Goal: Task Accomplishment & Management: Use online tool/utility

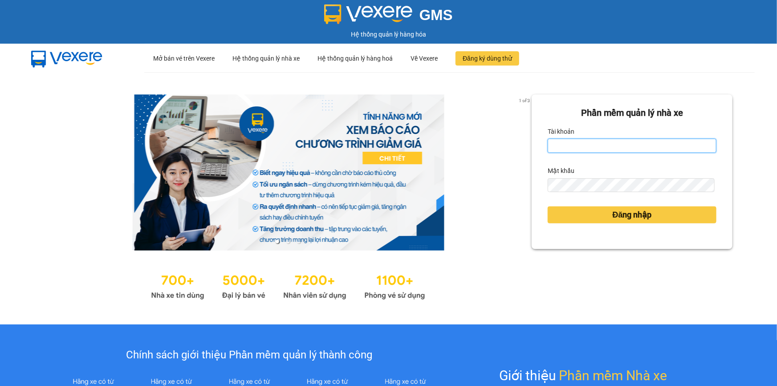
drag, startPoint x: 604, startPoint y: 148, endPoint x: 600, endPoint y: 152, distance: 5.7
click at [604, 148] on input "Tài khoản" at bounding box center [632, 146] width 169 height 14
type input "minh.quochoang"
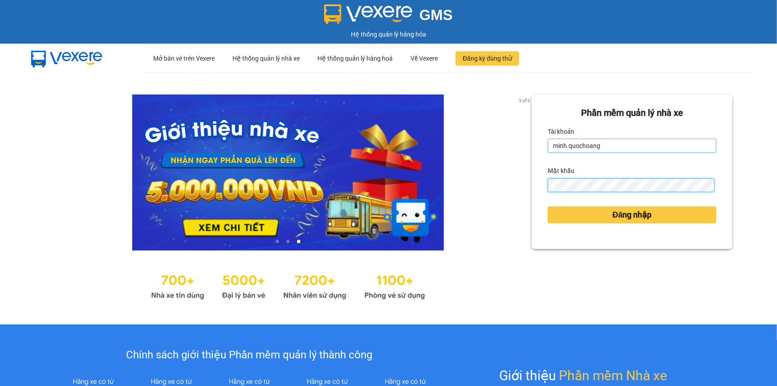
click at [548, 206] on button "Đăng nhập" at bounding box center [632, 214] width 169 height 17
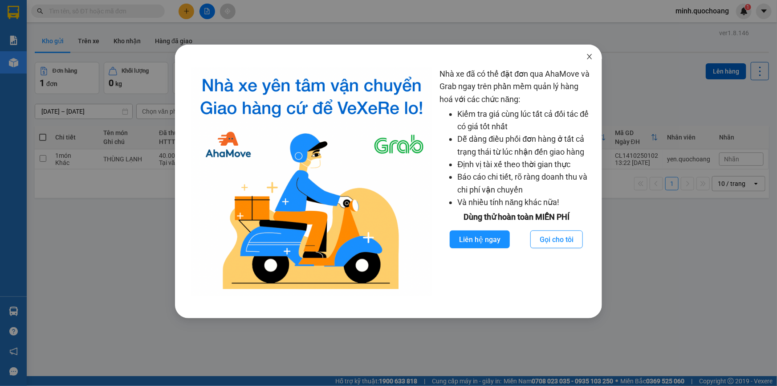
click at [592, 52] on span "Close" at bounding box center [589, 57] width 25 height 25
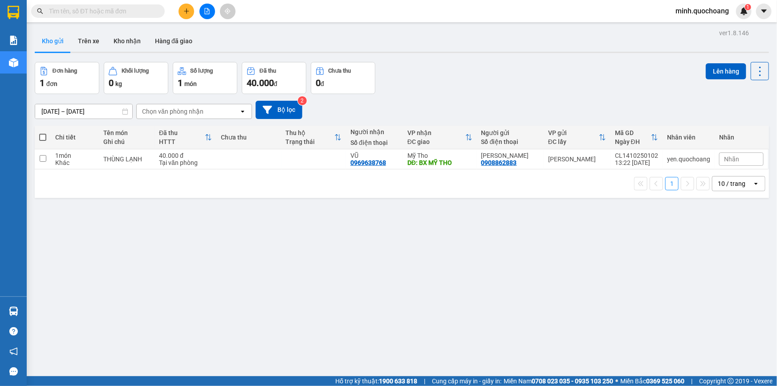
click at [731, 185] on div "10 / trang" at bounding box center [733, 183] width 40 height 14
click at [724, 290] on span "100 / trang" at bounding box center [729, 289] width 32 height 9
drag, startPoint x: 28, startPoint y: 311, endPoint x: 22, endPoint y: 313, distance: 5.8
click at [25, 312] on section "Kết quả tìm kiếm ( 0 ) Bộ lọc No Data minh.quochoang 1 Báo cáo Báo cáo dòng tiề…" at bounding box center [388, 193] width 777 height 386
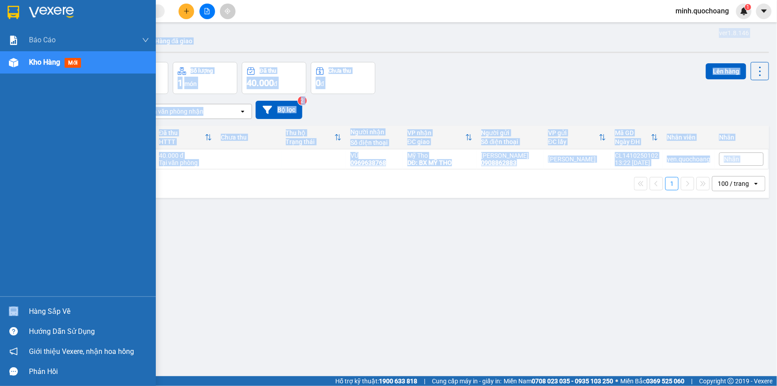
click at [22, 313] on div "Hàng sắp về" at bounding box center [78, 311] width 156 height 20
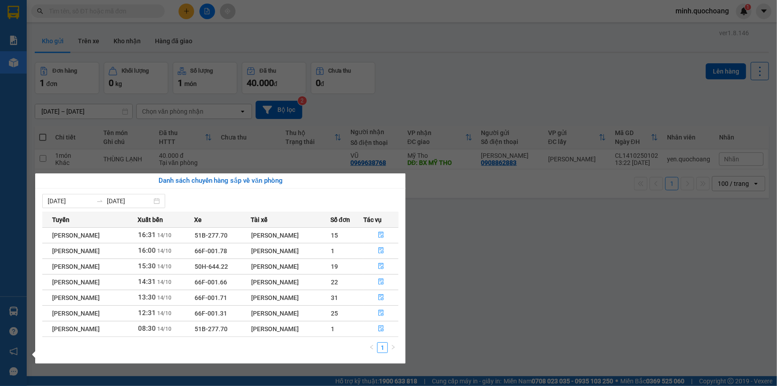
click at [529, 260] on section "Kết quả tìm kiếm ( 0 ) Bộ lọc No Data minh.quochoang 1 Báo cáo Báo cáo dòng tiề…" at bounding box center [388, 193] width 777 height 386
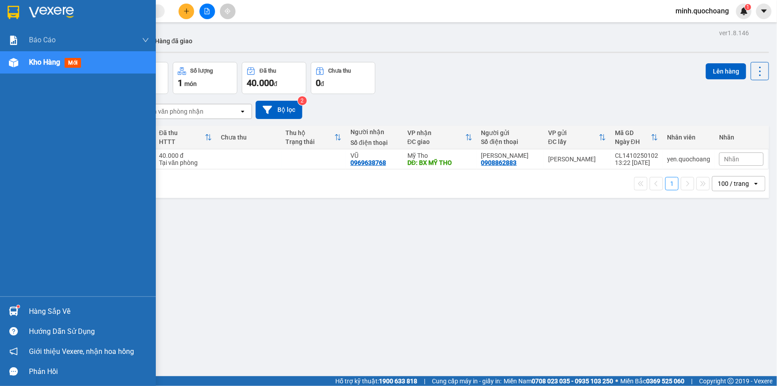
click at [34, 309] on div "Hàng sắp về" at bounding box center [89, 311] width 120 height 13
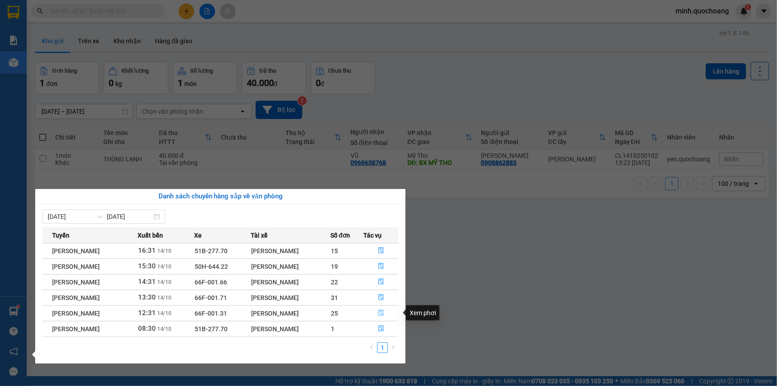
click at [380, 312] on icon "file-done" at bounding box center [381, 313] width 6 height 6
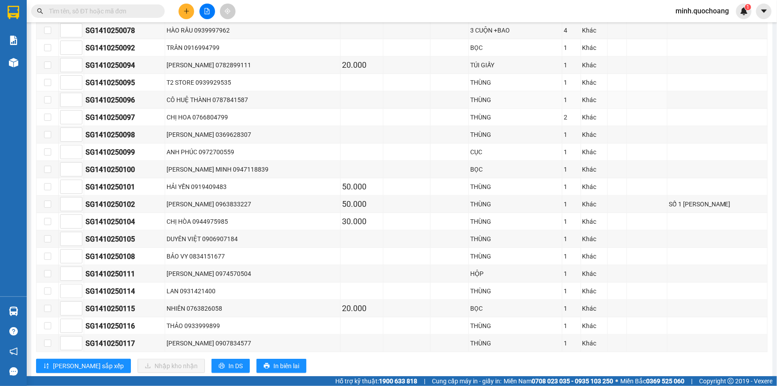
scroll to position [404, 0]
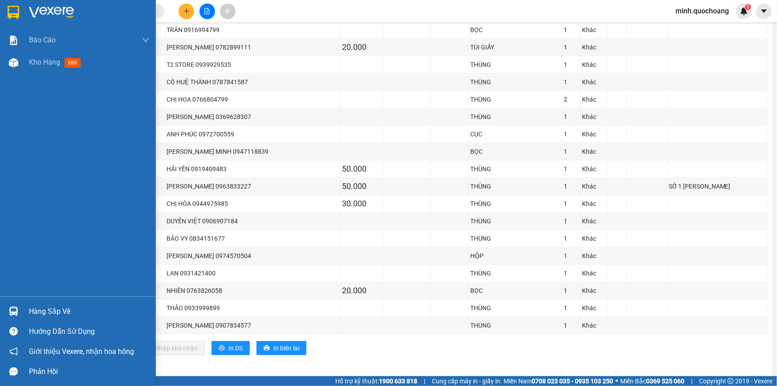
click at [25, 307] on div "Hàng sắp về" at bounding box center [78, 311] width 156 height 20
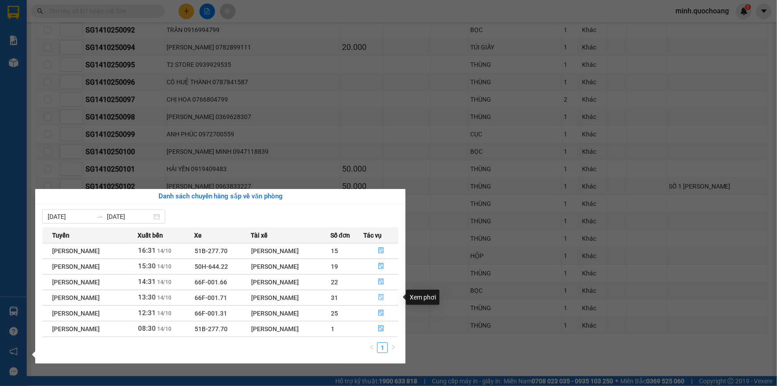
click at [380, 294] on icon "file-done" at bounding box center [381, 297] width 6 height 6
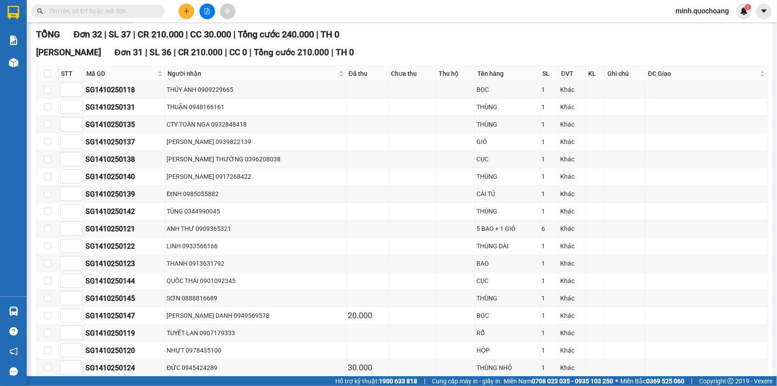
scroll to position [120, 0]
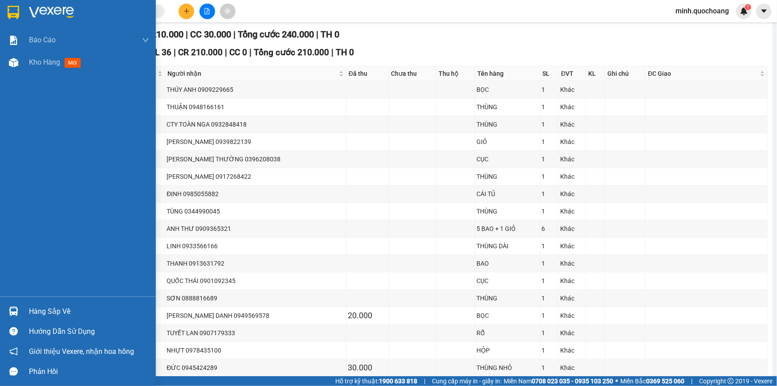
click at [51, 313] on div "Hàng sắp về" at bounding box center [89, 311] width 120 height 13
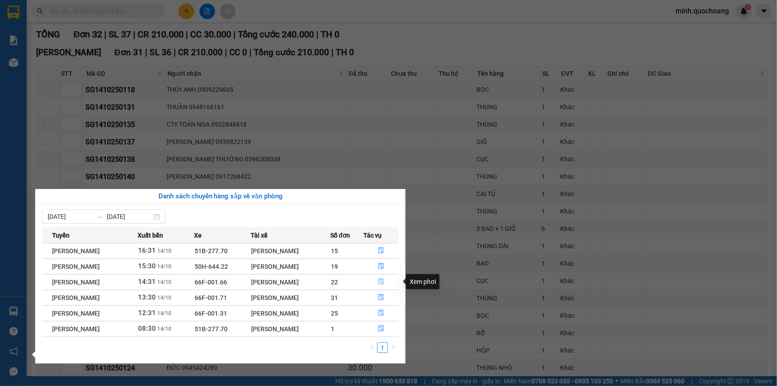
click at [384, 282] on icon "file-done" at bounding box center [381, 281] width 5 height 6
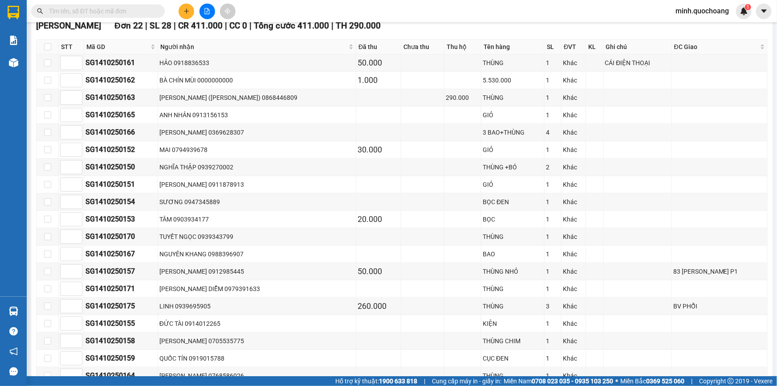
scroll to position [384, 0]
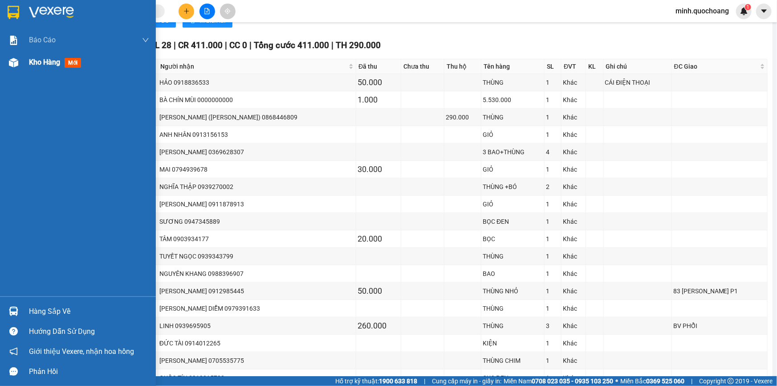
click at [56, 67] on div "Kho hàng mới" at bounding box center [57, 62] width 56 height 11
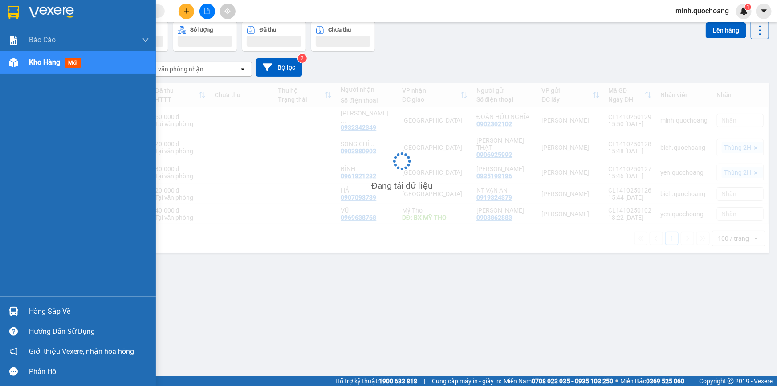
scroll to position [41, 0]
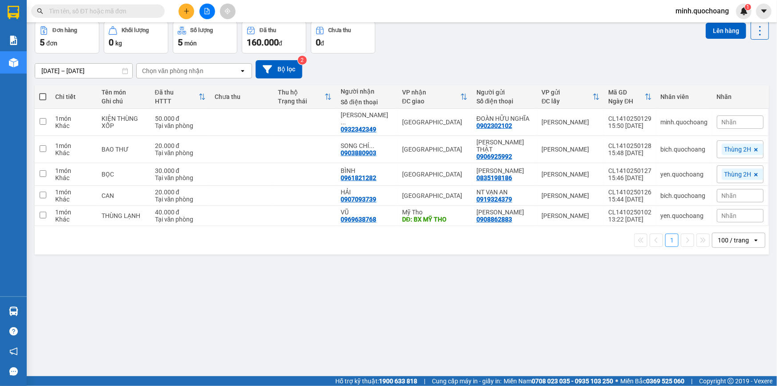
click at [567, 57] on div "12/10/2025 – 14/10/2025 Press the down arrow key to interact with the calendar …" at bounding box center [402, 69] width 735 height 32
click at [125, 11] on input "text" at bounding box center [101, 11] width 105 height 10
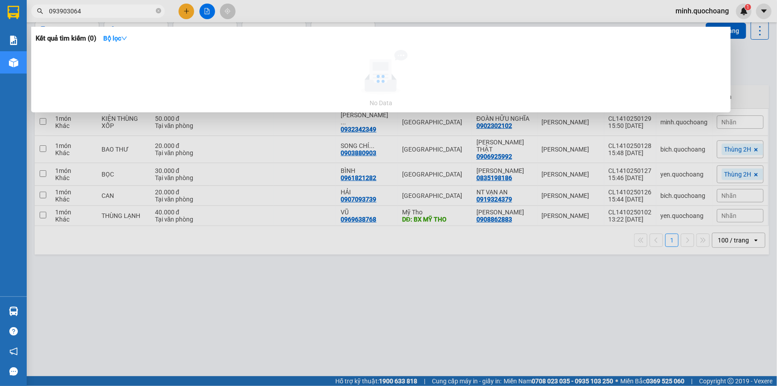
type input "0939030646"
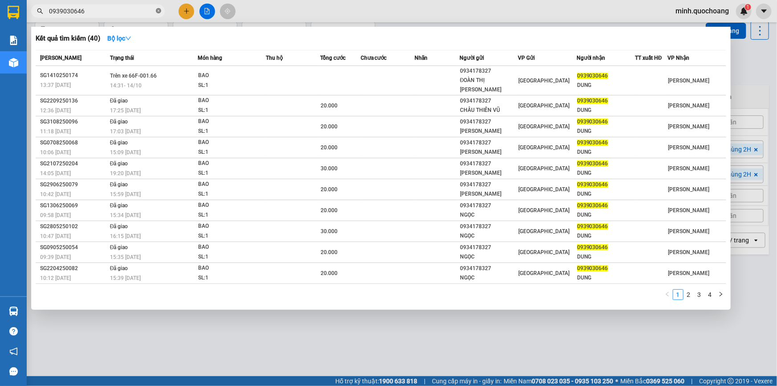
click at [156, 12] on icon "close-circle" at bounding box center [158, 10] width 5 height 5
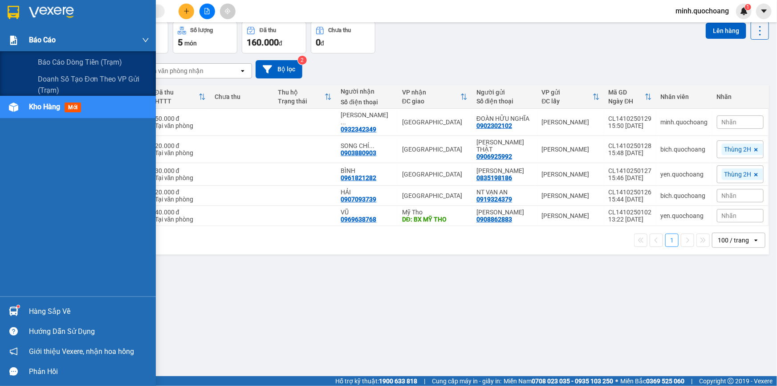
click at [63, 41] on div "Báo cáo" at bounding box center [89, 40] width 120 height 22
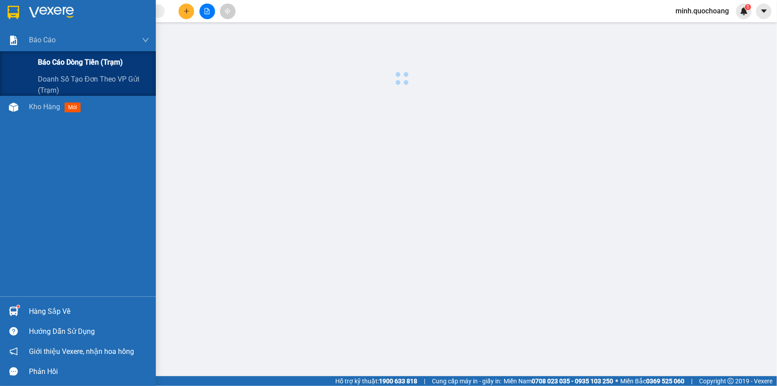
click at [65, 62] on span "Báo cáo dòng tiền (trạm)" at bounding box center [80, 62] width 85 height 11
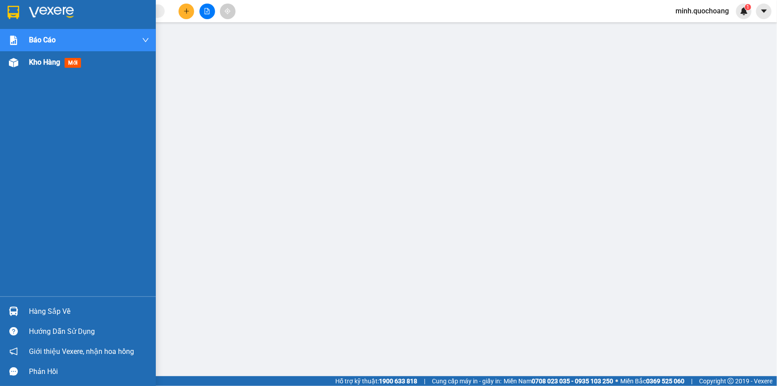
click at [42, 63] on span "Kho hàng" at bounding box center [44, 62] width 31 height 8
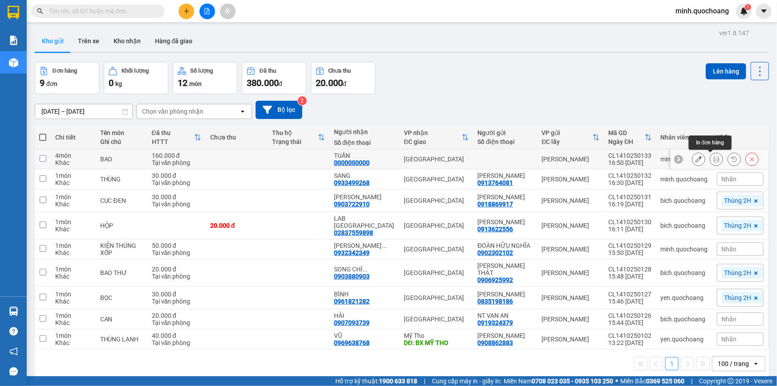
click at [714, 156] on icon at bounding box center [717, 159] width 6 height 6
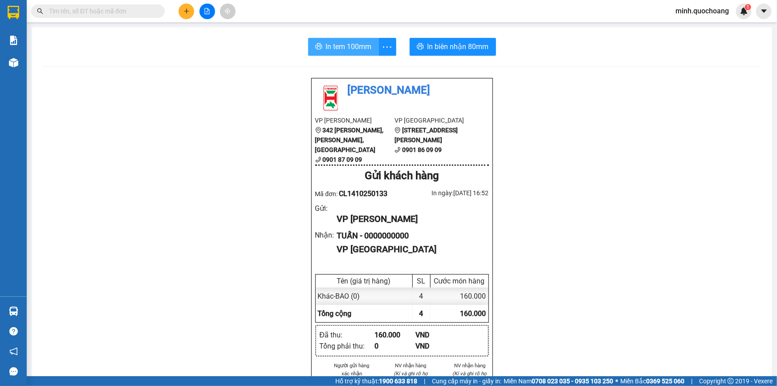
click at [343, 49] on span "In tem 100mm" at bounding box center [349, 46] width 46 height 11
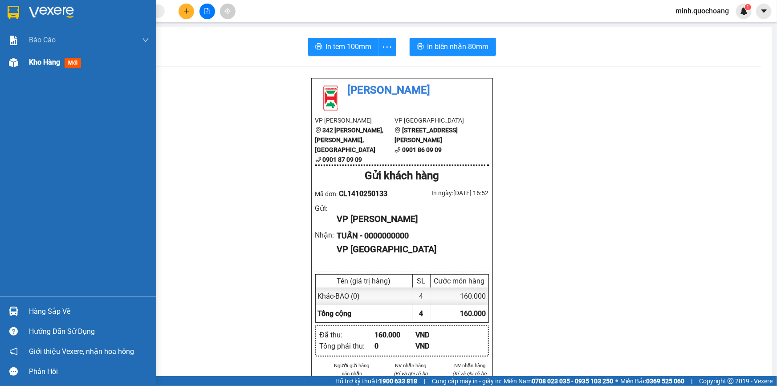
click at [12, 62] on img at bounding box center [13, 62] width 9 height 9
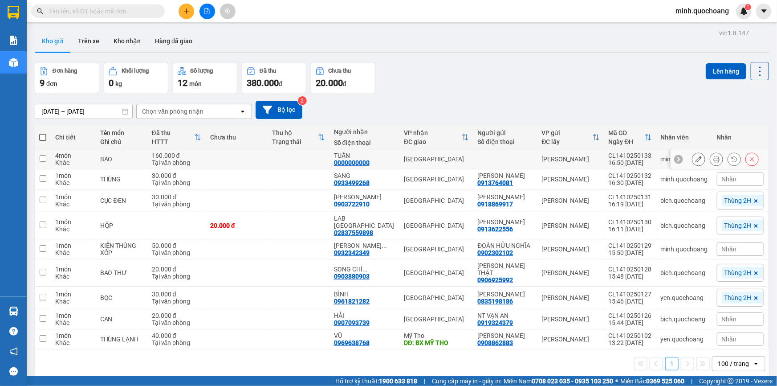
click at [711, 159] on button at bounding box center [717, 159] width 12 height 16
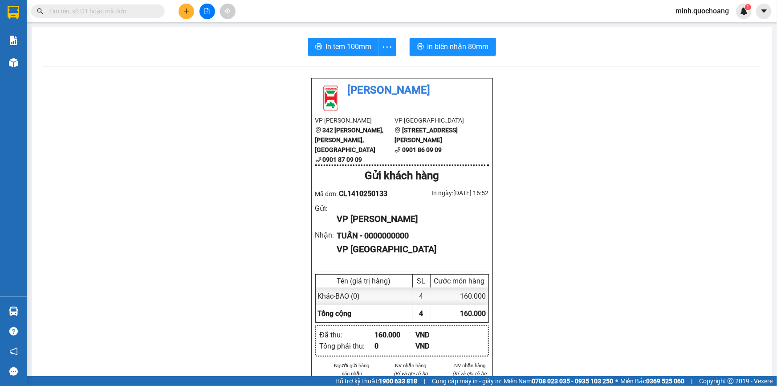
click at [337, 36] on div "In tem 100mm In biên nhận 80mm Quốc Hoàng VP Cao Lãnh 342 Nguyễn Huệ, P Mỹ Phú,…" at bounding box center [402, 360] width 741 height 666
click at [338, 44] on span "In tem 100mm" at bounding box center [349, 46] width 46 height 11
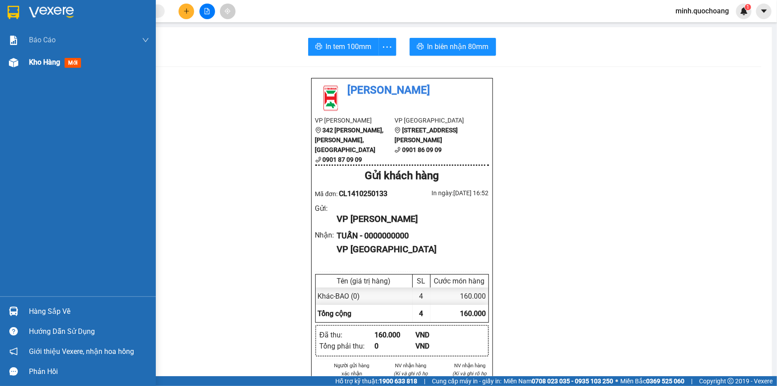
click at [36, 62] on span "Kho hàng" at bounding box center [44, 62] width 31 height 8
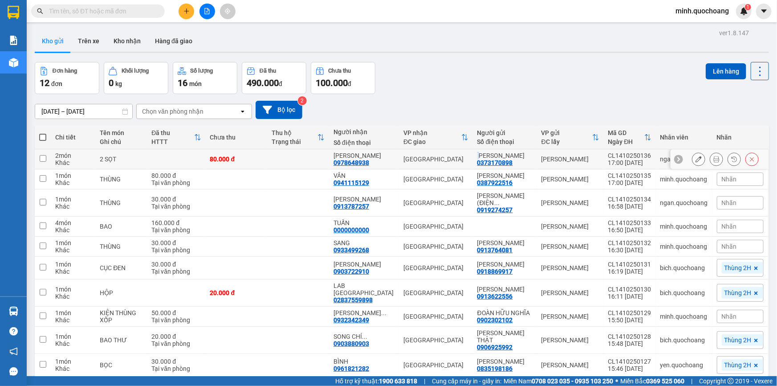
click at [480, 154] on td "LÊ THÀNH ĐẠT 0373170898" at bounding box center [505, 159] width 64 height 20
checkbox input "true"
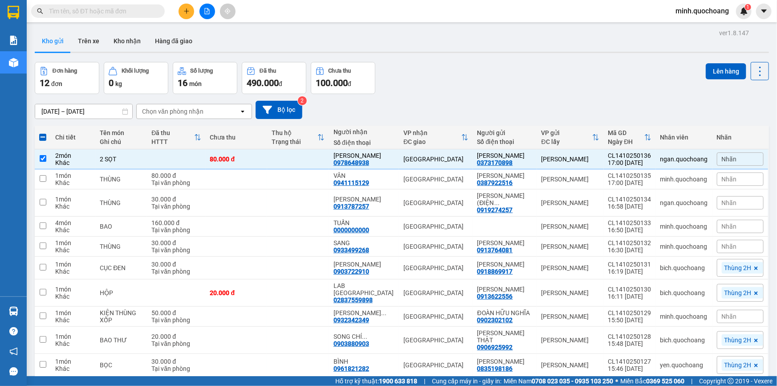
click at [534, 82] on div "Đơn hàng 12 đơn Khối lượng 0 kg Số lượng 16 món Đã thu 490.000 đ Chưa thu 100.0…" at bounding box center [402, 78] width 735 height 32
drag, startPoint x: 482, startPoint y: 176, endPoint x: 529, endPoint y: 174, distance: 47.3
click at [529, 174] on td "CAO THỊ PHƯỢNG 0387922516" at bounding box center [505, 179] width 64 height 20
checkbox input "true"
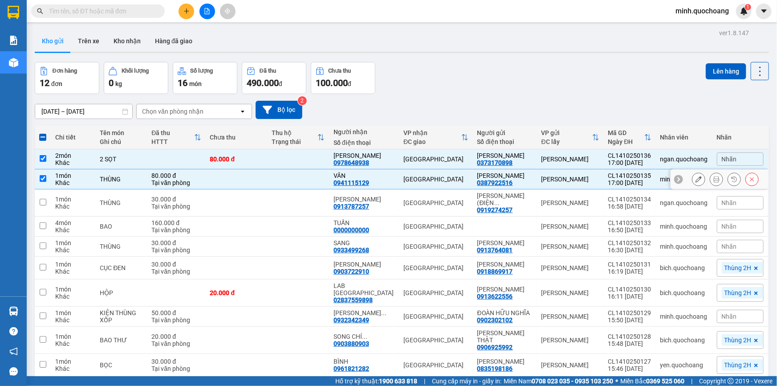
copy div "[PERSON_NAME]"
drag, startPoint x: 491, startPoint y: 74, endPoint x: 497, endPoint y: 89, distance: 16.2
click at [492, 74] on div "Đơn hàng 12 đơn Khối lượng 0 kg Số lượng 16 món Đã thu 490.000 đ Chưa thu 100.0…" at bounding box center [402, 78] width 735 height 32
drag, startPoint x: 482, startPoint y: 76, endPoint x: 487, endPoint y: 74, distance: 5.2
click at [483, 75] on div "Đơn hàng 12 đơn Khối lượng 0 kg Số lượng 16 món Đã thu 490.000 đ Chưa thu 100.0…" at bounding box center [402, 78] width 735 height 32
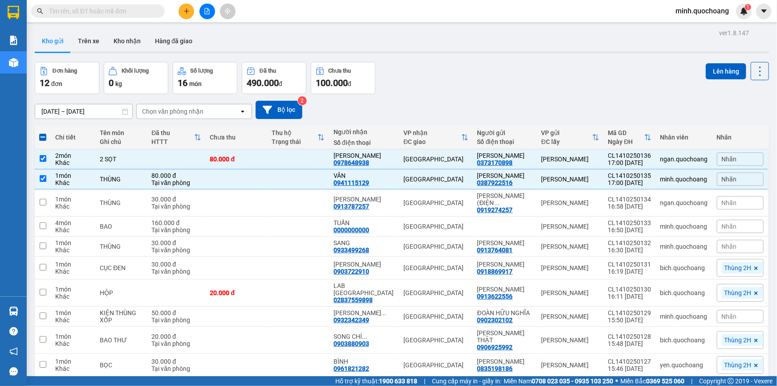
click at [45, 138] on span at bounding box center [42, 137] width 7 height 7
click at [43, 133] on input "checkbox" at bounding box center [43, 133] width 0 height 0
checkbox input "true"
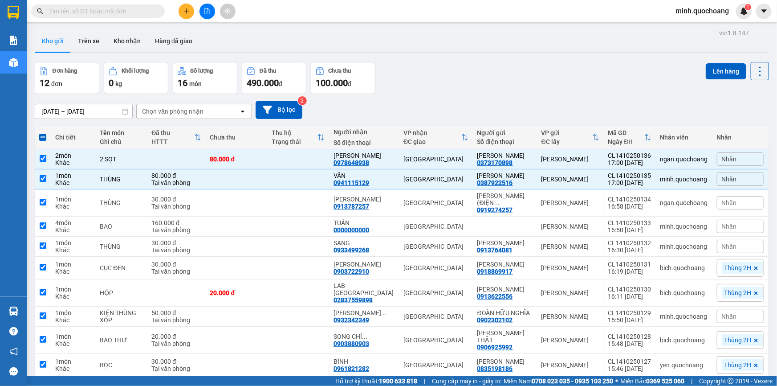
checkbox input "true"
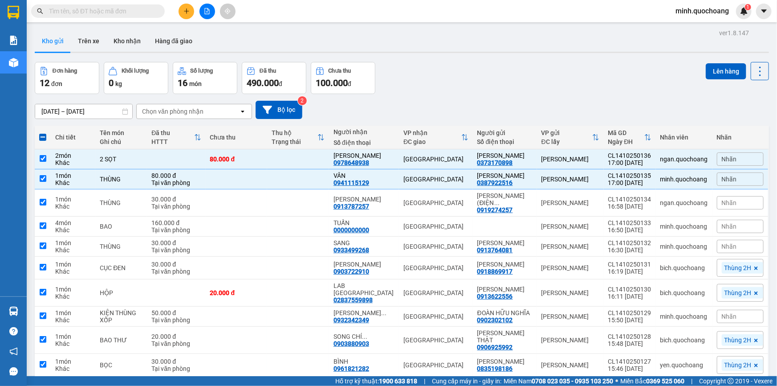
checkbox input "true"
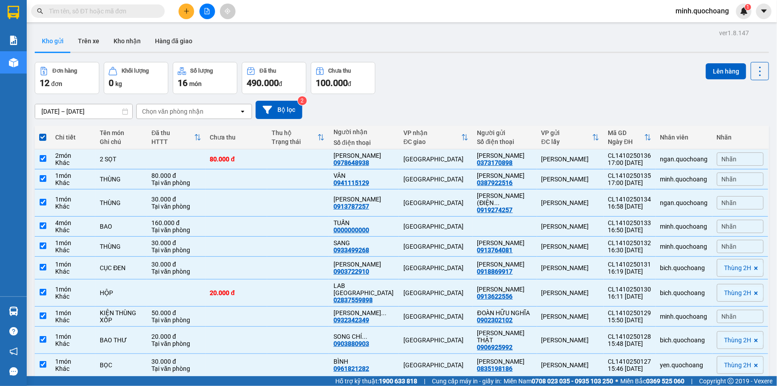
click at [531, 59] on div "ver 1.8.147 Kho gửi Trên xe Kho nhận Hàng đã giao Đơn hàng 12 đơn Khối lượng 0 …" at bounding box center [402, 238] width 742 height 422
click at [41, 138] on span at bounding box center [42, 137] width 7 height 7
click at [43, 133] on input "checkbox" at bounding box center [43, 133] width 0 height 0
checkbox input "false"
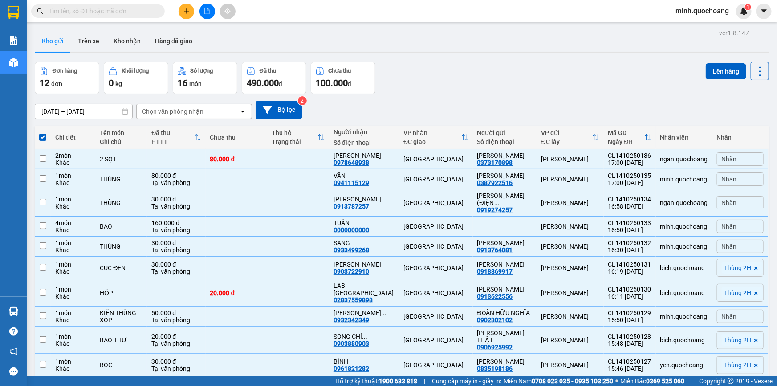
checkbox input "false"
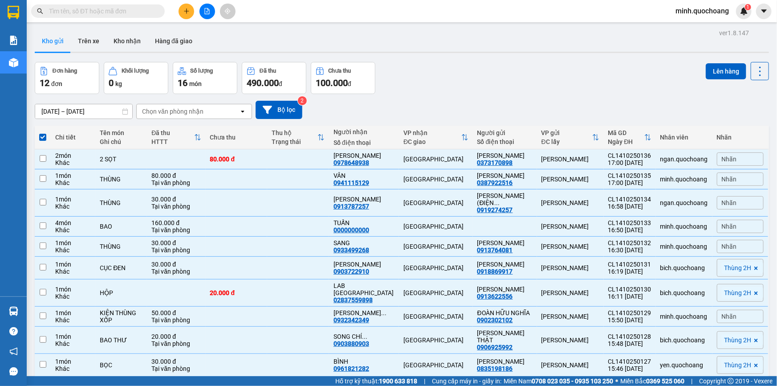
checkbox input "false"
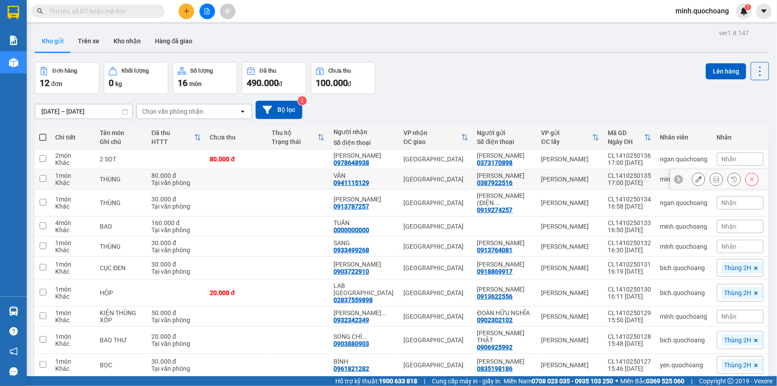
drag, startPoint x: 478, startPoint y: 174, endPoint x: 530, endPoint y: 175, distance: 51.7
click at [530, 175] on div "[PERSON_NAME]" at bounding box center [505, 175] width 55 height 7
checkbox input "true"
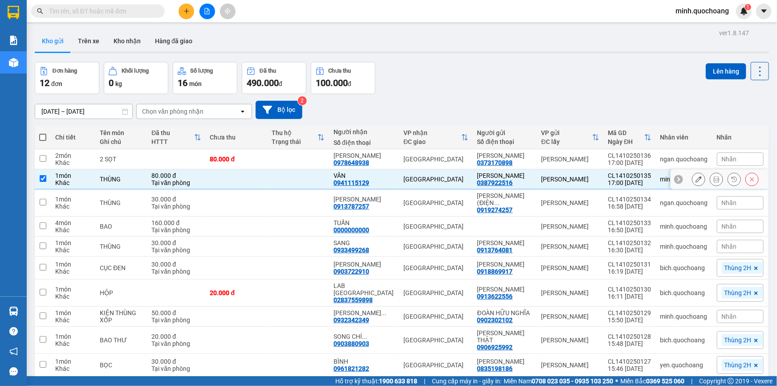
copy div "[PERSON_NAME]"
click at [107, 7] on input "text" at bounding box center [101, 11] width 105 height 10
paste input "[PERSON_NAME]"
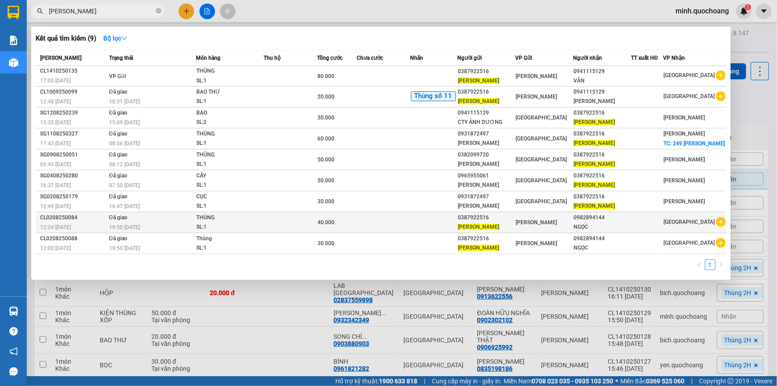
type input "[PERSON_NAME]"
click at [441, 233] on td at bounding box center [434, 222] width 47 height 21
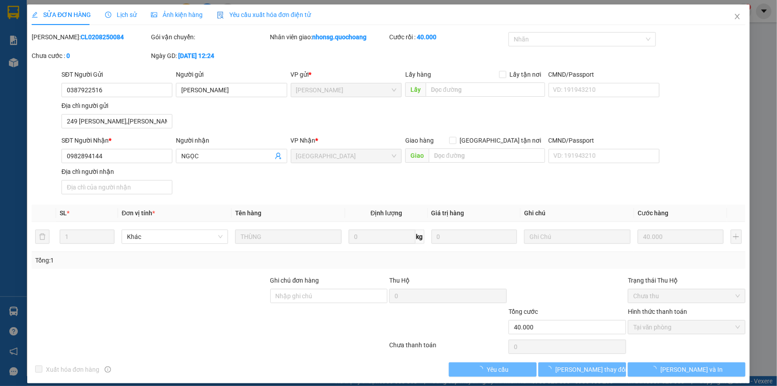
type input "0387922516"
type input "[PERSON_NAME]"
type input "249 PHẠM HỮU LẦU,P CAO LÃNH, ĐỒNG THÁP"
type input "0982894144"
type input "NGỌC"
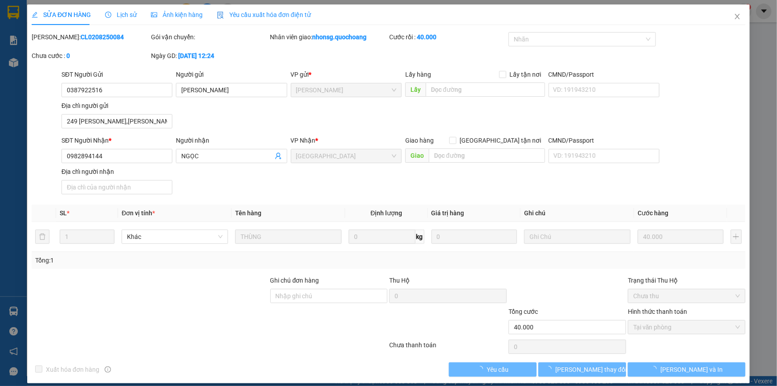
type input "40.000"
click at [117, 125] on input "249 PHẠM HỮU LẦU,P CAO LÃNH, ĐỒNG THÁP" at bounding box center [116, 121] width 111 height 14
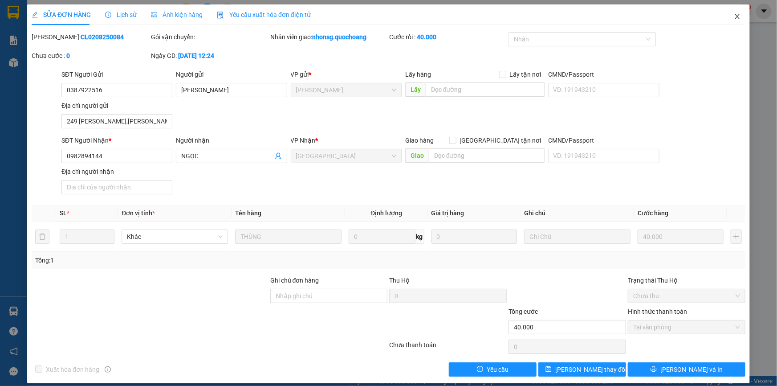
click at [734, 16] on icon "close" at bounding box center [737, 16] width 7 height 7
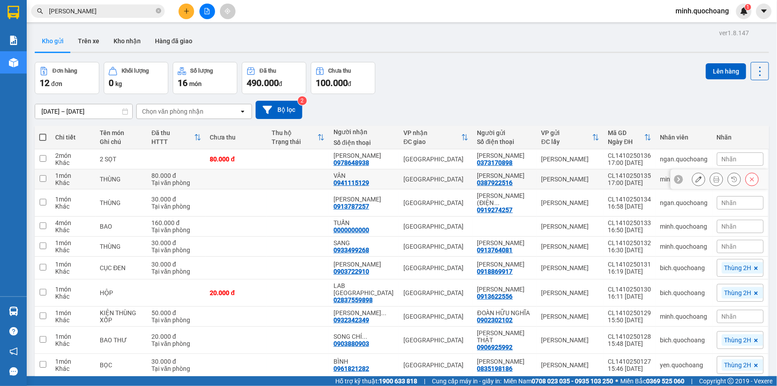
click at [696, 180] on icon at bounding box center [699, 179] width 6 height 6
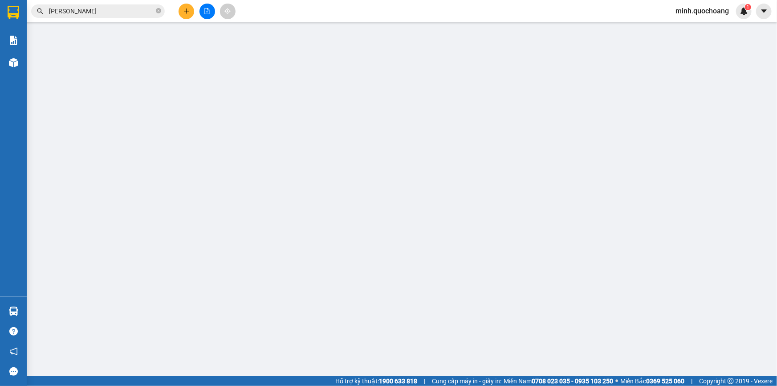
type input "0387922516"
type input "[PERSON_NAME]"
type input "0941115129"
type input "VÂN"
type input "80.000"
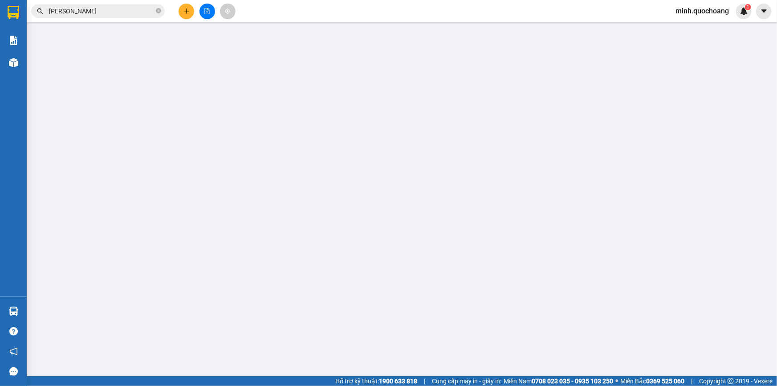
type input "80.000"
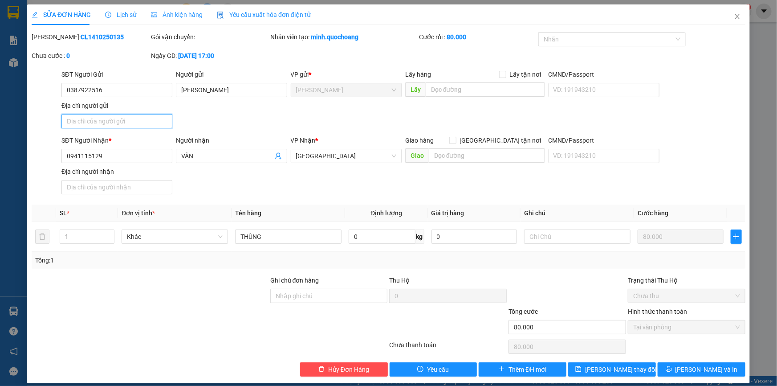
click at [102, 117] on input "Địa chỉ người gửi" at bounding box center [116, 121] width 111 height 14
paste input "249 PHẠM HỮU LẦU,P CAO LÃNH, ĐỒNG THÁP"
type input "249 PHẠM HỮU LẦU,P CAO LÃNH, ĐỒNG THÁP"
type input "0"
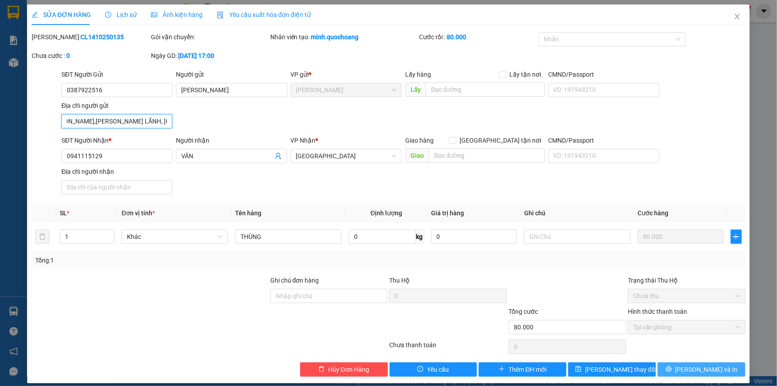
type input "249 PHẠM HỮU LẦU,P CAO LÃNH, ĐỒNG THÁP"
click at [713, 362] on button "[PERSON_NAME] và In" at bounding box center [702, 369] width 88 height 14
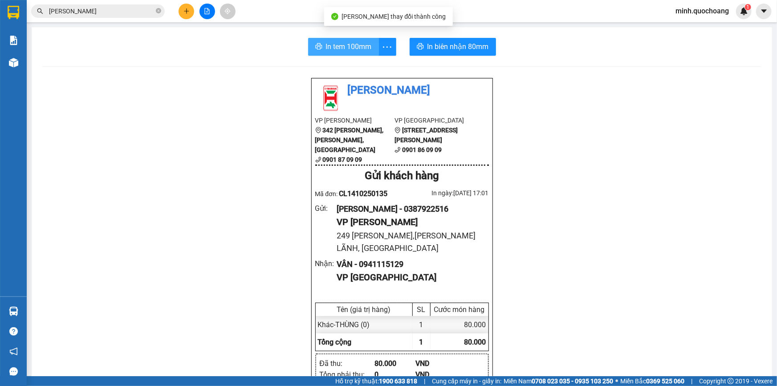
click at [331, 45] on span "In tem 100mm" at bounding box center [349, 46] width 46 height 11
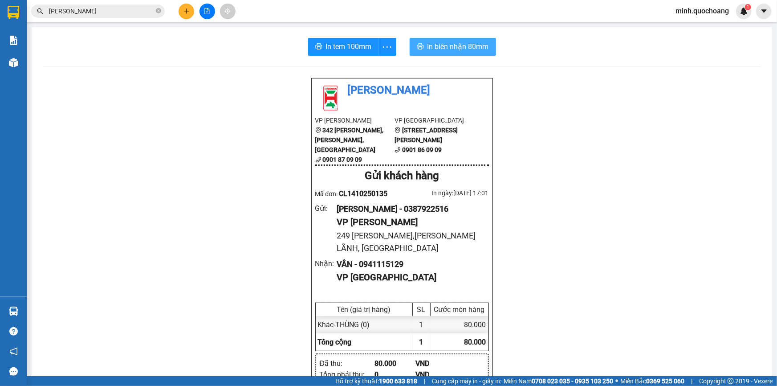
click at [447, 45] on span "In biên nhận 80mm" at bounding box center [458, 46] width 61 height 11
click at [184, 16] on button at bounding box center [187, 12] width 16 height 16
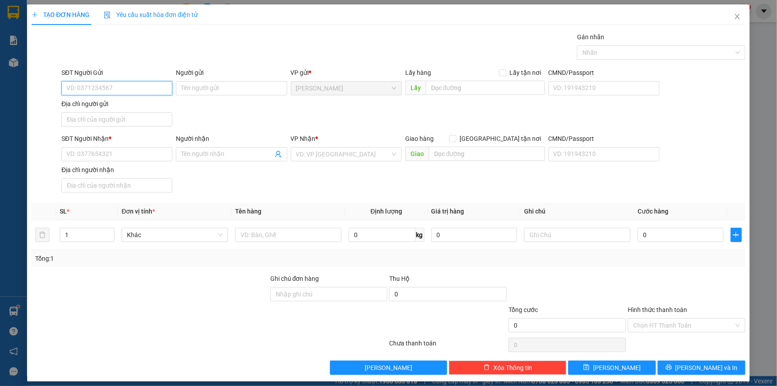
click at [138, 88] on input "SĐT Người Gửi" at bounding box center [116, 88] width 111 height 14
type input "0909232224"
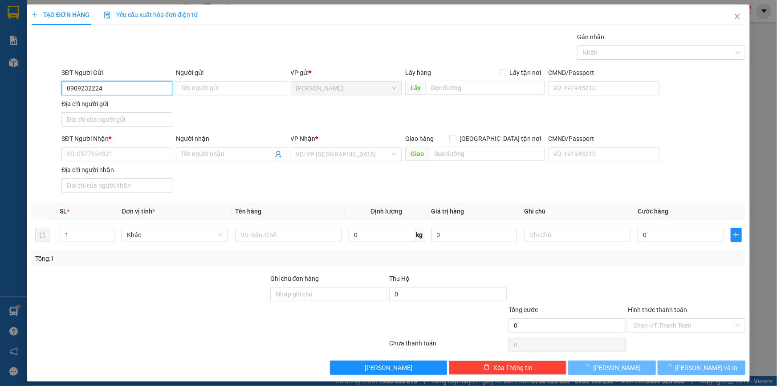
click at [138, 88] on input "0909232224" at bounding box center [116, 88] width 111 height 14
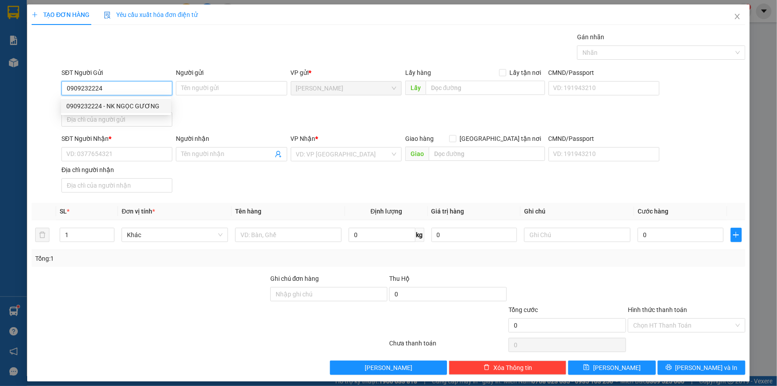
click at [138, 104] on div "0909232224 - NK NGỌC GƯƠNG" at bounding box center [115, 106] width 99 height 10
type input "NK NGỌC GƯƠNG"
type input "0909232224"
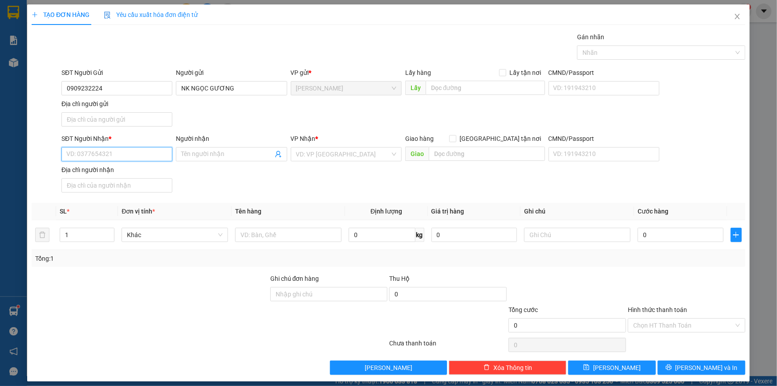
click at [146, 151] on input "SĐT Người Nhận *" at bounding box center [116, 154] width 111 height 14
type input "0906844262"
click at [134, 171] on div "0906844262 - NGUYỄN THÀNH NHÂN (LABO HAPPY)" at bounding box center [131, 172] width 131 height 10
type input "NGUYỄN THÀNH NHÂN (LABO HAPPY)"
type input "0906844262"
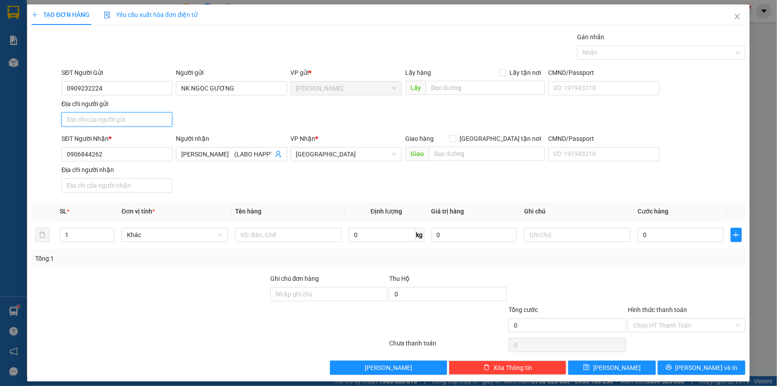
click at [114, 117] on input "Địa chỉ người gửi" at bounding box center [116, 119] width 111 height 14
click at [235, 82] on input "NK NGỌC GƯƠNG" at bounding box center [231, 88] width 111 height 14
click at [123, 114] on input "Địa chỉ người gửi" at bounding box center [116, 119] width 111 height 14
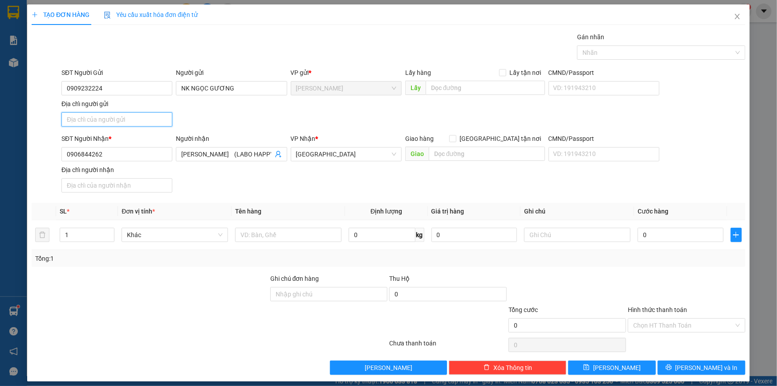
type input "P CAO LÃNH ĐỒNG THÁP"
click at [272, 236] on input "text" at bounding box center [288, 235] width 106 height 14
type input "h"
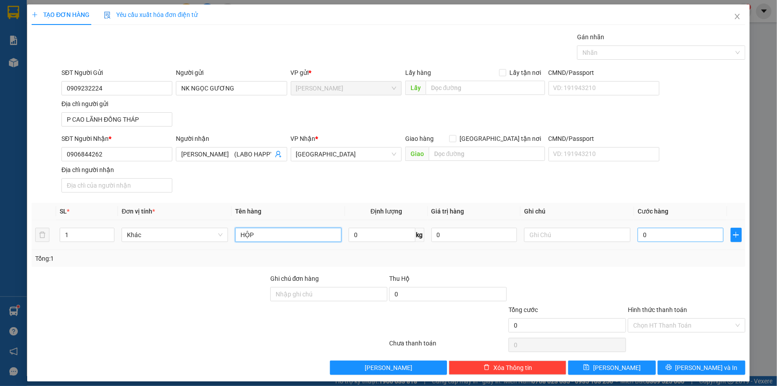
type input "HỘP"
click at [653, 230] on input "0" at bounding box center [681, 235] width 86 height 14
type input "2"
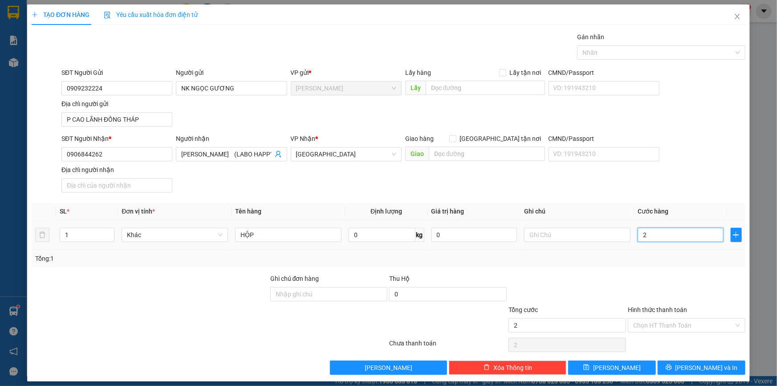
type input "20"
type input "20.000"
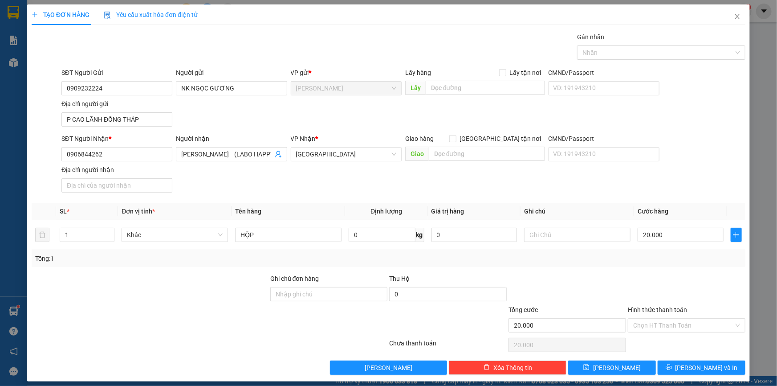
click at [654, 272] on div "Transit Pickup Surcharge Ids Transit Deliver Surcharge Ids Transit Deliver Surc…" at bounding box center [389, 203] width 714 height 343
click at [660, 328] on input "Hình thức thanh toán" at bounding box center [684, 325] width 101 height 13
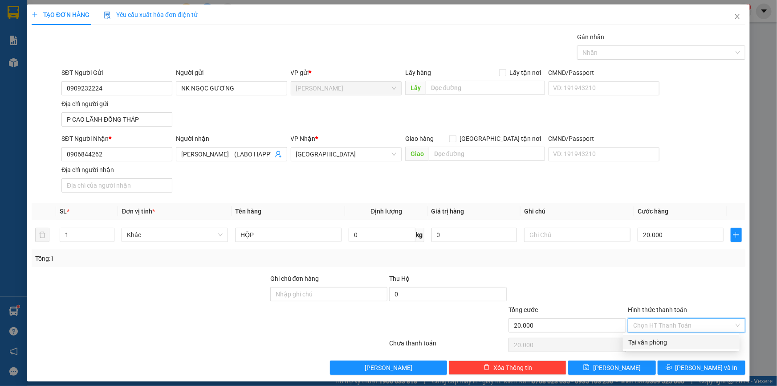
click at [652, 343] on div "Tại văn phòng" at bounding box center [682, 342] width 106 height 10
type input "0"
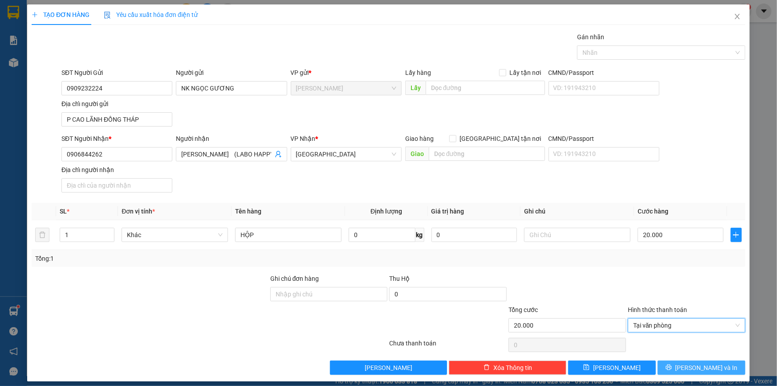
click at [671, 361] on button "[PERSON_NAME] và In" at bounding box center [702, 367] width 88 height 14
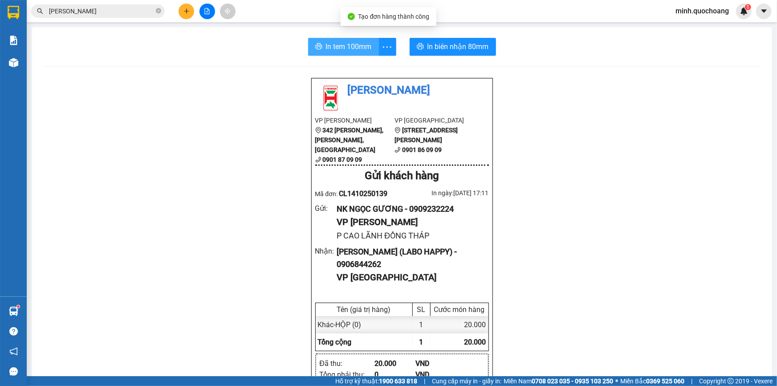
click at [328, 45] on span "In tem 100mm" at bounding box center [349, 46] width 46 height 11
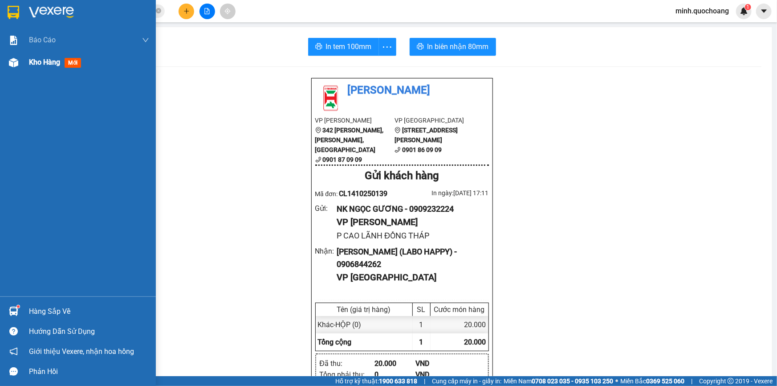
click at [9, 59] on img at bounding box center [13, 62] width 9 height 9
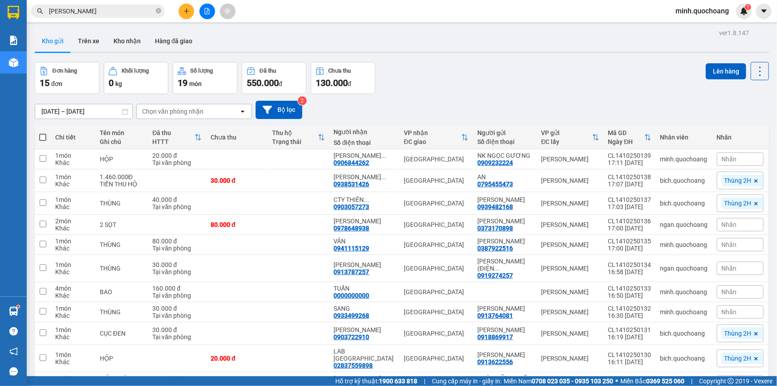
click at [623, 53] on div "Kho gửi Trên xe Kho nhận Hàng đã giao" at bounding box center [402, 42] width 735 height 24
click at [721, 154] on div "Nhãn" at bounding box center [740, 158] width 47 height 13
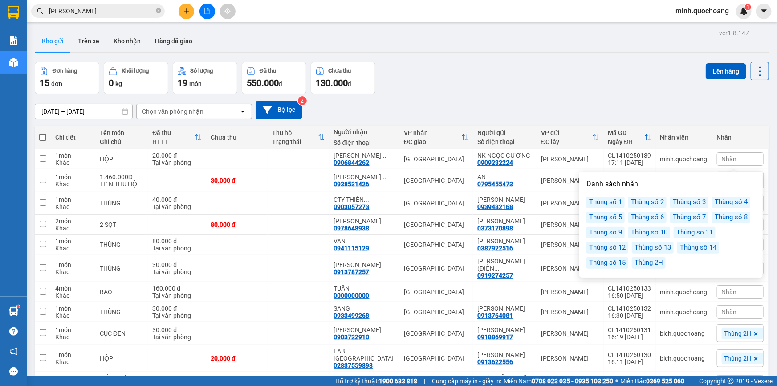
click at [647, 265] on div "Thùng 2H" at bounding box center [649, 263] width 34 height 12
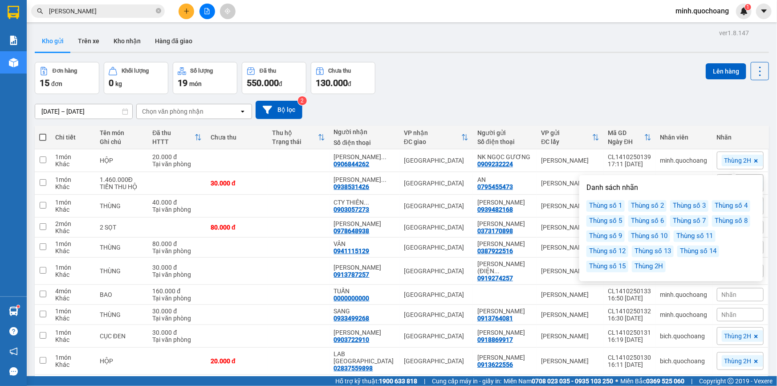
click at [615, 82] on div "Đơn hàng 15 đơn Khối lượng 0 kg Số lượng 19 món Đã thu 550.000 đ Chưa thu 130.0…" at bounding box center [402, 78] width 735 height 32
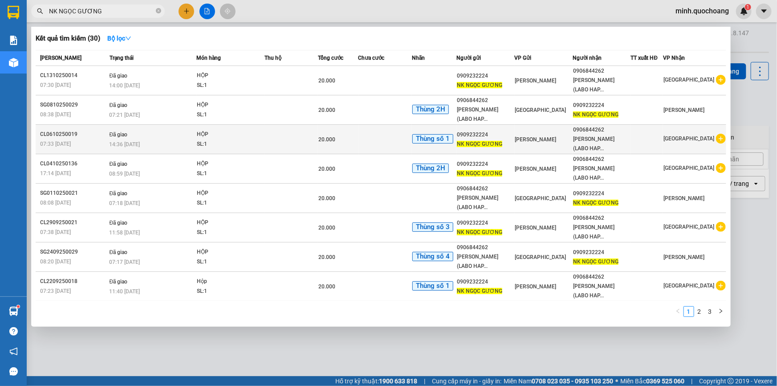
type input "NK NGỌC GƯƠNG"
click at [495, 139] on div "NK NGỌC GƯƠNG" at bounding box center [485, 143] width 57 height 9
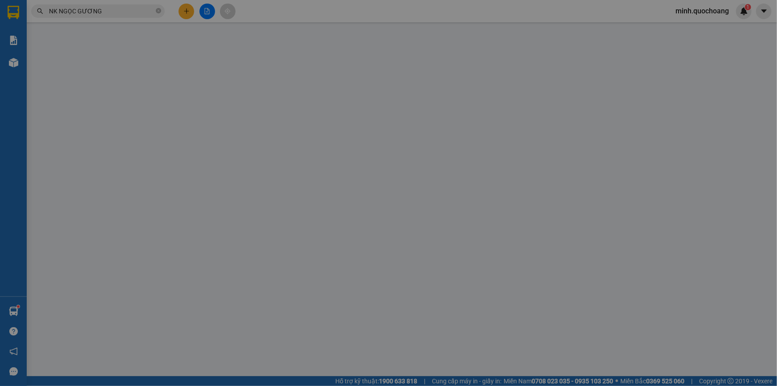
type input "0909232224"
type input "NK NGỌC GƯƠNG"
type input "P CAO LÃNH ĐỒNG THÁP"
type input "0906844262"
type input "NGUYỄN THÀNH NHÂN (LABO HAPPY)"
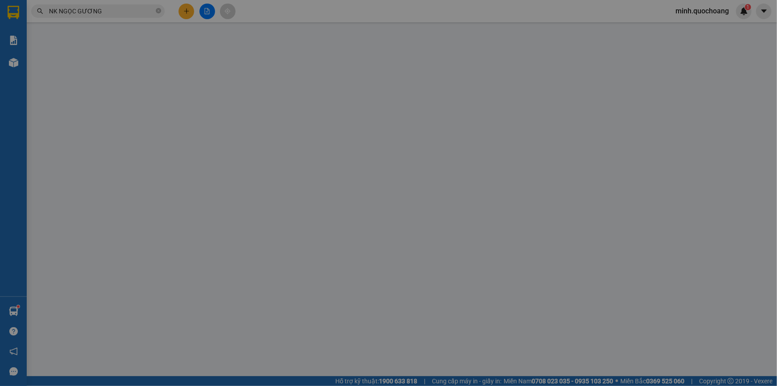
type input "20.000"
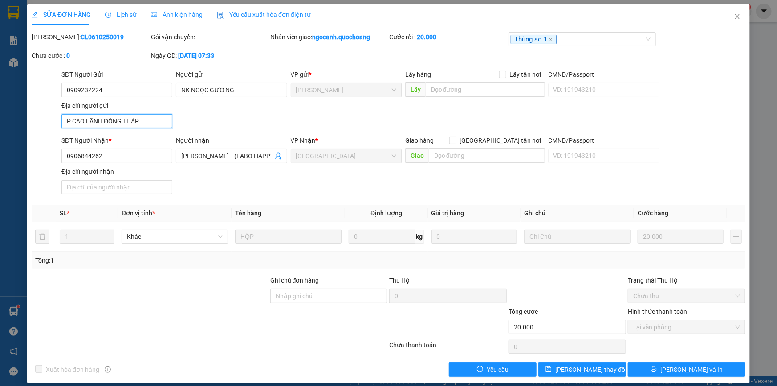
click at [147, 121] on input "P CAO LÃNH ĐỒNG THÁP" at bounding box center [116, 121] width 111 height 14
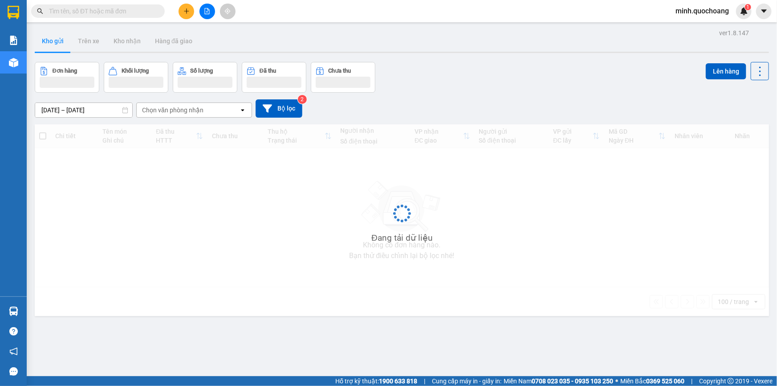
click at [468, 101] on div "[DATE] – [DATE] Press the down arrow key to interact with the calendar and sele…" at bounding box center [402, 108] width 735 height 18
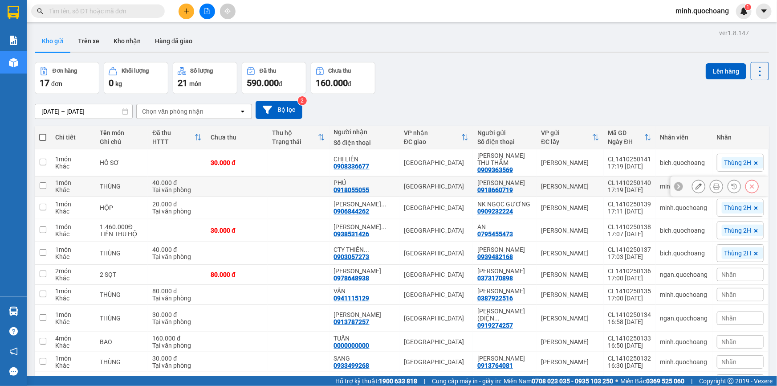
drag, startPoint x: 482, startPoint y: 184, endPoint x: 507, endPoint y: 191, distance: 26.1
click at [507, 191] on td "[PERSON_NAME] 0918660719" at bounding box center [505, 186] width 64 height 20
checkbox input "true"
copy div "[PERSON_NAME]"
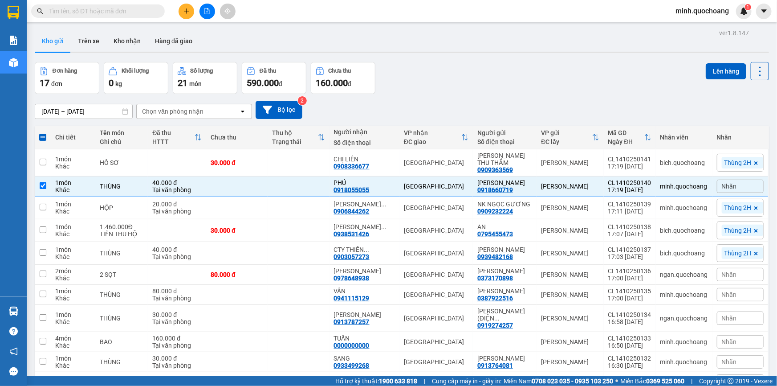
click at [97, 13] on input "text" at bounding box center [101, 11] width 105 height 10
paste input "[PERSON_NAME]"
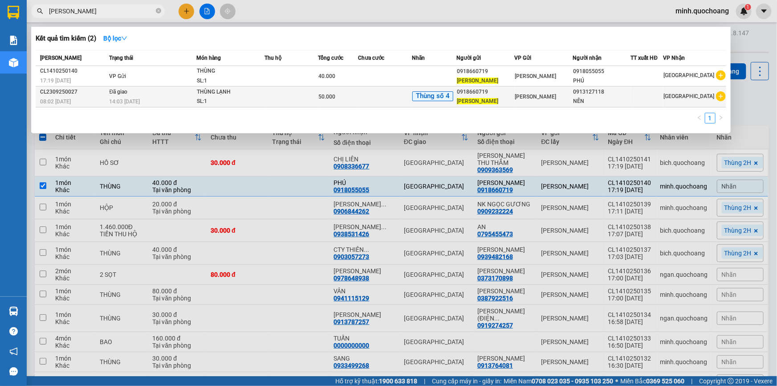
type input "[PERSON_NAME]"
click at [229, 102] on div "SL: 1" at bounding box center [230, 102] width 67 height 10
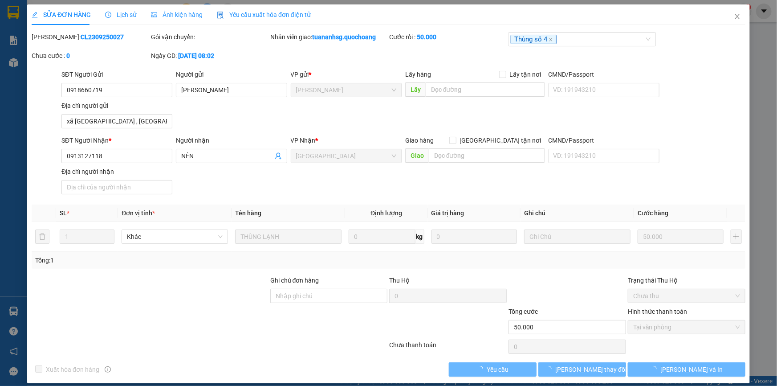
type input "0918660719"
type input "[PERSON_NAME]"
type input "xã [GEOGRAPHIC_DATA] , [GEOGRAPHIC_DATA]"
type input "0913127118"
type input "NÊN"
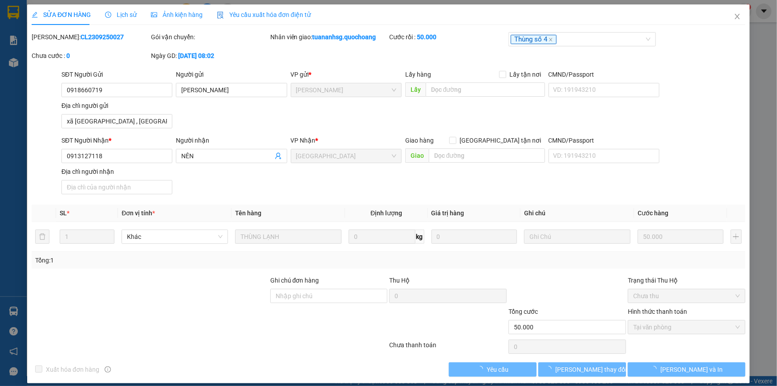
type input "50.000"
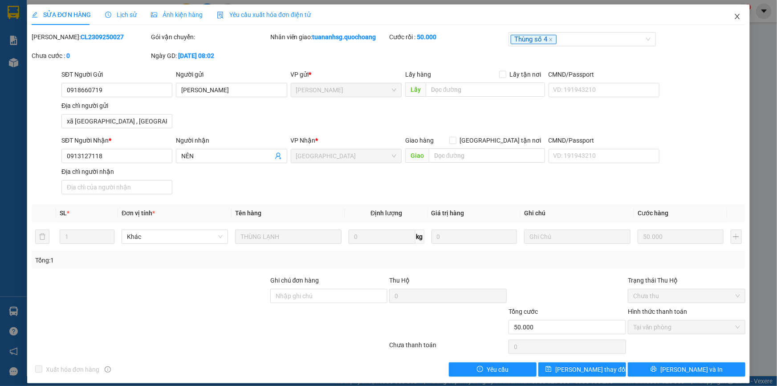
click at [735, 18] on icon "close" at bounding box center [737, 16] width 5 height 5
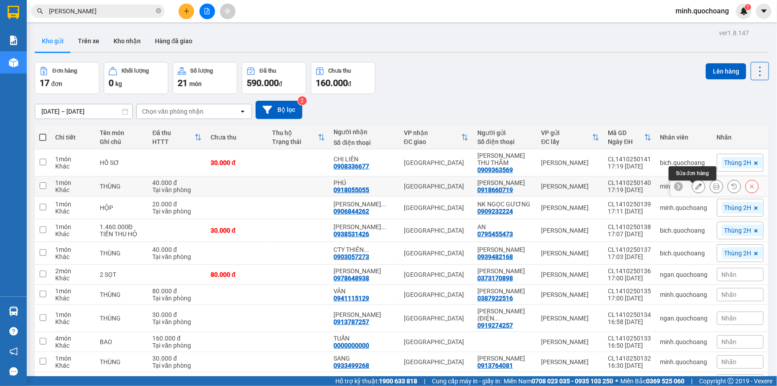
click at [696, 189] on icon at bounding box center [699, 186] width 6 height 6
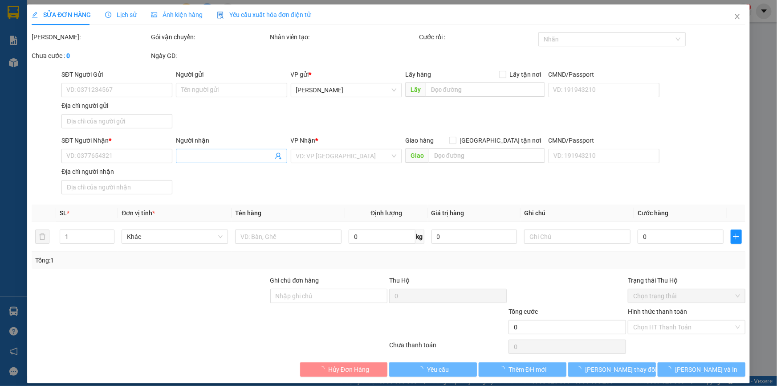
type input "0918660719"
type input "[PERSON_NAME]"
type input "0918055055"
type input "PHÚ"
type input "40.000"
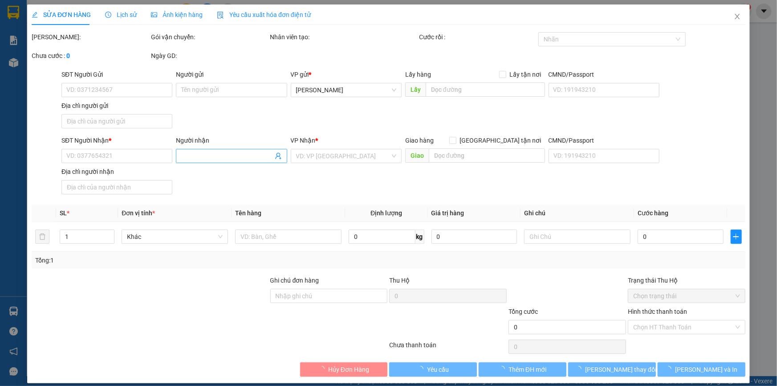
type input "40.000"
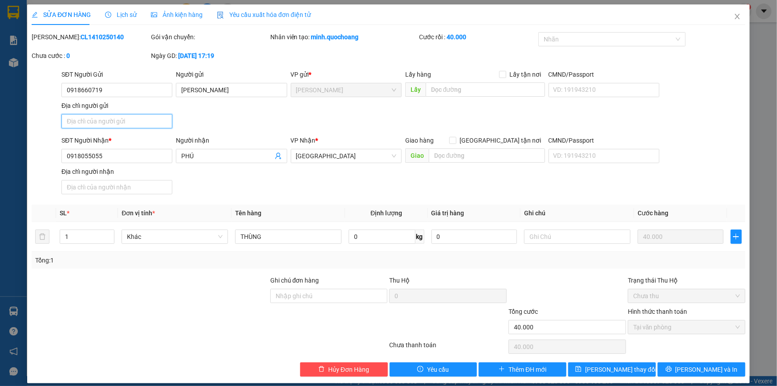
click at [143, 125] on input "Địa chỉ người gửi" at bounding box center [116, 121] width 111 height 14
type input "X"
type input "0"
type input "XÃ [GEOGRAPHIC_DATA] , [GEOGRAPHIC_DATA]"
click at [686, 364] on button "[PERSON_NAME] và In" at bounding box center [702, 369] width 88 height 14
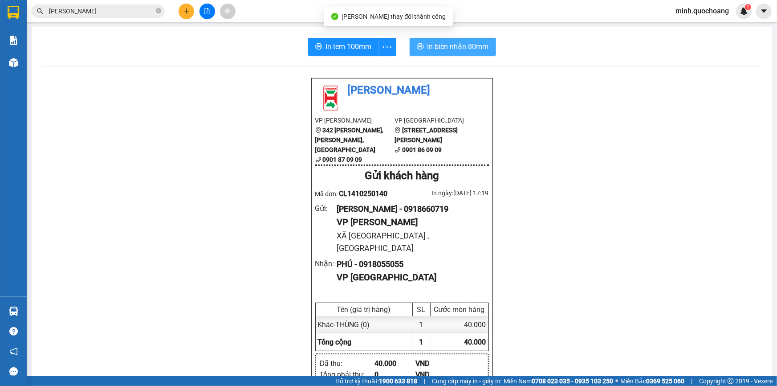
click at [448, 41] on span "In biên nhận 80mm" at bounding box center [458, 46] width 61 height 11
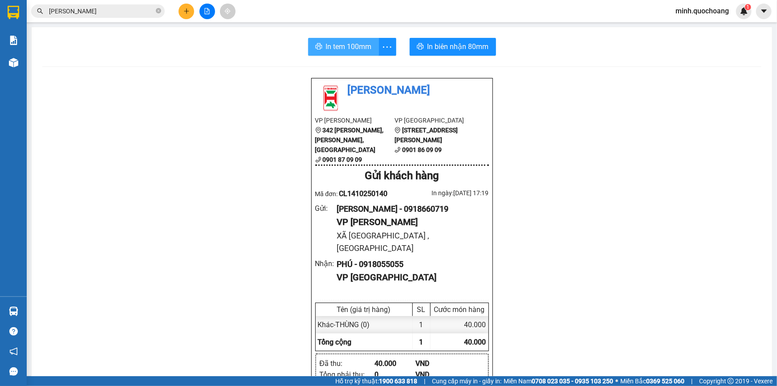
click at [337, 46] on span "In tem 100mm" at bounding box center [349, 46] width 46 height 11
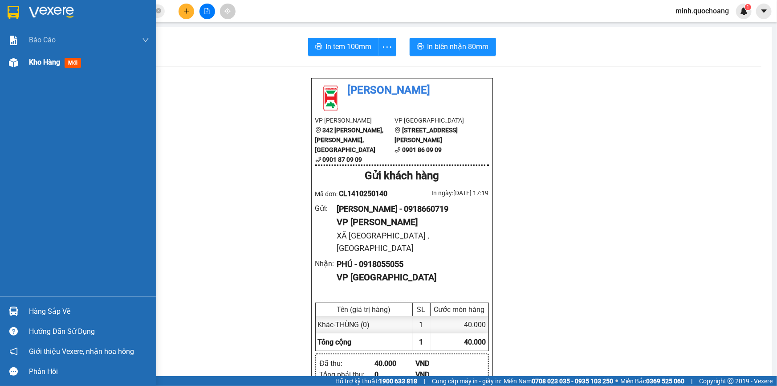
click at [42, 65] on span "Kho hàng" at bounding box center [44, 62] width 31 height 8
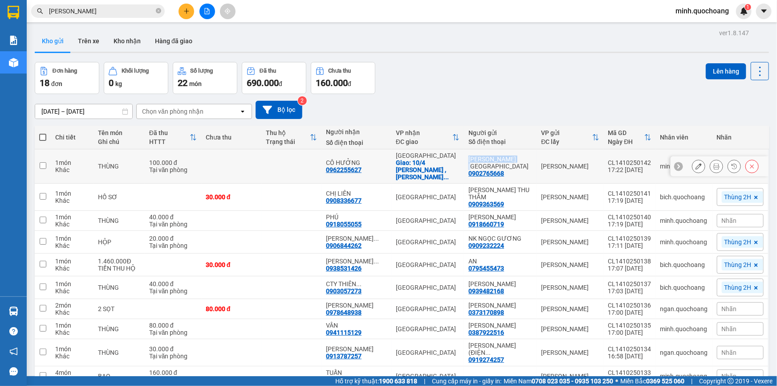
drag, startPoint x: 481, startPoint y: 157, endPoint x: 534, endPoint y: 157, distance: 53.0
click at [534, 157] on td "CHÂU THANH TÂN 0902765668" at bounding box center [500, 166] width 73 height 34
checkbox input "true"
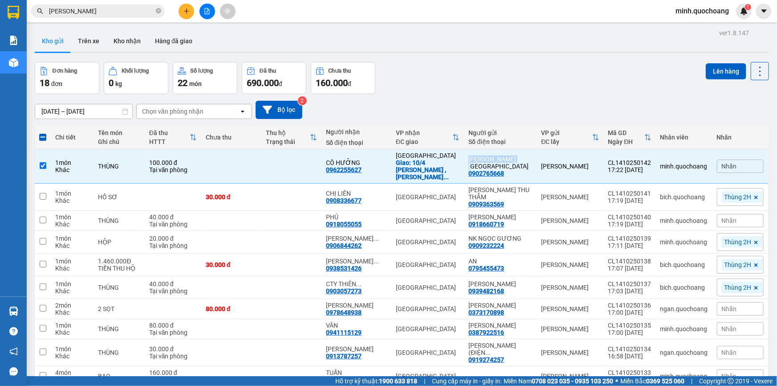
copy div "[PERSON_NAME][GEOGRAPHIC_DATA]"
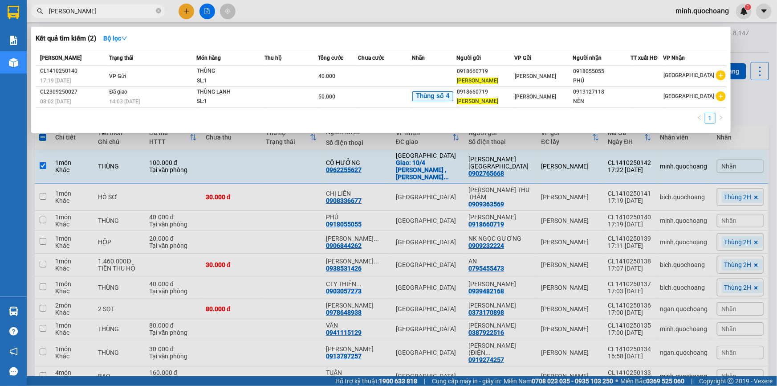
click at [119, 11] on input "[PERSON_NAME]" at bounding box center [101, 11] width 105 height 10
paste input "[PERSON_NAME][GEOGRAPHIC_DATA]"
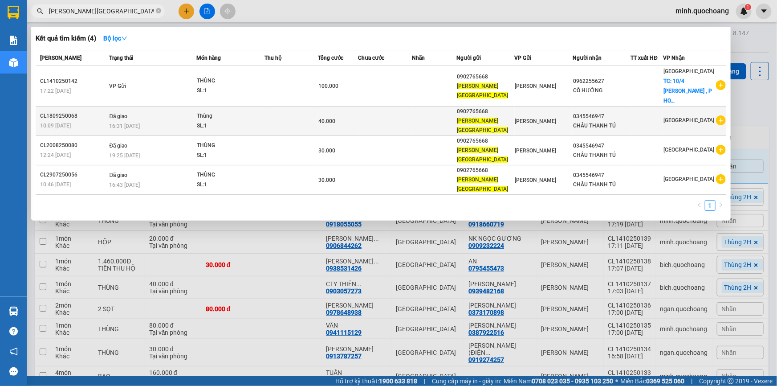
type input "[PERSON_NAME][GEOGRAPHIC_DATA]"
click at [358, 123] on td "40.000" at bounding box center [338, 120] width 40 height 29
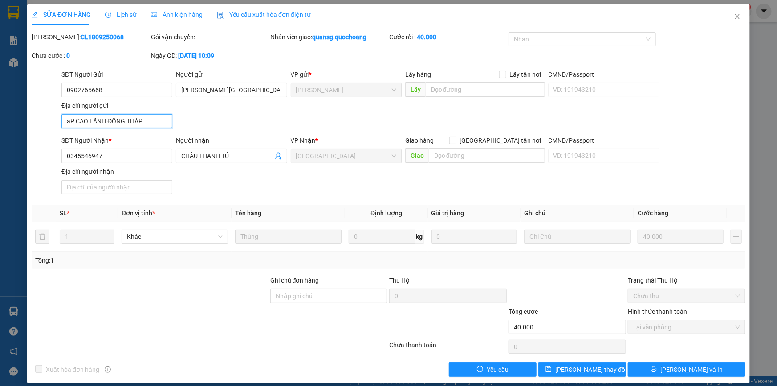
click at [130, 123] on input "âP CAO LÃNH ĐỒNG THÁP" at bounding box center [116, 121] width 111 height 14
click at [728, 13] on span "Close" at bounding box center [737, 16] width 25 height 25
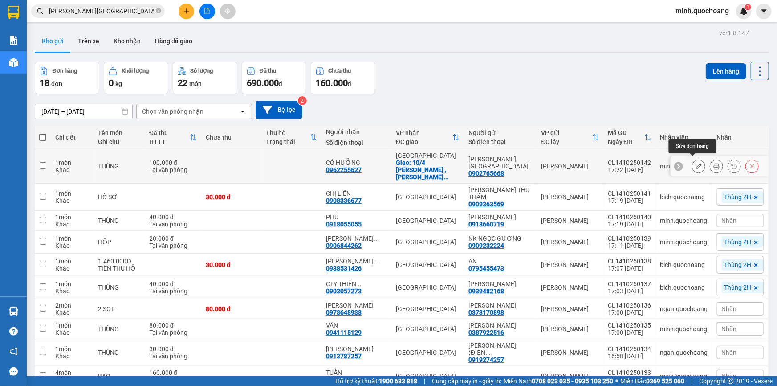
click at [696, 163] on icon at bounding box center [699, 166] width 6 height 6
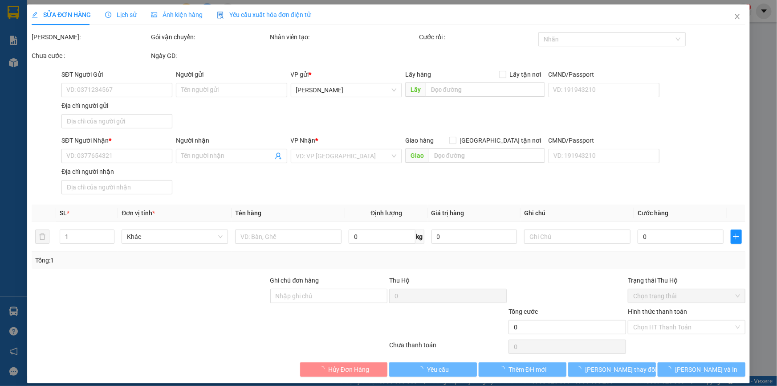
type input "0902765668"
type input "[PERSON_NAME][GEOGRAPHIC_DATA]"
type input "0962255627"
type input "CÔ HƯỞNG"
checkbox input "true"
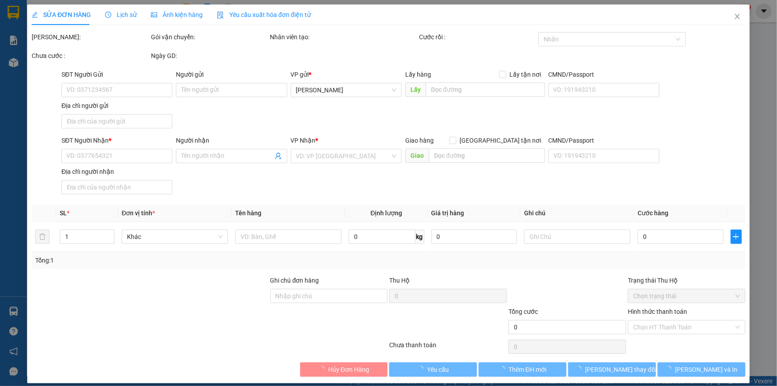
type input "10/4 THOẠI NGỌC HẦU , P HOÀ THẠNH , TÂN PHÚ"
type input "100.000"
type input "0"
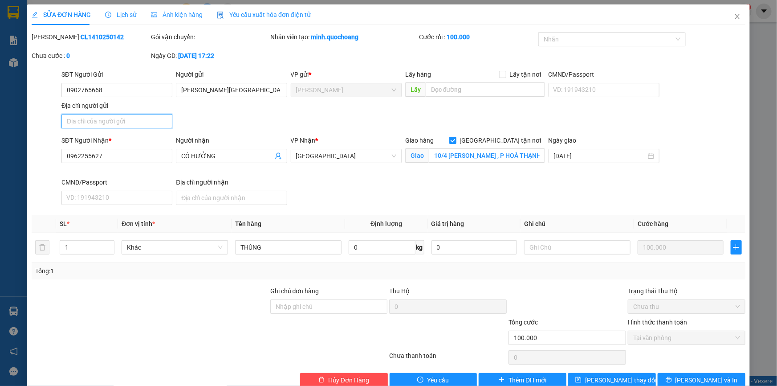
click at [89, 122] on input "Địa chỉ người gửi" at bounding box center [116, 121] width 111 height 14
type input "P CAO LÃNH ĐỒNG THÁP"
click at [709, 373] on button "[PERSON_NAME] và In" at bounding box center [702, 380] width 88 height 14
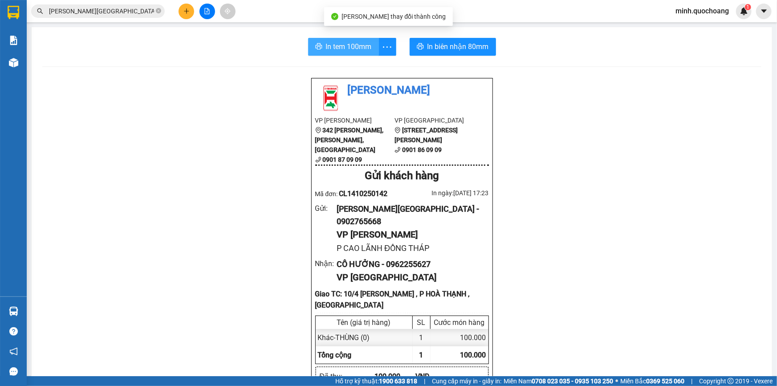
click at [340, 45] on span "In tem 100mm" at bounding box center [349, 46] width 46 height 11
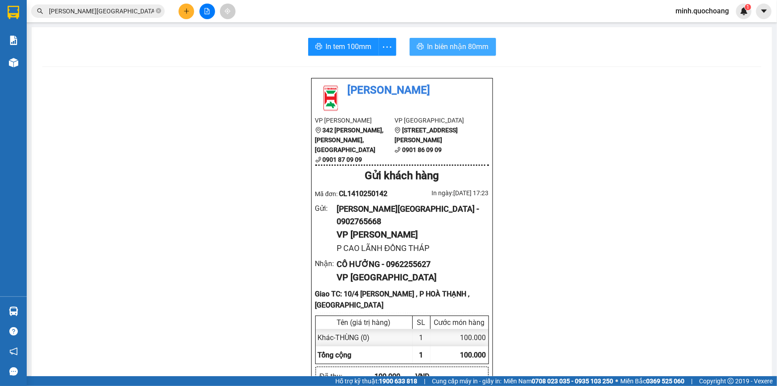
click at [423, 43] on button "In biên nhận 80mm" at bounding box center [453, 47] width 86 height 18
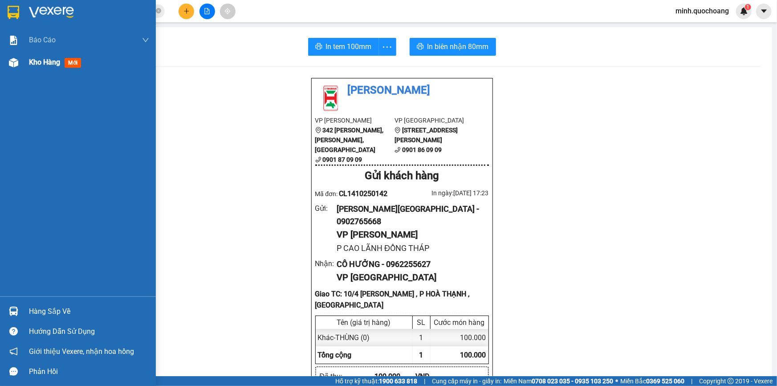
click at [14, 60] on img at bounding box center [13, 62] width 9 height 9
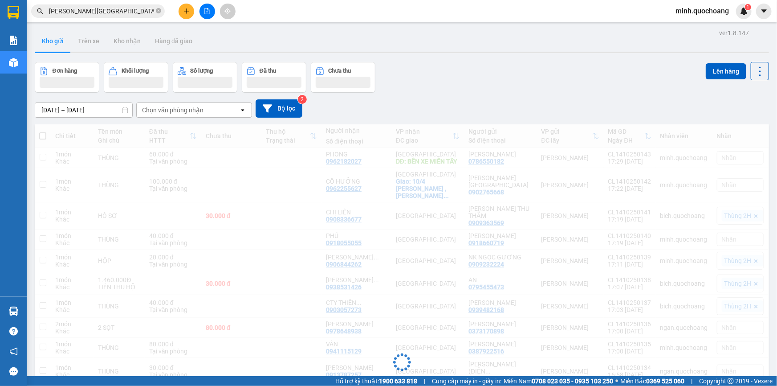
click at [566, 78] on div "Đơn hàng Khối lượng Số lượng Đã thu Chưa thu Lên hàng" at bounding box center [402, 77] width 735 height 31
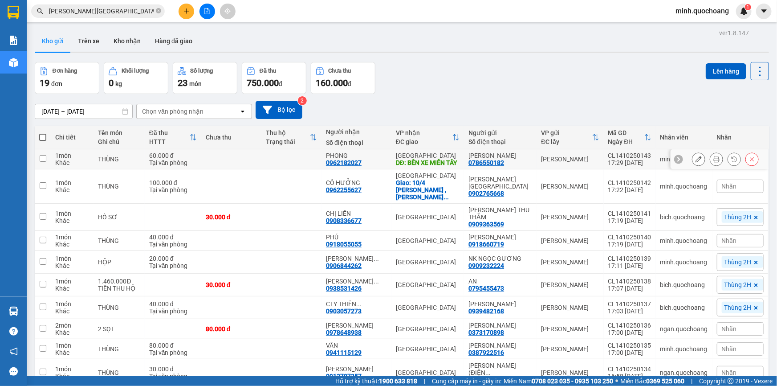
click at [714, 162] on icon at bounding box center [717, 159] width 6 height 6
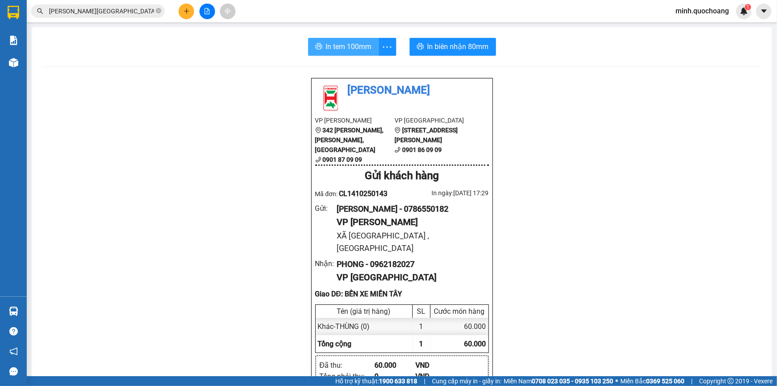
click at [355, 42] on span "In tem 100mm" at bounding box center [349, 46] width 46 height 11
click at [461, 48] on span "In biên nhận 80mm" at bounding box center [458, 46] width 61 height 11
click at [354, 51] on span "In tem 100mm" at bounding box center [349, 46] width 46 height 11
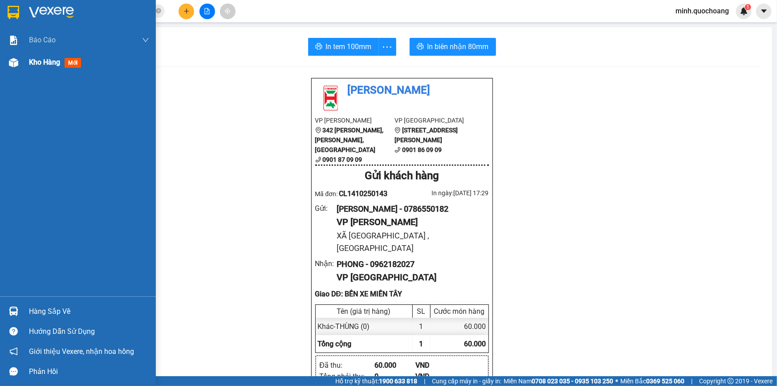
click at [43, 66] on span "Kho hàng" at bounding box center [44, 62] width 31 height 8
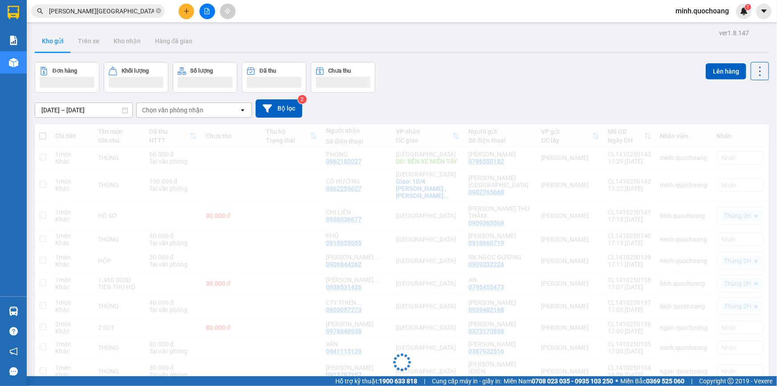
click at [518, 98] on div "12/10/2025 – 14/10/2025 Press the down arrow key to interact with the calendar …" at bounding box center [402, 109] width 735 height 32
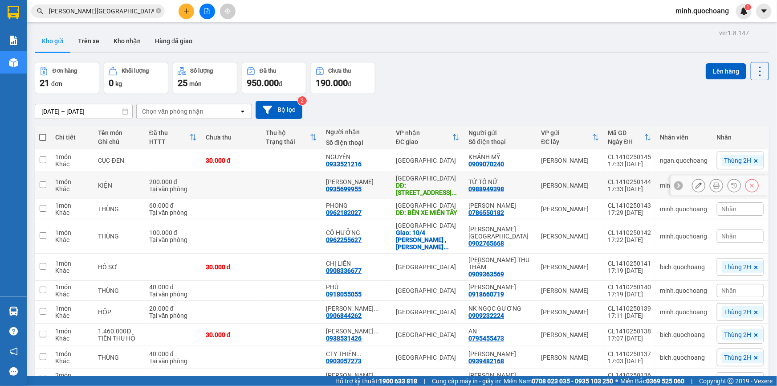
drag, startPoint x: 483, startPoint y: 180, endPoint x: 522, endPoint y: 181, distance: 38.8
click at [522, 181] on div "TỪ TỐ NỮ" at bounding box center [501, 181] width 64 height 7
checkbox input "true"
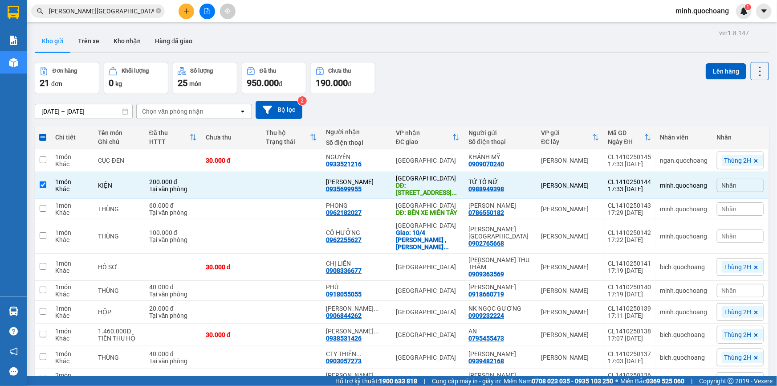
click at [111, 12] on input "[PERSON_NAME][GEOGRAPHIC_DATA]" at bounding box center [101, 11] width 105 height 10
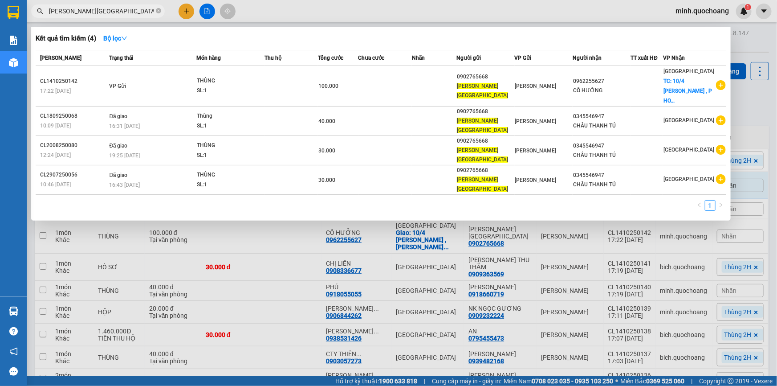
click at [111, 12] on input "[PERSON_NAME][GEOGRAPHIC_DATA]" at bounding box center [101, 11] width 105 height 10
paste input "TỪ TỐ NỮ"
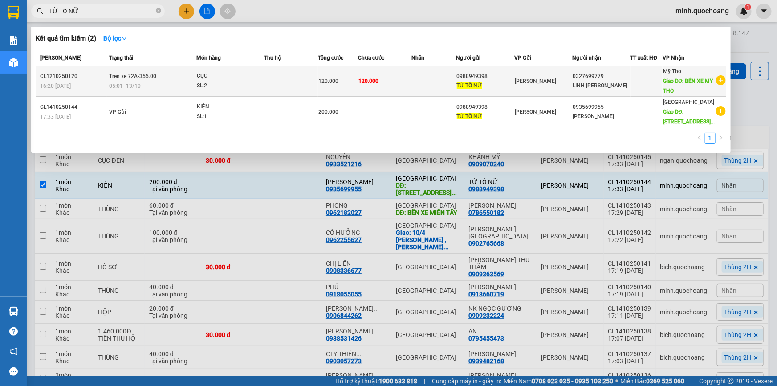
type input "TỪ TỐ NỮ"
click at [293, 82] on td at bounding box center [290, 81] width 53 height 31
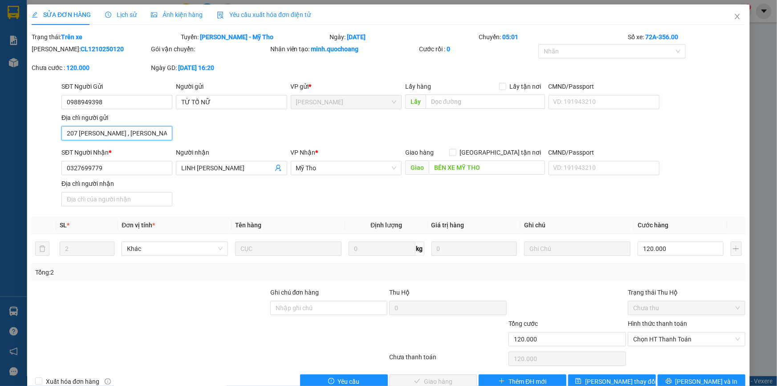
click at [151, 135] on input "207 NGÔ THỜI NHẬM , P CAO LÃNH , ĐỒNG THÁP" at bounding box center [116, 133] width 111 height 14
click at [734, 13] on icon "close" at bounding box center [737, 16] width 7 height 7
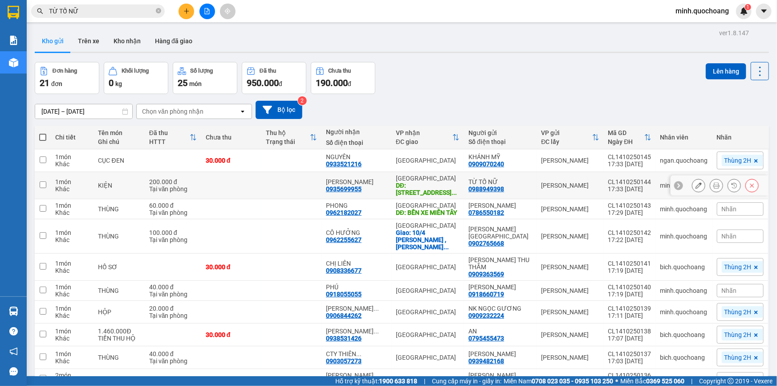
click at [696, 184] on icon at bounding box center [699, 185] width 6 height 6
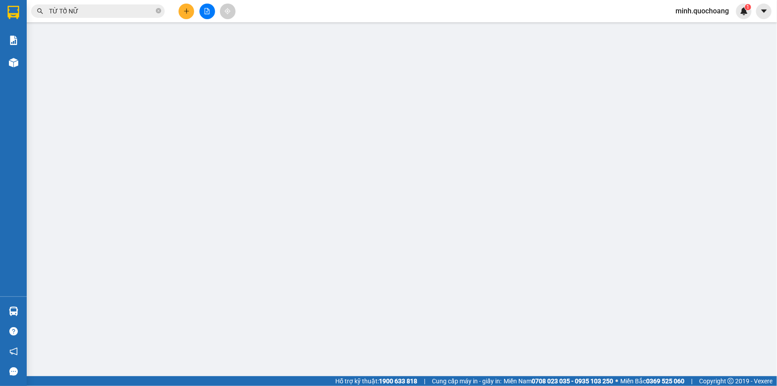
type input "0988949398"
type input "TỪ TỐ NỮ"
type input "0935699955"
type input "[PERSON_NAME]"
type input "149 ĐƯỜNG 1B , BÌNH HOÀ B , BÌNH TÂN"
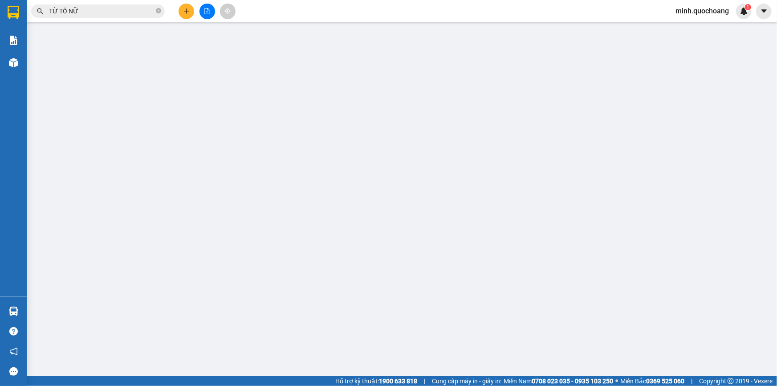
type input "200.000"
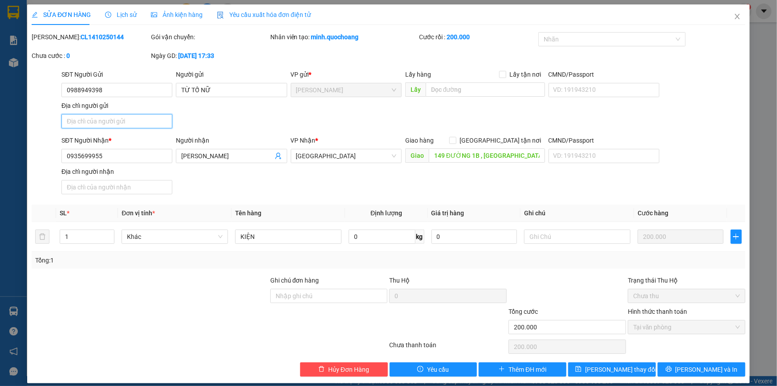
click at [135, 123] on input "Địa chỉ người gửi" at bounding box center [116, 121] width 111 height 14
paste input "207 NGÔ THỜI NHẬM , P CAO LÃNH , ĐỒNG THÁP"
type input "207 NGÔ THỜI NHẬM , P CAO LÃNH , ĐỒNG THÁP"
type input "0"
type input "207 NGÔ THỜI NHẬM , P CAO LÃNH , ĐỒNG THÁP"
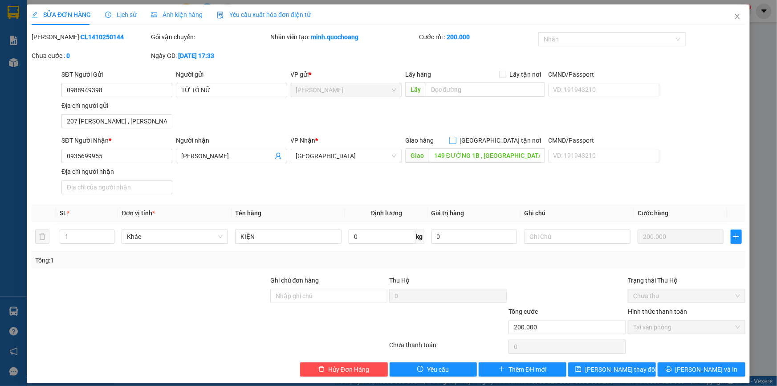
click at [456, 138] on input "[GEOGRAPHIC_DATA] tận nơi" at bounding box center [453, 140] width 6 height 6
checkbox input "true"
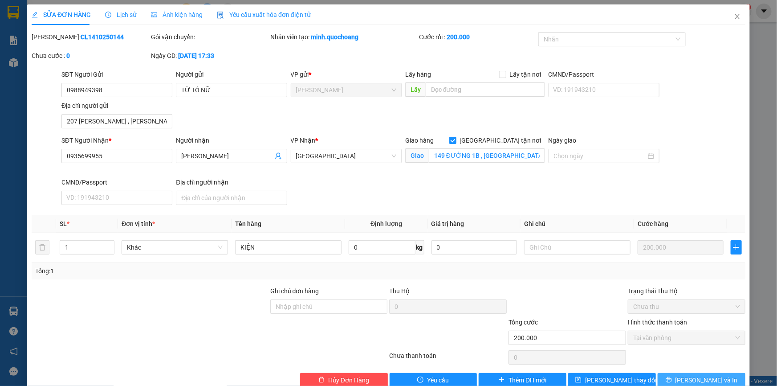
click at [675, 373] on button "[PERSON_NAME] và In" at bounding box center [702, 380] width 88 height 14
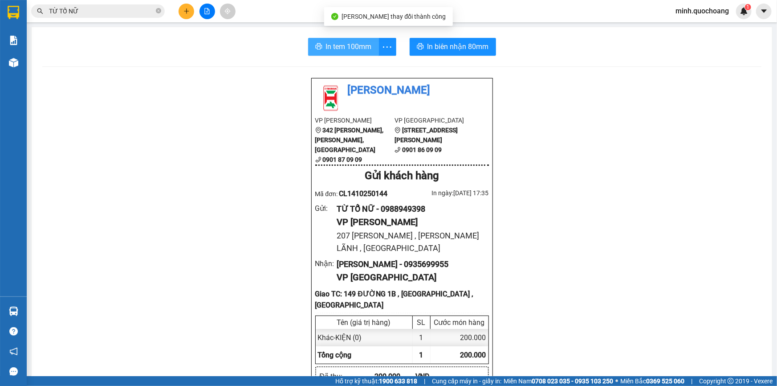
click at [316, 49] on icon "printer" at bounding box center [318, 46] width 7 height 7
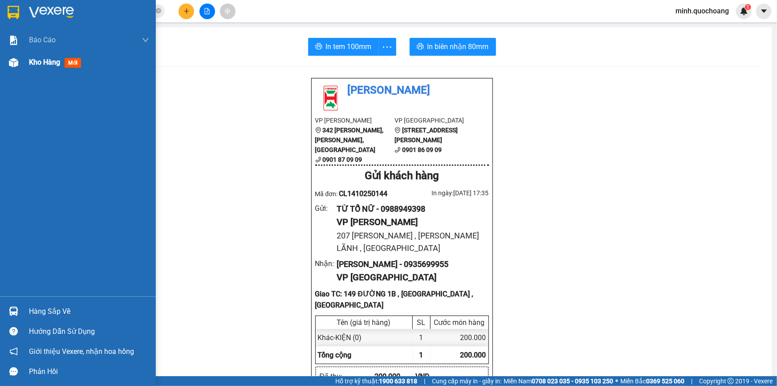
click at [13, 66] on img at bounding box center [13, 62] width 9 height 9
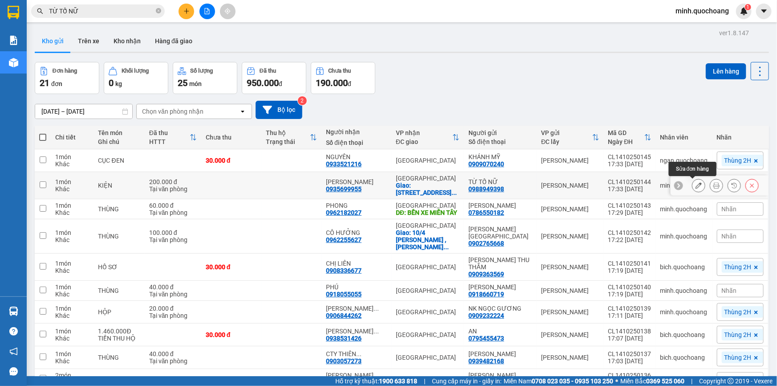
click at [696, 185] on icon at bounding box center [699, 185] width 6 height 6
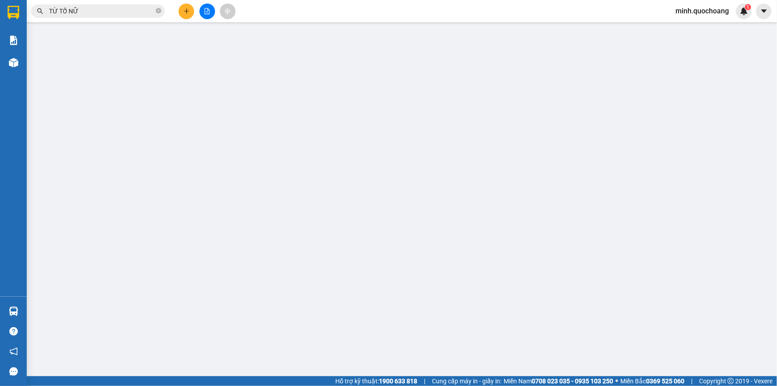
type input "0988949398"
type input "TỪ TỐ NỮ"
type input "207 NGÔ THỜI NHẬM , P CAO LÃNH , ĐỒNG THÁP"
type input "0935699955"
type input "[PERSON_NAME]"
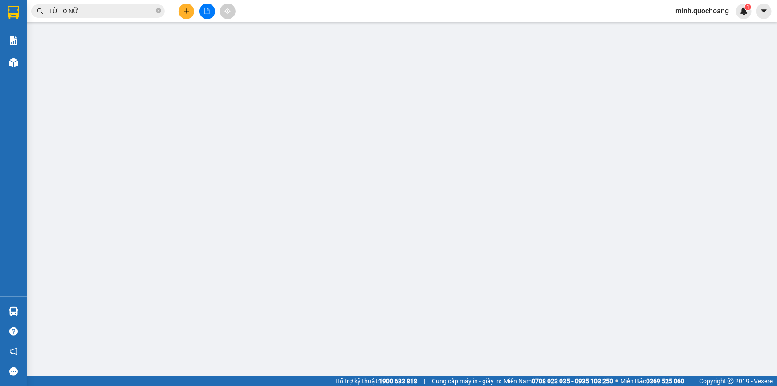
checkbox input "true"
type input "149 ĐƯỜNG 1B , BÌNH HOÀ B , BÌNH TÂN"
type input "200.000"
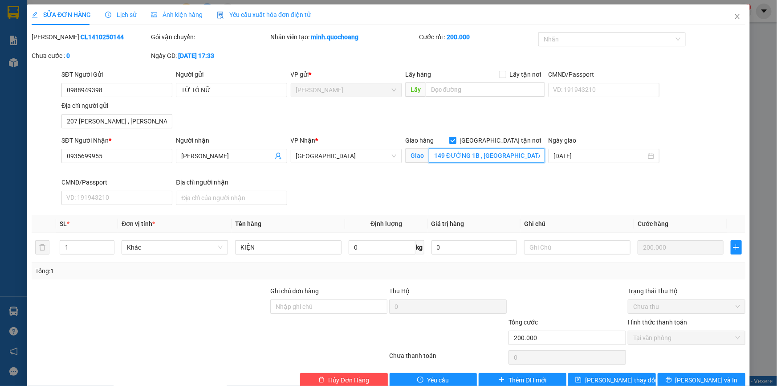
click at [496, 155] on input "149 ĐƯỜNG 1B , BÌNH HOÀ B , BÌNH TÂN" at bounding box center [487, 155] width 116 height 14
click at [508, 158] on input "149 ĐƯỜNG 1B , BÌNH HOÀ B , BÌNH TÂN" at bounding box center [487, 155] width 116 height 14
click at [495, 154] on input "149 ĐƯỜNG 1B , BÌNH HOÀ B , BÌNH TÂN" at bounding box center [487, 155] width 116 height 14
type input "149 ĐƯỜNG 1B , BÌNH HƯNG HOÀ B , BÌNH TÂN"
click at [692, 379] on span "[PERSON_NAME] và In" at bounding box center [707, 380] width 62 height 10
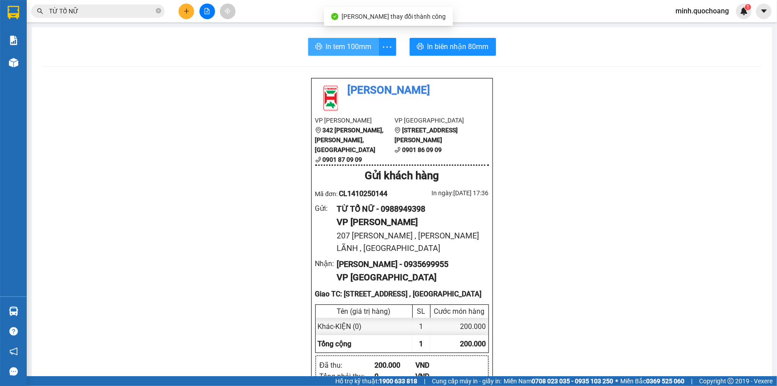
click at [334, 48] on span "In tem 100mm" at bounding box center [349, 46] width 46 height 11
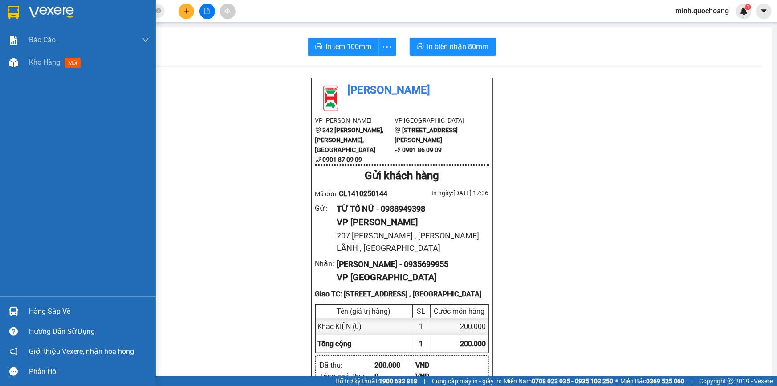
click at [48, 63] on span "Kho hàng" at bounding box center [44, 62] width 31 height 8
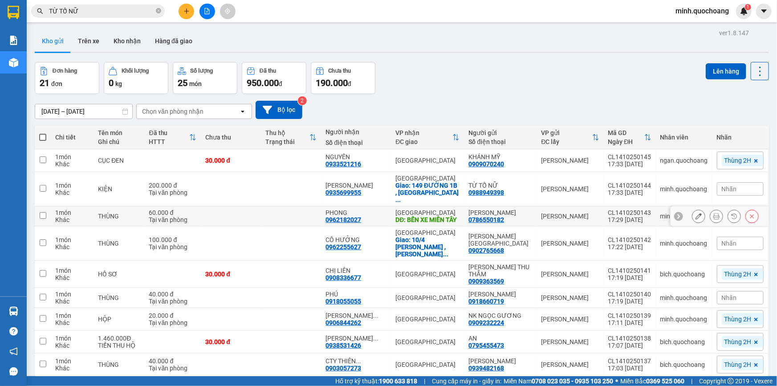
click at [298, 209] on td at bounding box center [291, 216] width 60 height 20
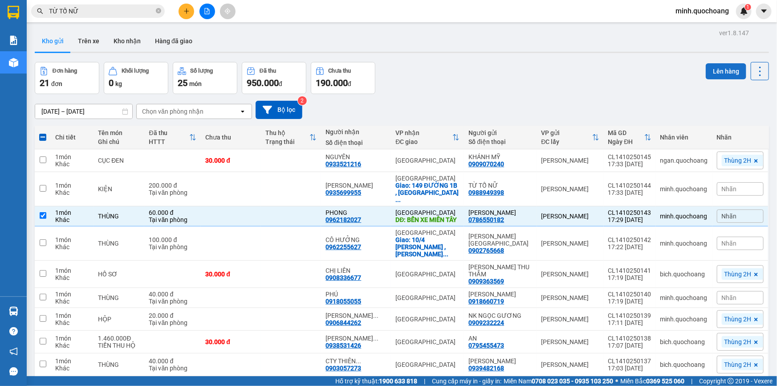
click at [711, 69] on button "Lên hàng" at bounding box center [726, 71] width 41 height 16
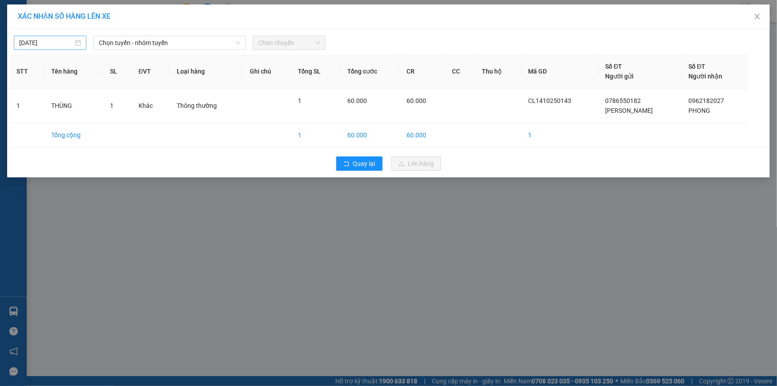
type input "14/10/2025"
click at [57, 41] on input "14/10/2025" at bounding box center [46, 43] width 54 height 10
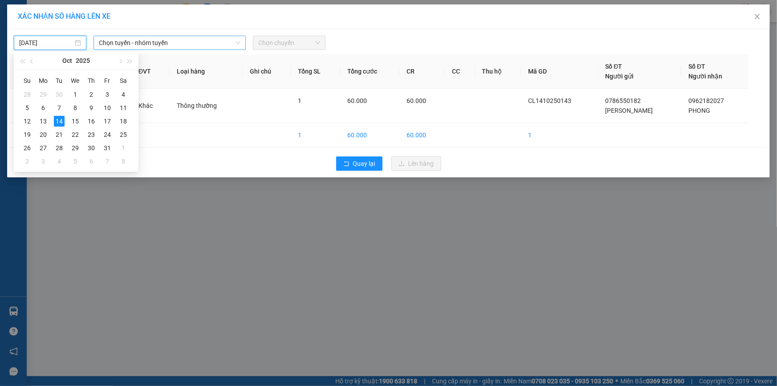
click at [147, 42] on span "Chọn tuyến - nhóm tuyến" at bounding box center [170, 42] width 142 height 13
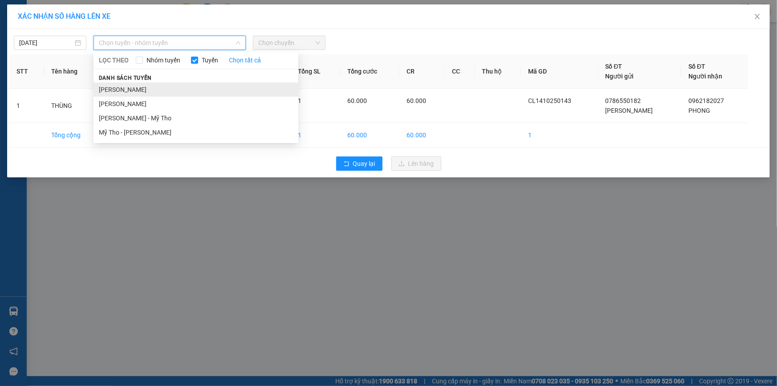
click at [151, 87] on li "Cao Lãnh - Hồ Chí Minh" at bounding box center [196, 89] width 205 height 14
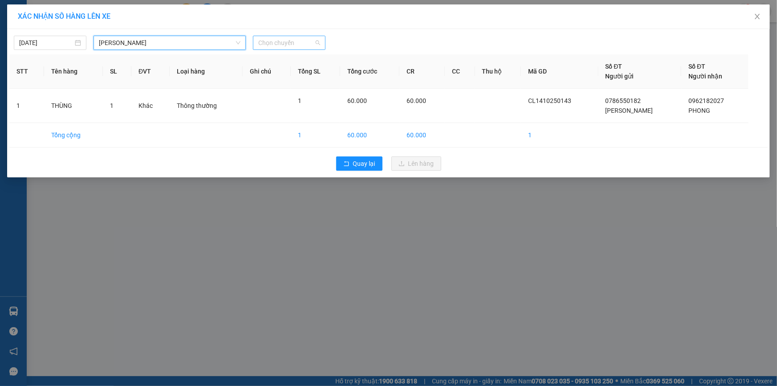
click at [290, 45] on span "Chọn chuyến" at bounding box center [289, 42] width 62 height 13
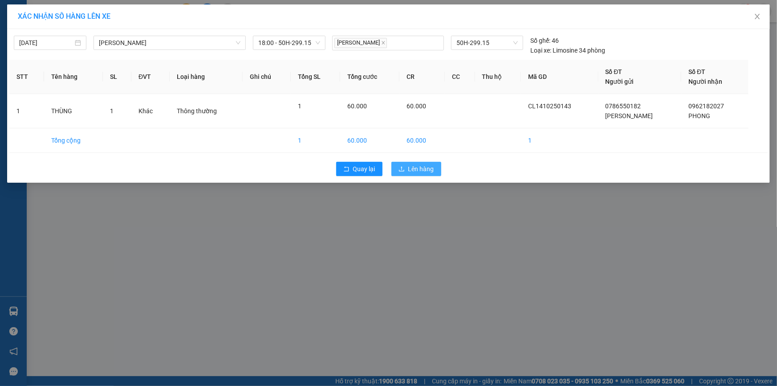
click at [418, 171] on span "Lên hàng" at bounding box center [422, 169] width 26 height 10
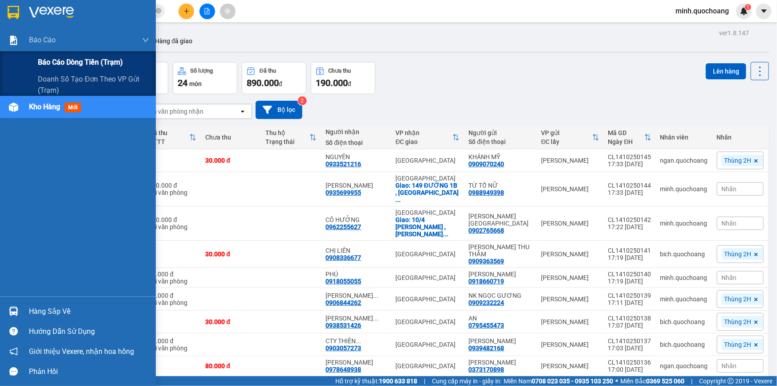
click at [58, 54] on div "Báo cáo dòng tiền (trạm)" at bounding box center [93, 62] width 111 height 22
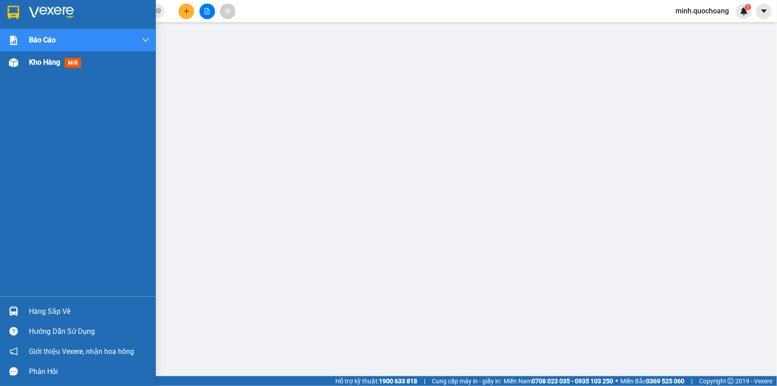
click at [36, 67] on div "Kho hàng mới" at bounding box center [57, 62] width 56 height 11
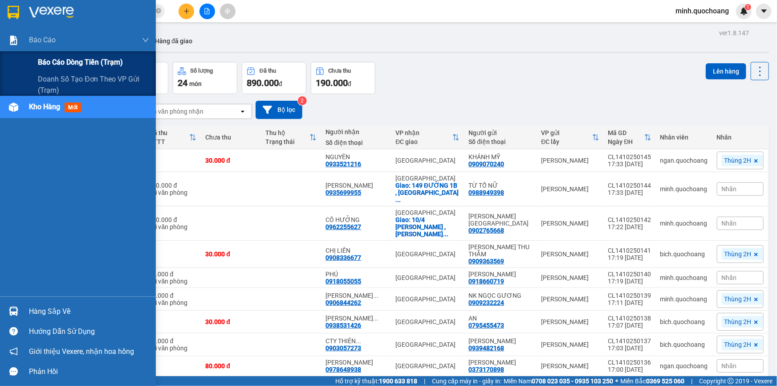
click at [43, 62] on span "Báo cáo dòng tiền (trạm)" at bounding box center [80, 62] width 85 height 11
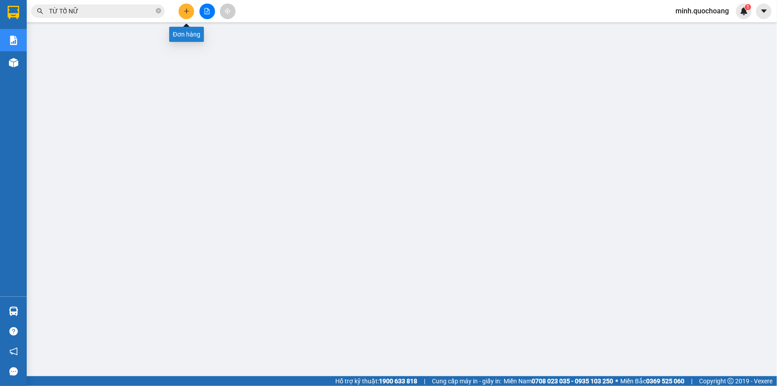
click at [189, 10] on icon "plus" at bounding box center [187, 11] width 6 height 6
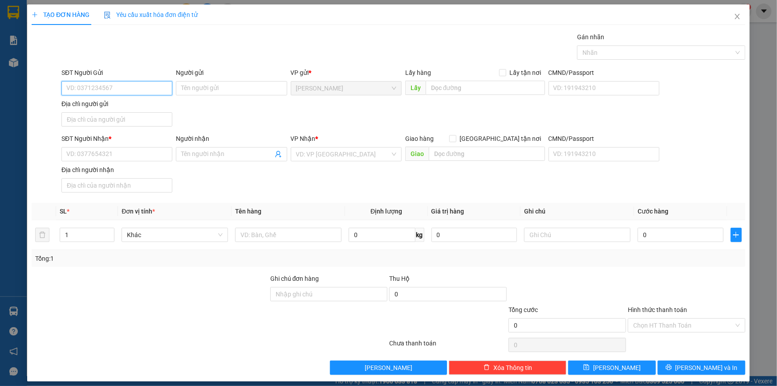
click at [142, 82] on input "SĐT Người Gửi" at bounding box center [116, 88] width 111 height 14
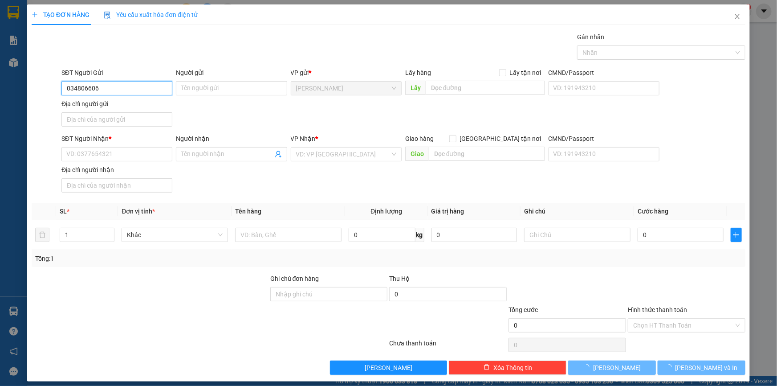
type input "0348066066"
click at [142, 110] on div "0348066066 - NK SÀI GÒN 11" at bounding box center [125, 106] width 119 height 10
type input "NK [GEOGRAPHIC_DATA] 11"
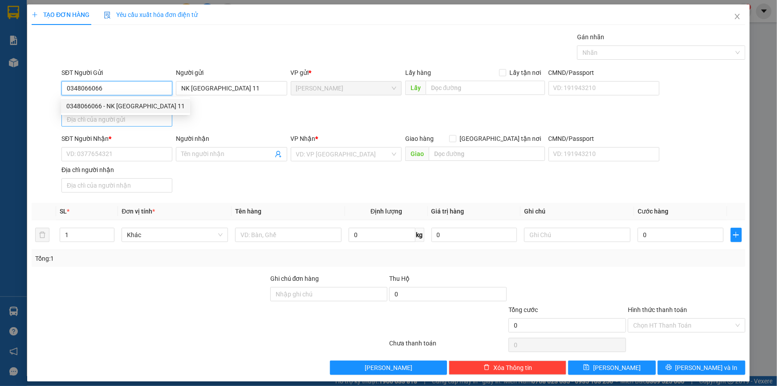
type input "0348066066"
click at [139, 123] on input "Địa chỉ người gửi" at bounding box center [116, 119] width 111 height 14
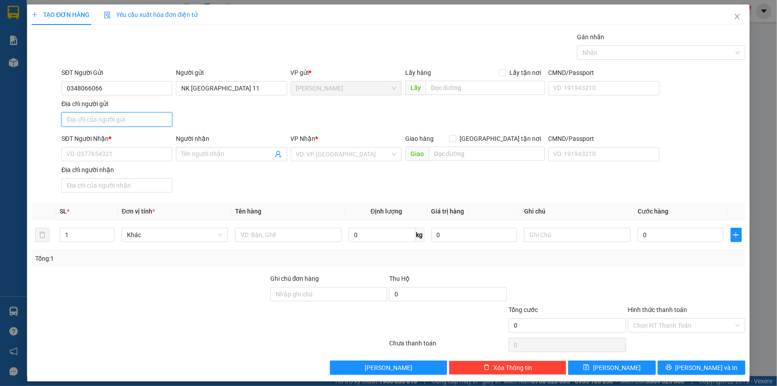
type input "P CAO LÃNH ĐỒNG THÁP"
click at [124, 152] on input "SĐT Người Nhận *" at bounding box center [116, 154] width 111 height 14
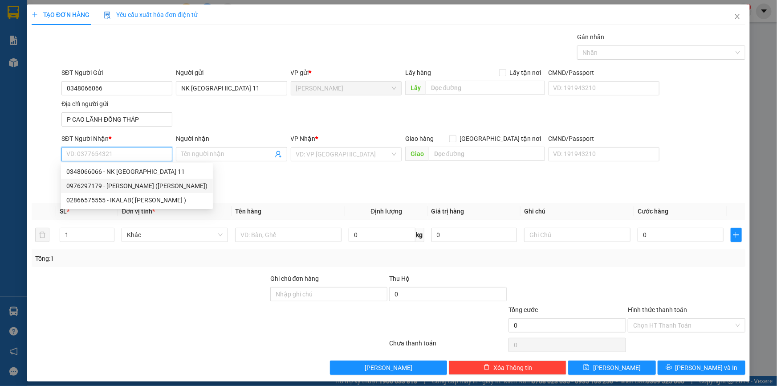
click at [113, 186] on div "0976297179 - NGUYỄN THANH TÙNG (LABO TUẤN ANH)" at bounding box center [136, 186] width 141 height 10
type input "0976297179"
type input "NGUYỄN THANH TÙNG (LABO TUẤN ANH)"
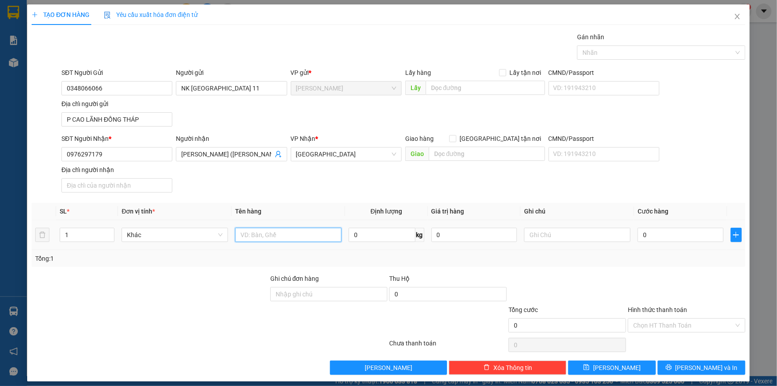
click at [257, 231] on input "text" at bounding box center [288, 235] width 106 height 14
type input "HỘP"
click at [665, 233] on input "0" at bounding box center [681, 235] width 86 height 14
type input "2"
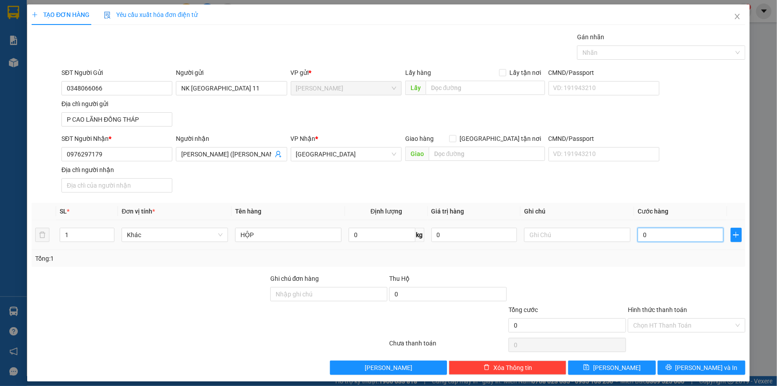
type input "2"
type input "20"
click at [628, 321] on div "Chọn HT Thanh Toán" at bounding box center [687, 325] width 118 height 14
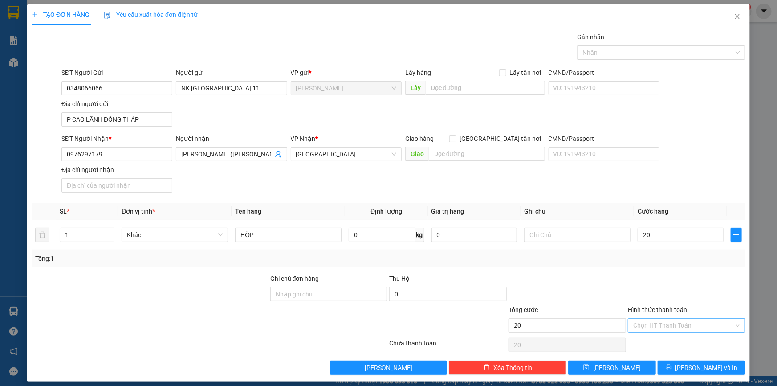
type input "20.000"
click at [642, 342] on div "Tại văn phòng" at bounding box center [682, 342] width 106 height 10
type input "0"
click at [611, 58] on div "Nhãn" at bounding box center [661, 52] width 168 height 14
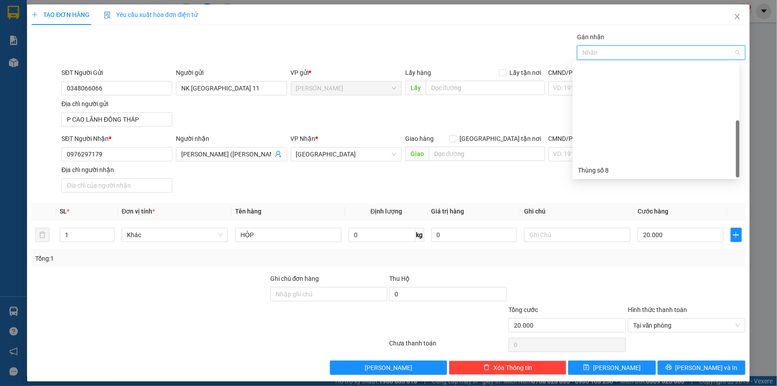
click at [591, 279] on div "Thùng 2H" at bounding box center [656, 284] width 156 height 10
click at [589, 184] on div "SĐT Người Nhận * 0976297179 Người nhận NGUYỄN THANH TÙNG (LABO TUẤN ANH) VP Nhậ…" at bounding box center [404, 165] width 688 height 62
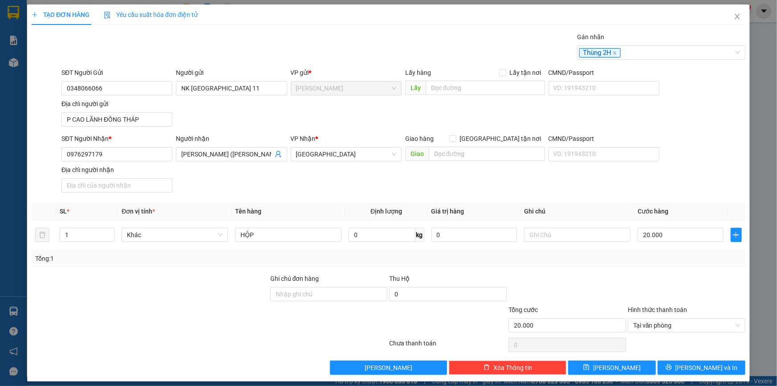
click at [676, 359] on div "Transit Pickup Surcharge Ids Transit Deliver Surcharge Ids Transit Deliver Surc…" at bounding box center [389, 203] width 714 height 343
click at [679, 365] on button "[PERSON_NAME] và In" at bounding box center [702, 367] width 88 height 14
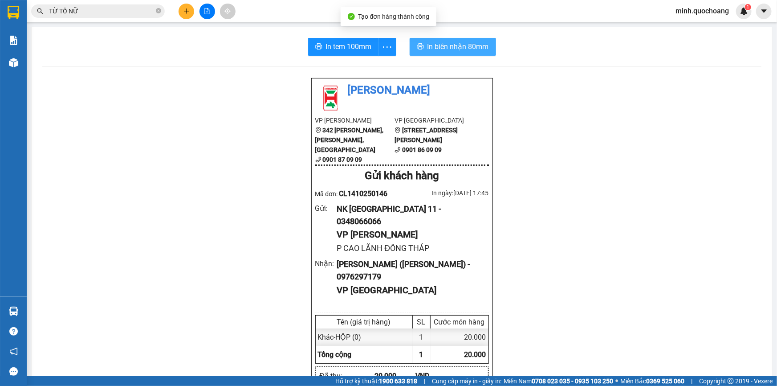
click at [455, 42] on span "In biên nhận 80mm" at bounding box center [458, 46] width 61 height 11
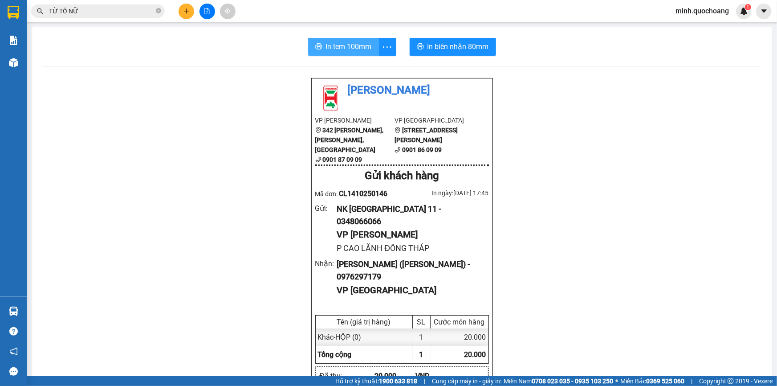
click at [344, 40] on button "In tem 100mm" at bounding box center [343, 47] width 71 height 18
click at [184, 12] on icon "plus" at bounding box center [187, 11] width 6 height 6
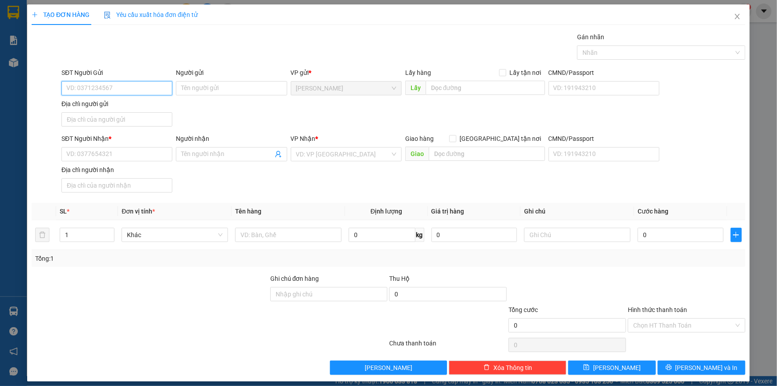
click at [90, 92] on input "SĐT Người Gửi" at bounding box center [116, 88] width 111 height 14
type input "0348066066"
click at [117, 108] on div "0348066066 - NK SÀI GÒN 11" at bounding box center [125, 106] width 119 height 10
type input "NK [GEOGRAPHIC_DATA] 11"
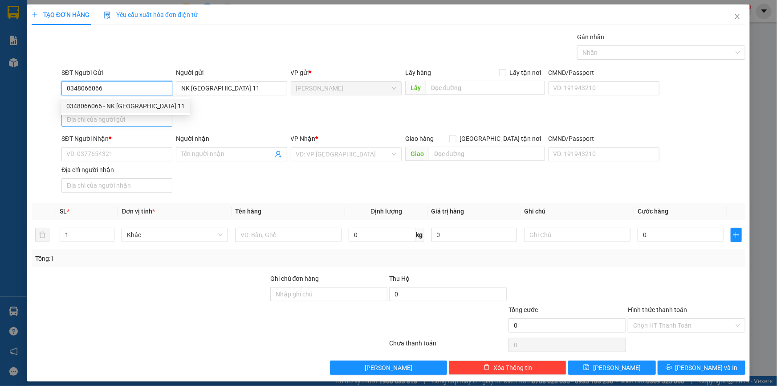
type input "0348066066"
click at [117, 120] on input "Địa chỉ người gửi" at bounding box center [116, 119] width 111 height 14
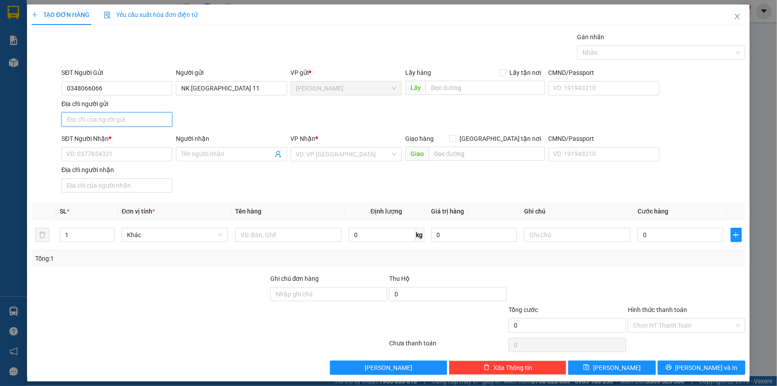
type input "P CAO LÃNH ĐỒNG THÁP"
click at [114, 157] on input "SĐT Người Nhận *" at bounding box center [116, 154] width 111 height 14
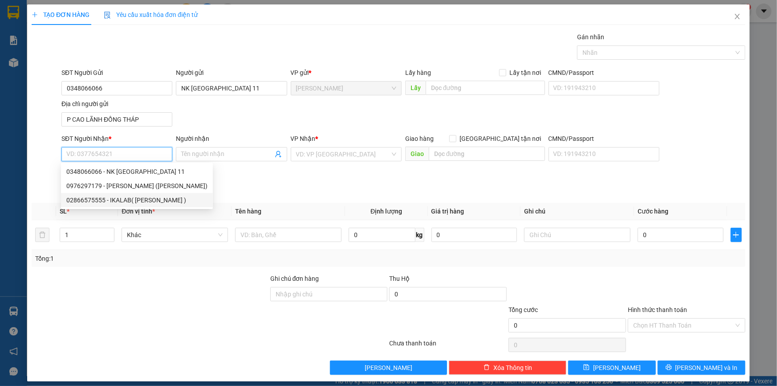
click at [128, 201] on div "02866575555 - IKALAB( NGUYỄN HỮU THÁI )" at bounding box center [136, 200] width 141 height 10
type input "02866575555"
type input "IKALAB( NGUYỄN HỮU THÁI )"
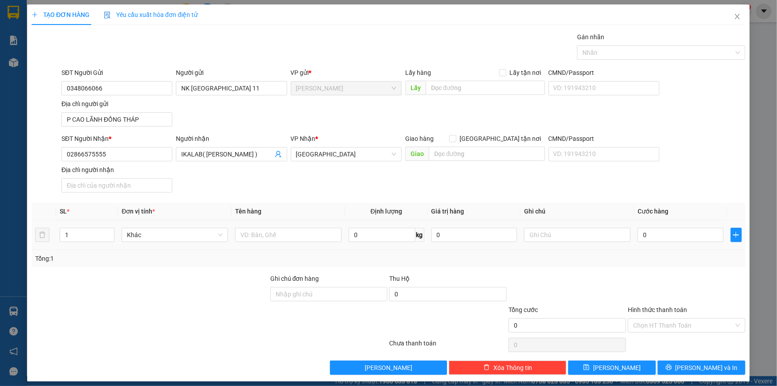
click at [272, 226] on div at bounding box center [288, 235] width 106 height 18
click at [272, 228] on input "text" at bounding box center [288, 235] width 106 height 14
type input "HỘP"
click at [687, 239] on input "0" at bounding box center [681, 235] width 86 height 14
type input "3"
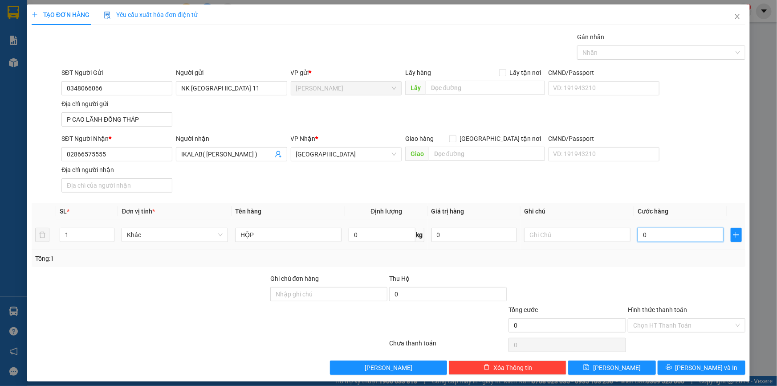
type input "3"
type input "30"
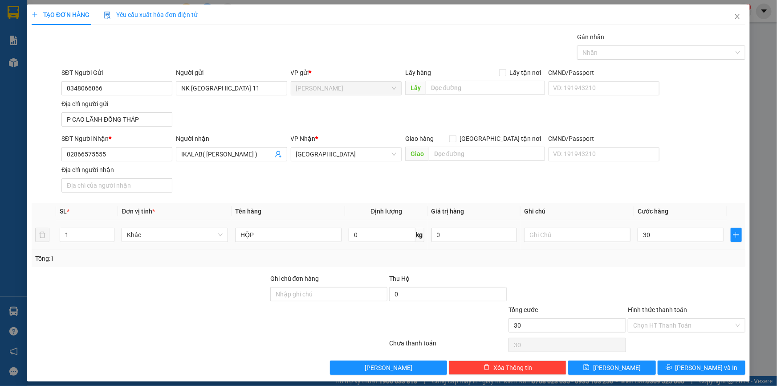
type input "30.000"
click at [688, 275] on div at bounding box center [686, 289] width 119 height 31
click at [643, 48] on div at bounding box center [657, 52] width 155 height 11
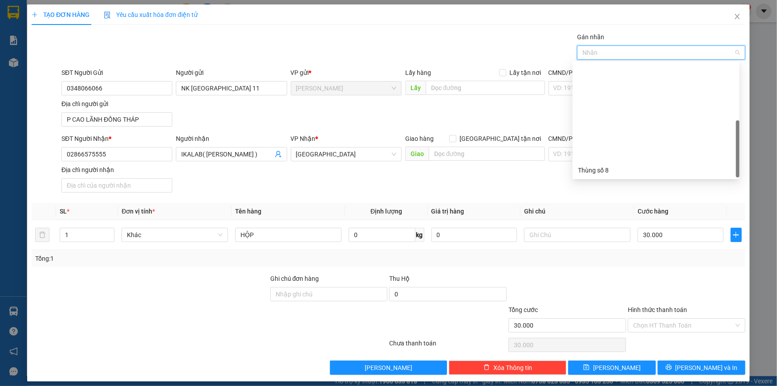
click at [605, 279] on div "Thùng 2H" at bounding box center [656, 284] width 156 height 10
drag, startPoint x: 608, startPoint y: 203, endPoint x: 686, endPoint y: 289, distance: 116.4
click at [609, 203] on th "Ghi chú" at bounding box center [578, 211] width 114 height 17
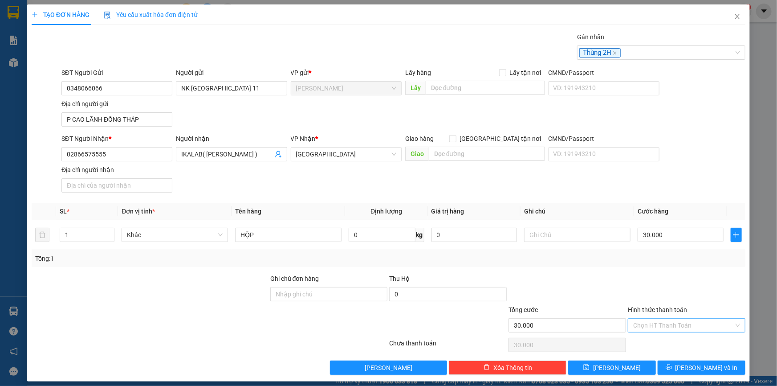
click at [682, 326] on input "Hình thức thanh toán" at bounding box center [684, 325] width 101 height 13
click at [675, 344] on div "Tại văn phòng" at bounding box center [682, 342] width 106 height 10
click at [672, 366] on icon "printer" at bounding box center [669, 367] width 6 height 6
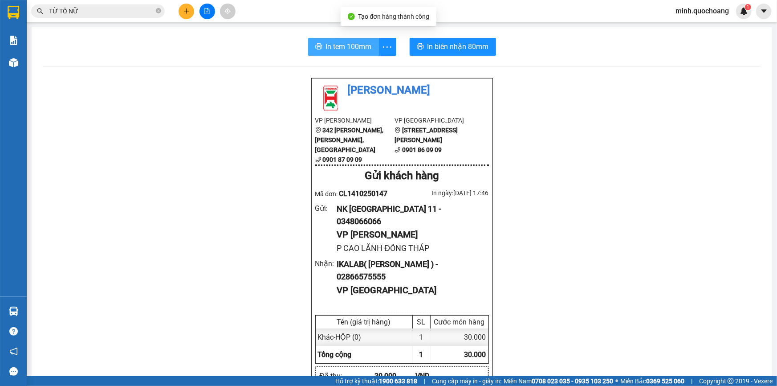
click at [334, 42] on span "In tem 100mm" at bounding box center [349, 46] width 46 height 11
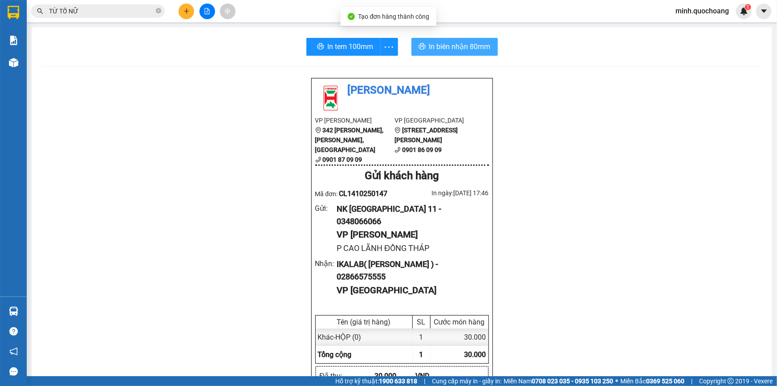
click at [456, 44] on span "In biên nhận 80mm" at bounding box center [459, 46] width 61 height 11
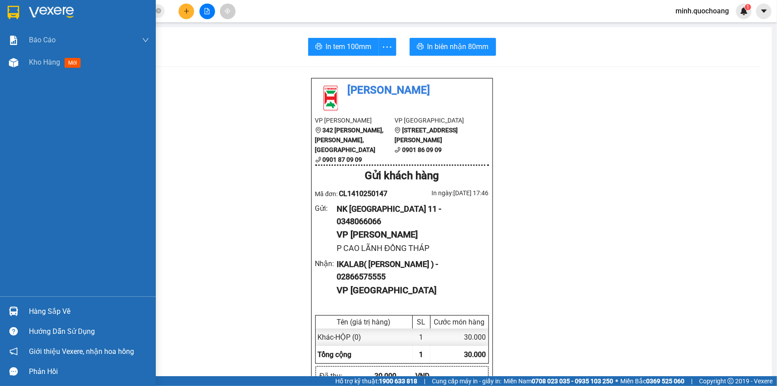
click at [24, 311] on div "Hàng sắp về" at bounding box center [78, 311] width 156 height 20
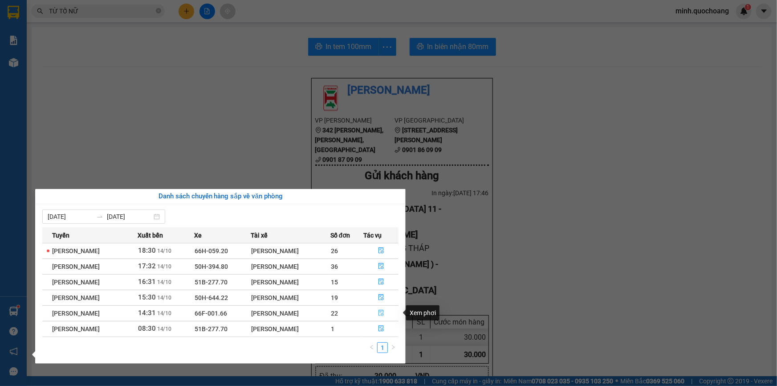
click at [384, 315] on icon "file-done" at bounding box center [381, 313] width 5 height 6
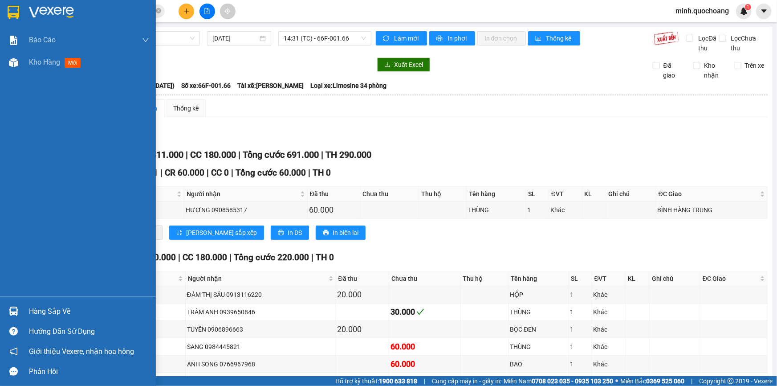
click at [32, 313] on div "Hàng sắp về" at bounding box center [89, 311] width 120 height 13
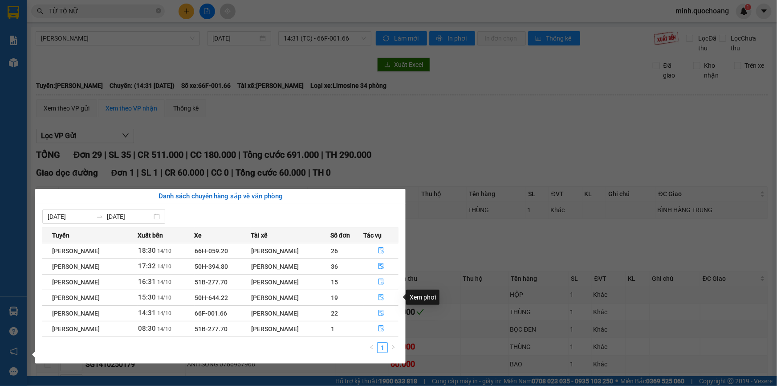
click at [383, 296] on icon "file-done" at bounding box center [381, 297] width 6 height 6
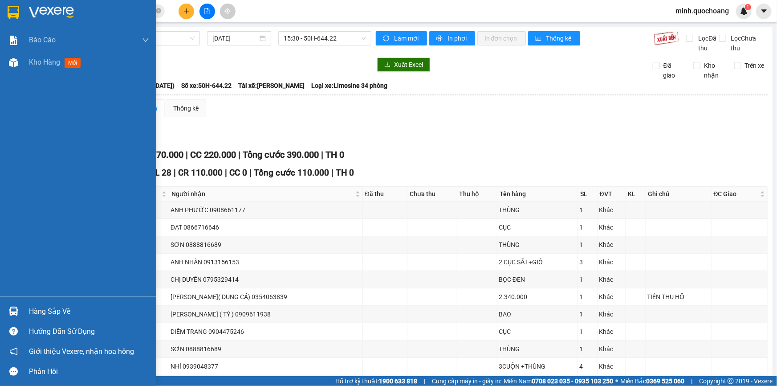
click at [18, 307] on div at bounding box center [14, 311] width 16 height 16
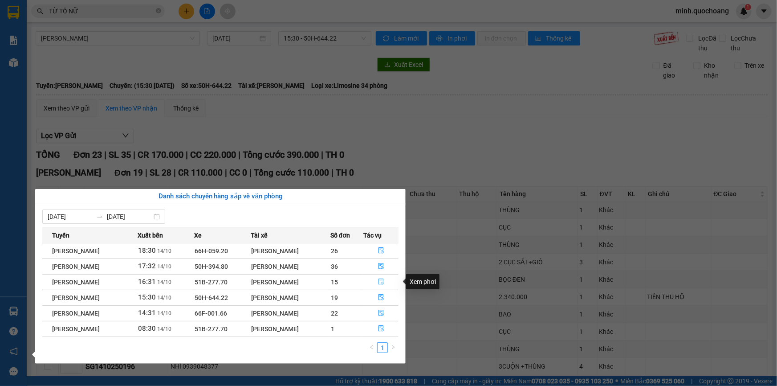
click at [384, 283] on icon "file-done" at bounding box center [381, 281] width 6 height 6
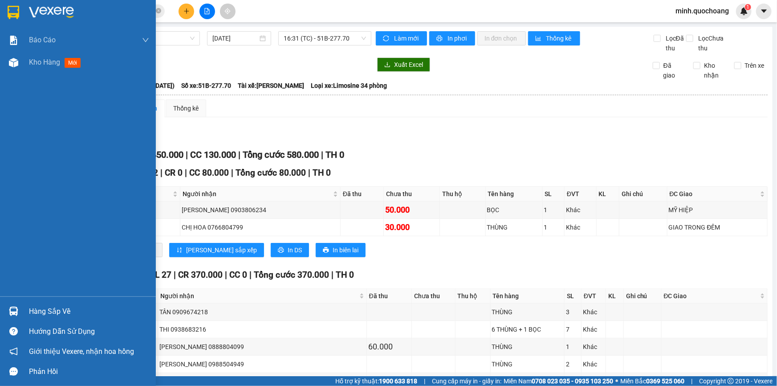
click at [16, 310] on img at bounding box center [13, 311] width 9 height 9
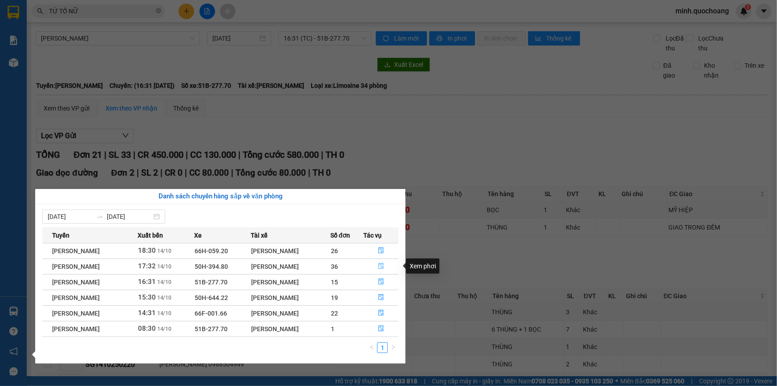
click at [384, 266] on icon "file-done" at bounding box center [381, 266] width 6 height 6
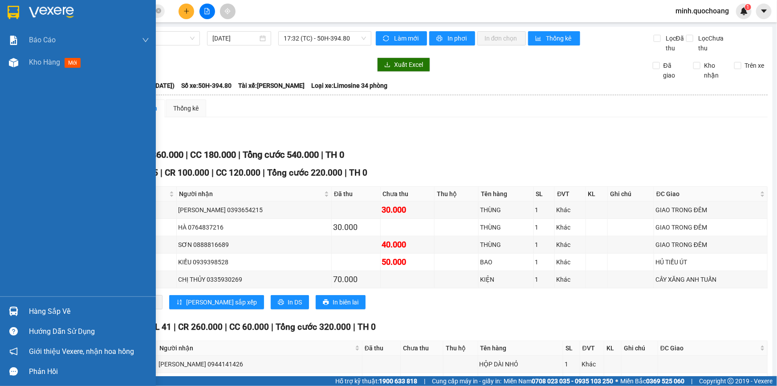
click at [10, 306] on div at bounding box center [14, 311] width 16 height 16
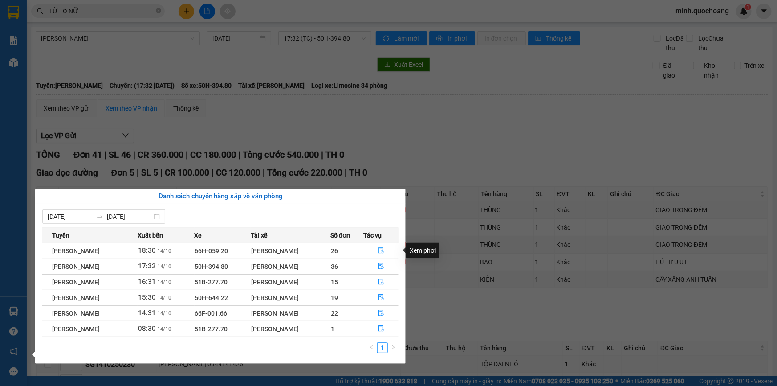
click at [382, 249] on icon "file-done" at bounding box center [381, 250] width 5 height 6
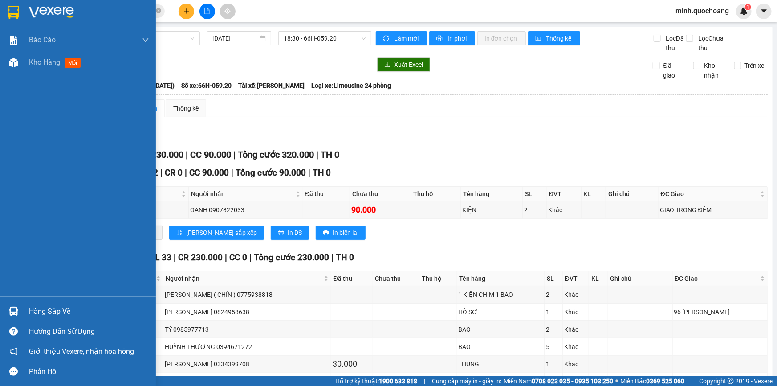
click at [29, 313] on div "Hàng sắp về" at bounding box center [89, 311] width 120 height 13
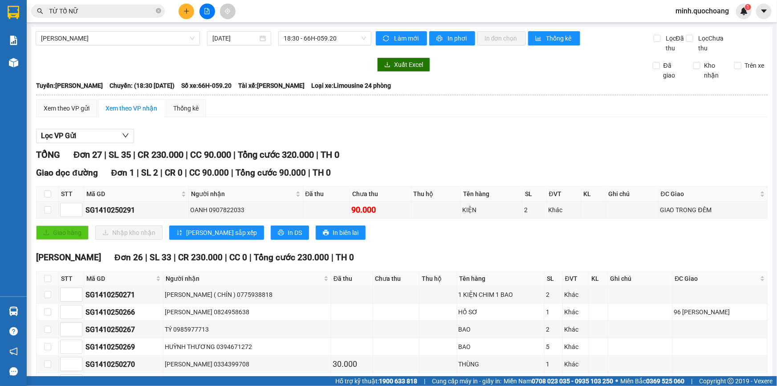
click at [447, 151] on section "Kết quả tìm kiếm ( 2 ) Bộ lọc Mã ĐH Trạng thái Món hàng Thu hộ Tổng cước Chưa c…" at bounding box center [388, 193] width 777 height 386
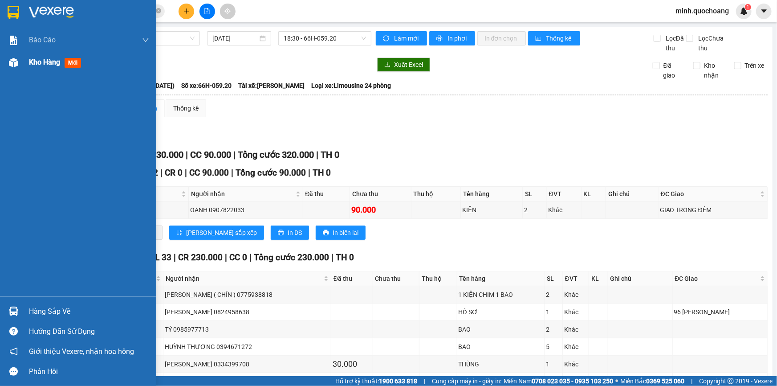
click at [33, 67] on div "Kho hàng mới" at bounding box center [57, 62] width 56 height 11
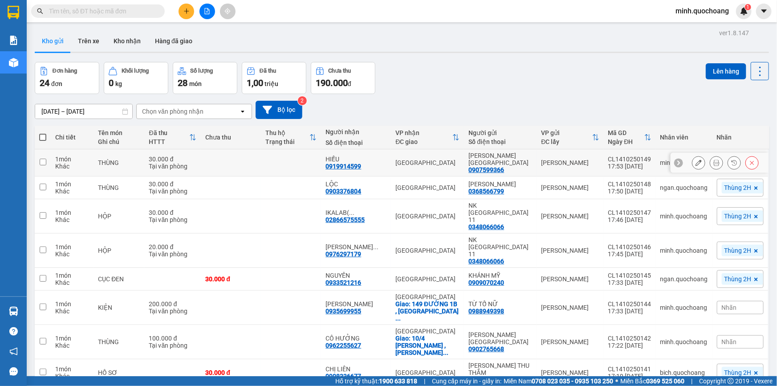
click at [714, 163] on icon at bounding box center [717, 162] width 6 height 6
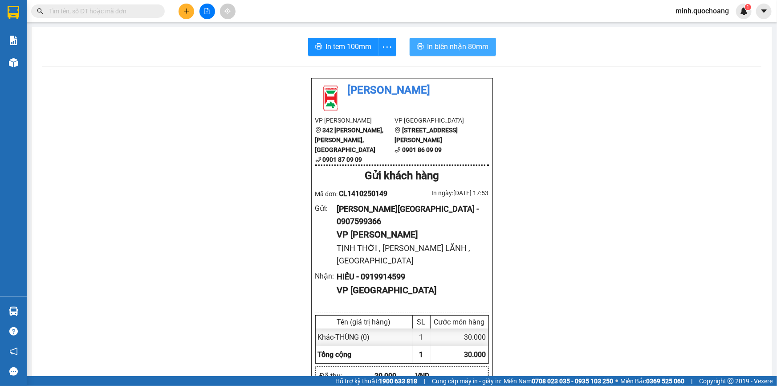
click at [466, 41] on span "In biên nhận 80mm" at bounding box center [458, 46] width 61 height 11
click at [346, 49] on span "In tem 100mm" at bounding box center [349, 46] width 46 height 11
click at [121, 14] on input "text" at bounding box center [101, 11] width 105 height 10
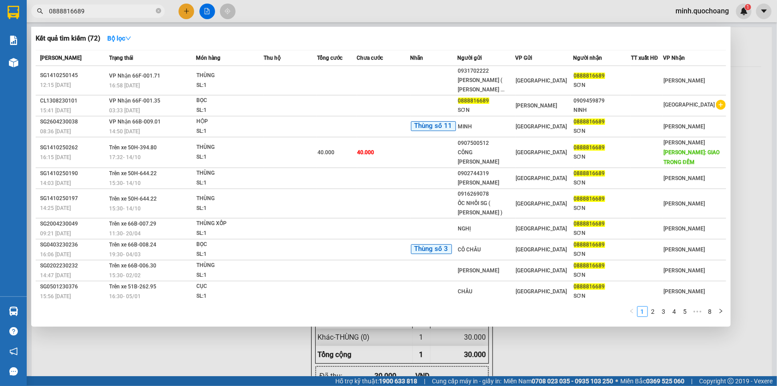
type input "0888816689"
click at [183, 5] on div at bounding box center [388, 193] width 777 height 386
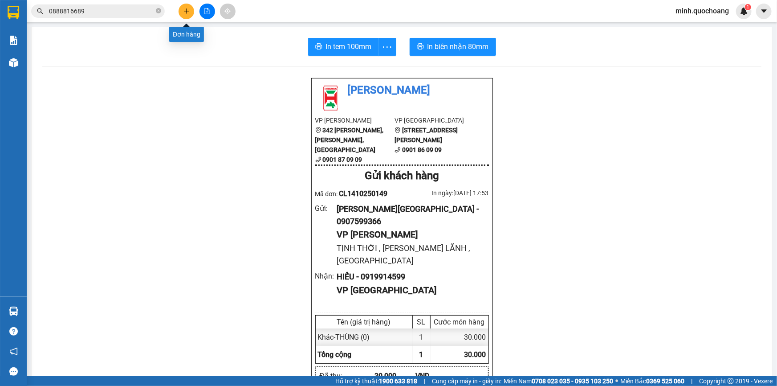
click at [185, 6] on button at bounding box center [187, 12] width 16 height 16
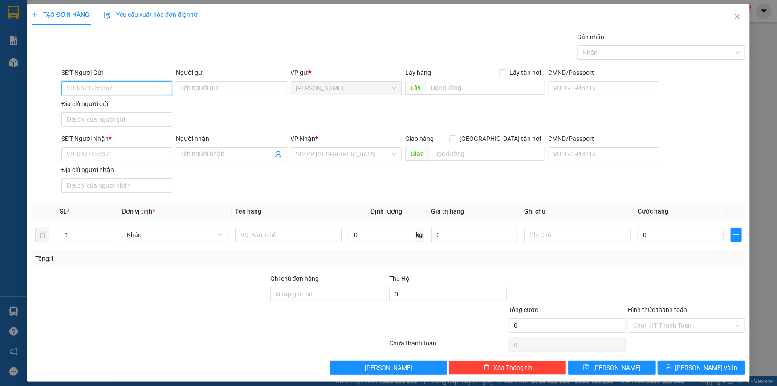
click at [142, 89] on input "SĐT Người Gửi" at bounding box center [116, 88] width 111 height 14
type input "0948664464"
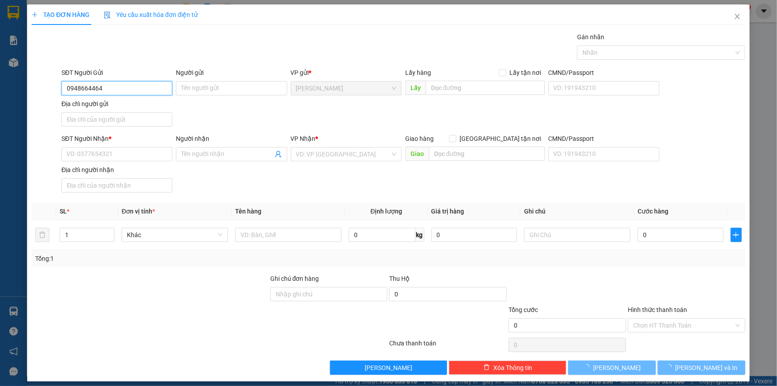
click at [142, 89] on input "0948664464" at bounding box center [116, 88] width 111 height 14
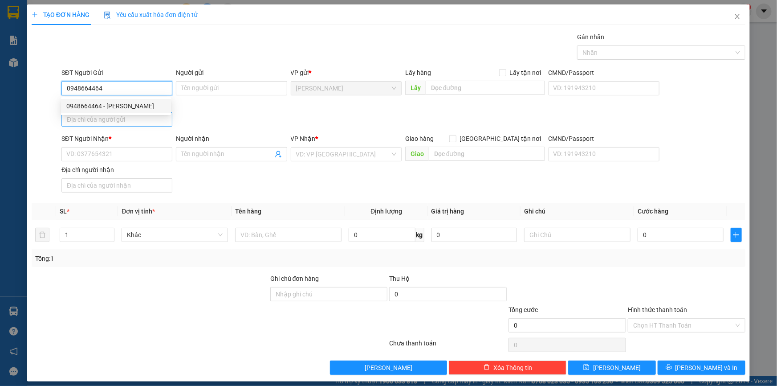
drag, startPoint x: 117, startPoint y: 104, endPoint x: 129, endPoint y: 118, distance: 18.9
click at [118, 104] on div "0948664464 - [PERSON_NAME]" at bounding box center [115, 106] width 99 height 10
type input "[PERSON_NAME]"
type input "0948664464"
click at [132, 119] on input "Địa chỉ người gửi" at bounding box center [116, 119] width 111 height 14
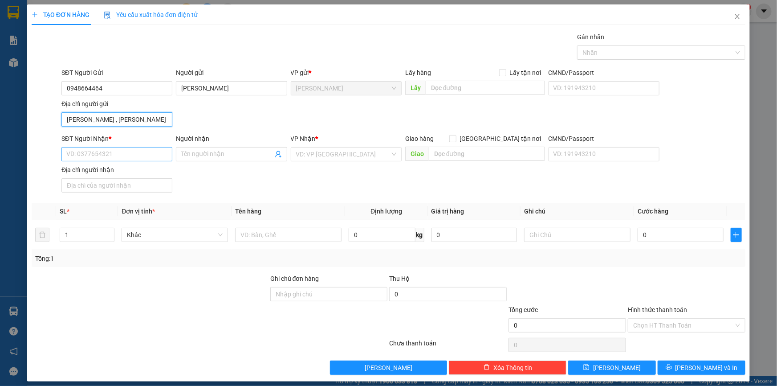
type input "[PERSON_NAME] , [PERSON_NAME] LÃNH , [GEOGRAPHIC_DATA]"
click at [151, 152] on input "SĐT Người Nhận *" at bounding box center [116, 154] width 111 height 14
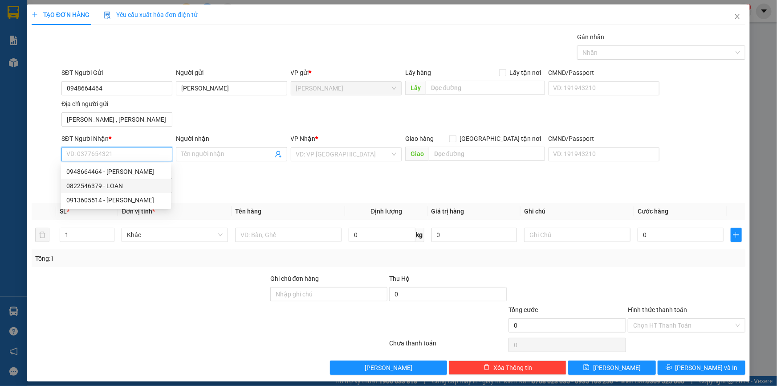
click at [134, 188] on div "0822546379 - LOAN" at bounding box center [115, 186] width 99 height 10
type input "0822546379"
type input "LOAN"
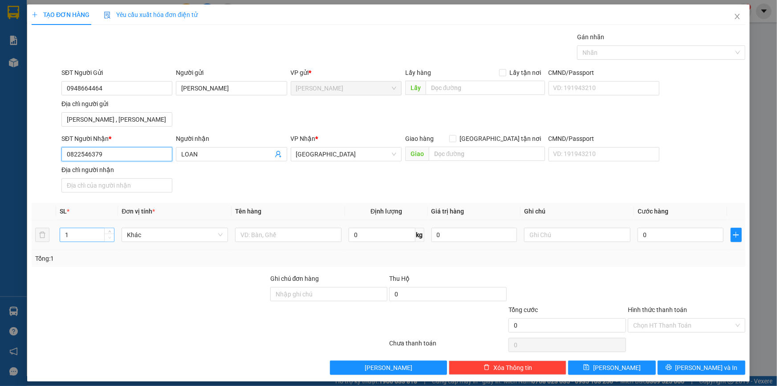
click at [105, 236] on span "Decrease Value" at bounding box center [109, 237] width 10 height 8
click at [108, 233] on span "Decrease Value" at bounding box center [109, 237] width 10 height 8
click at [109, 232] on icon "up" at bounding box center [109, 233] width 3 height 2
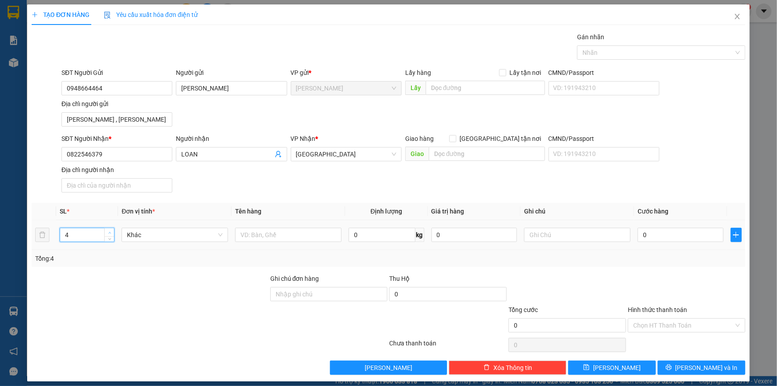
type input "5"
click at [109, 232] on icon "up" at bounding box center [109, 233] width 3 height 2
click at [305, 232] on input "text" at bounding box center [288, 235] width 106 height 14
type input "BAO"
click at [649, 235] on input "0" at bounding box center [681, 235] width 86 height 14
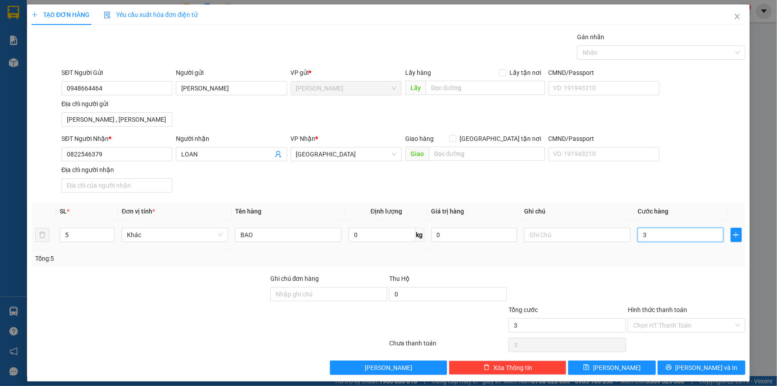
type input "3"
type input "30"
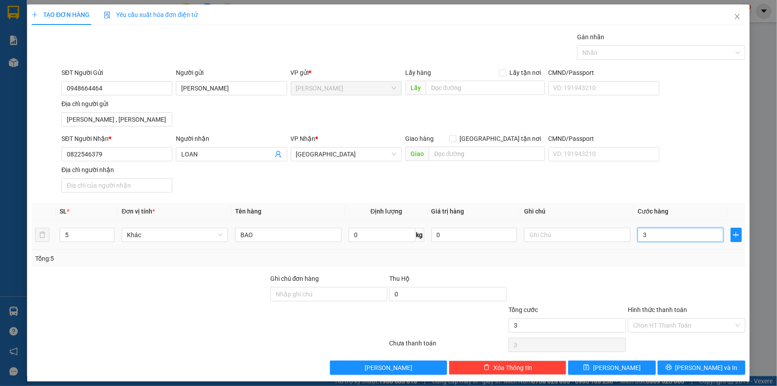
type input "30"
type input "300"
type input "300.000"
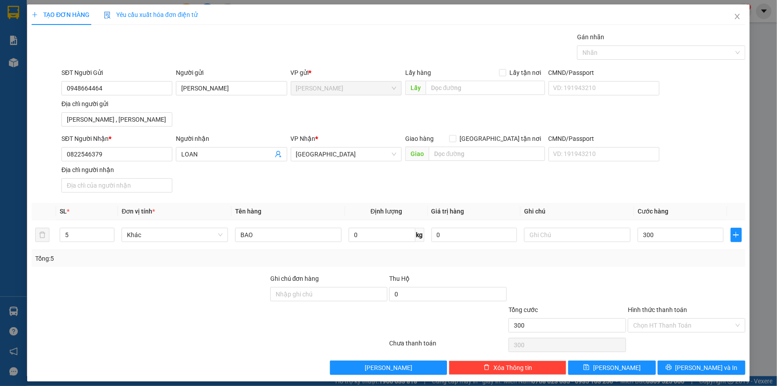
type input "300.000"
click at [644, 269] on div "Transit Pickup Surcharge Ids Transit Deliver Surcharge Ids Transit Deliver Surc…" at bounding box center [389, 203] width 714 height 343
click at [677, 361] on button "[PERSON_NAME] và In" at bounding box center [702, 367] width 88 height 14
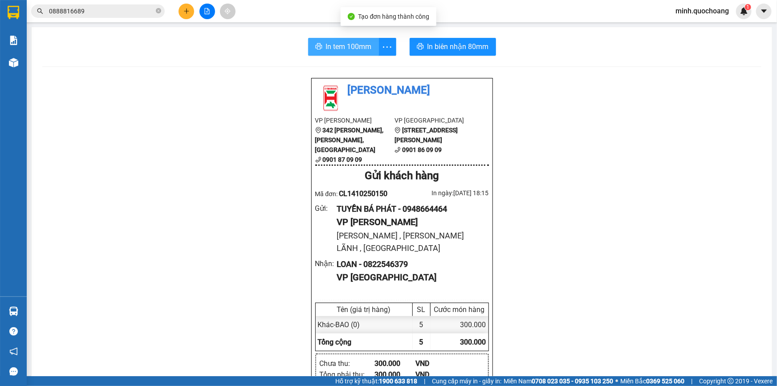
click at [327, 46] on span "In tem 100mm" at bounding box center [349, 46] width 46 height 11
click at [107, 12] on input "0888816689" at bounding box center [101, 11] width 105 height 10
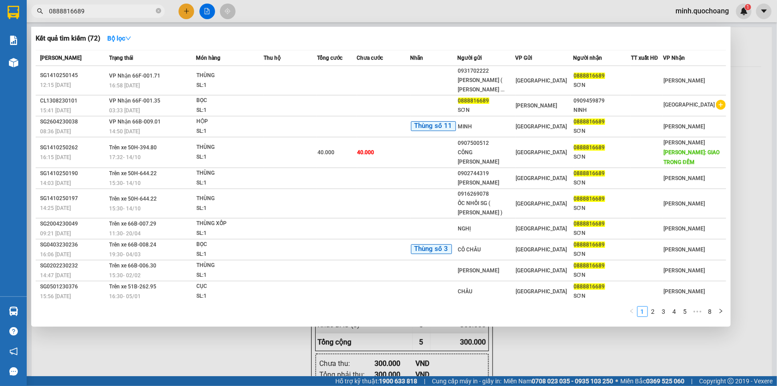
click at [107, 12] on input "0888816689" at bounding box center [101, 11] width 105 height 10
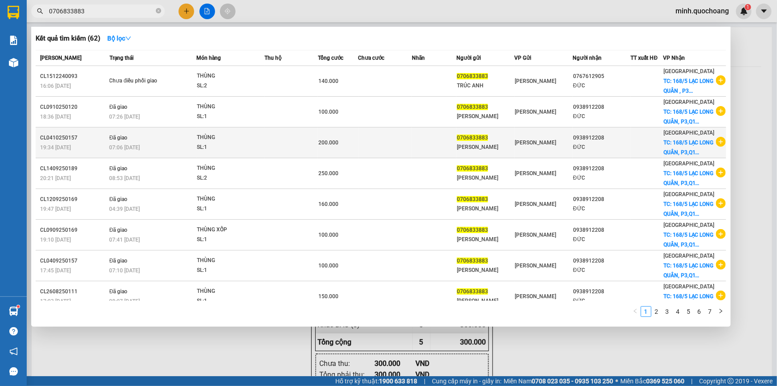
type input "0706833883"
click at [300, 158] on td at bounding box center [291, 142] width 53 height 31
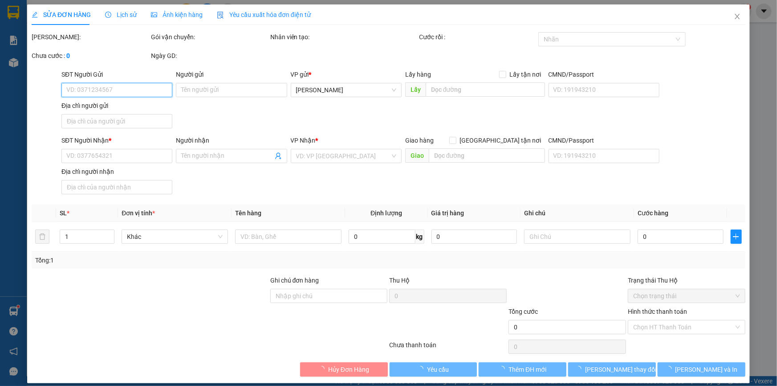
type input "0706833883"
type input "[PERSON_NAME]"
type input "XÃ MỸ THỌ , ĐỒNG THÁP"
type input "0938912208"
type input "ĐỨC"
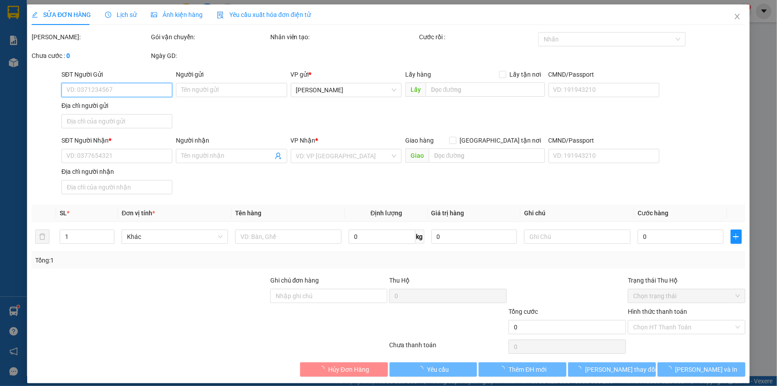
checkbox input "true"
type input "168/5 LẠC LONG QUÂN, P3,Q11 (ĐỊA CHỈ MỚI: PHƯỜNG BÌNH THỚI)"
type input "200.000"
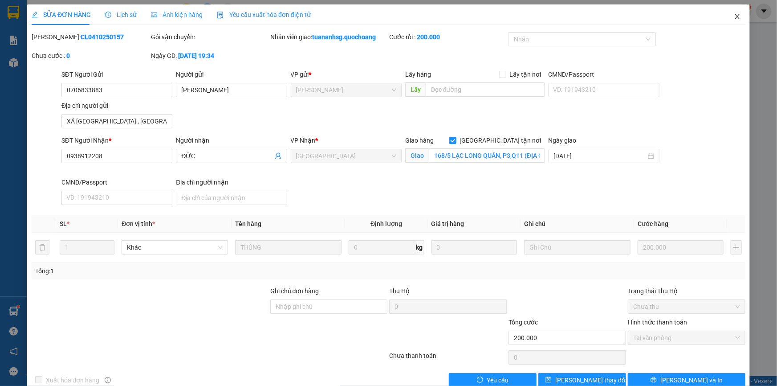
click at [733, 12] on span "Close" at bounding box center [737, 16] width 25 height 25
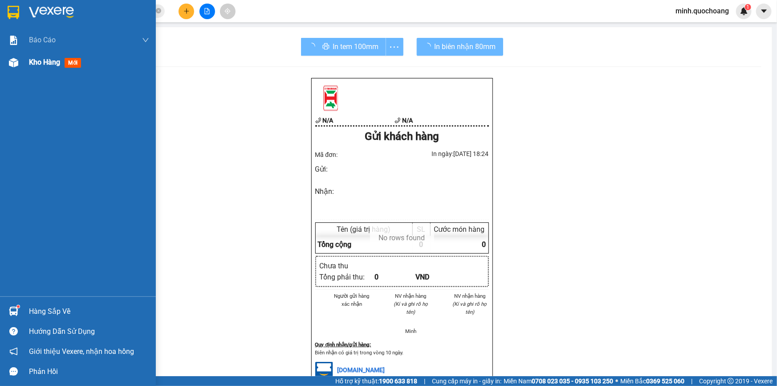
click at [26, 61] on div "Kho hàng mới" at bounding box center [78, 62] width 156 height 22
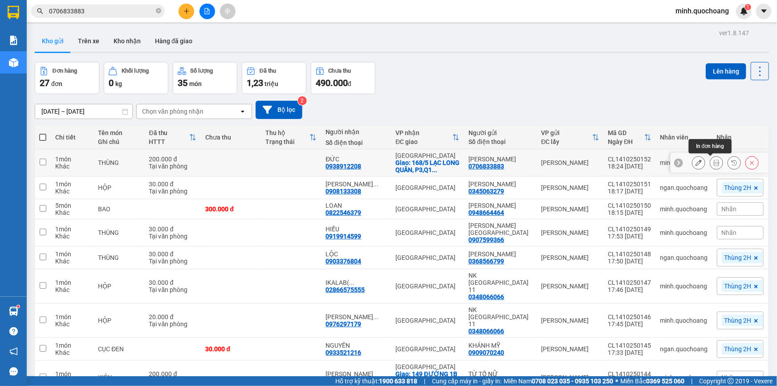
click at [714, 165] on icon at bounding box center [717, 162] width 6 height 6
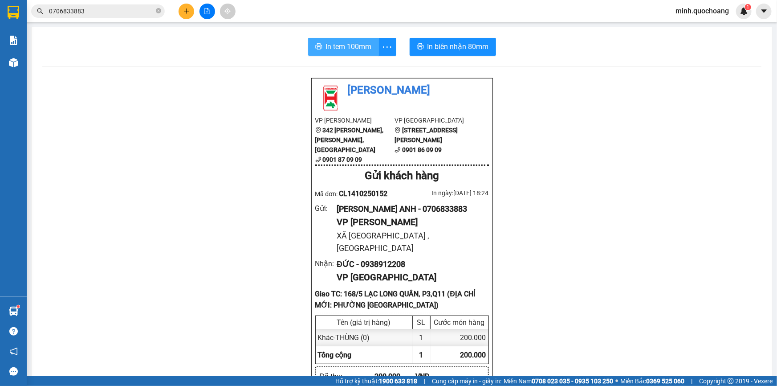
click at [347, 49] on span "In tem 100mm" at bounding box center [349, 46] width 46 height 11
click at [439, 45] on span "In biên nhận 80mm" at bounding box center [458, 46] width 61 height 11
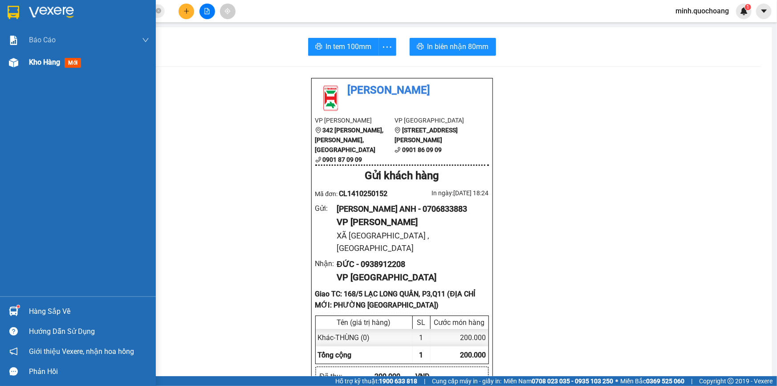
click at [6, 65] on div at bounding box center [14, 63] width 16 height 16
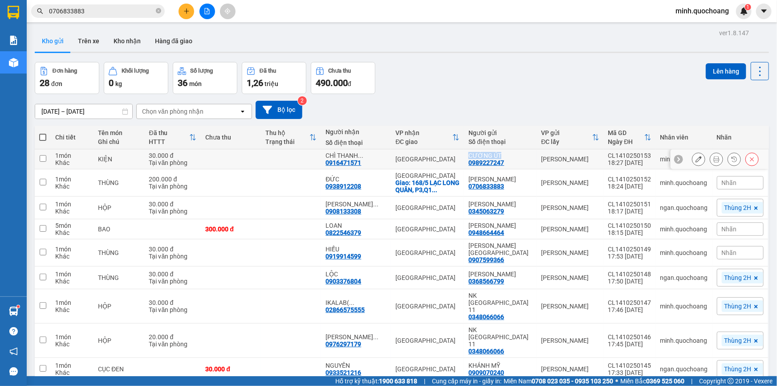
drag, startPoint x: 477, startPoint y: 152, endPoint x: 515, endPoint y: 155, distance: 38.4
click at [515, 155] on td "CƯỜNG ÚT 0989227247" at bounding box center [500, 159] width 73 height 20
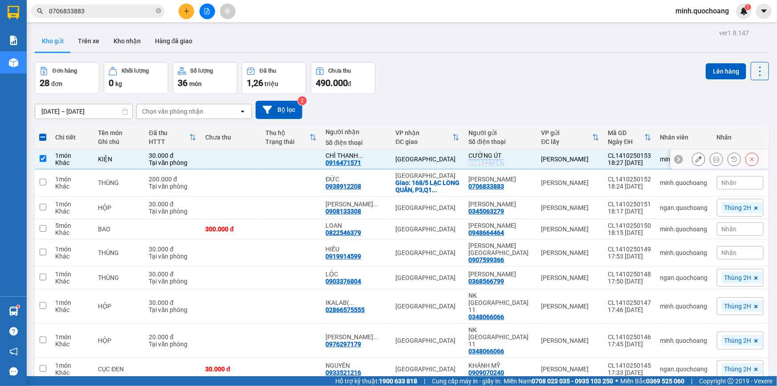
drag, startPoint x: 481, startPoint y: 164, endPoint x: 515, endPoint y: 164, distance: 33.9
click at [515, 164] on div "CƯỜNG ÚT 0989227247" at bounding box center [501, 159] width 64 height 14
checkbox input "false"
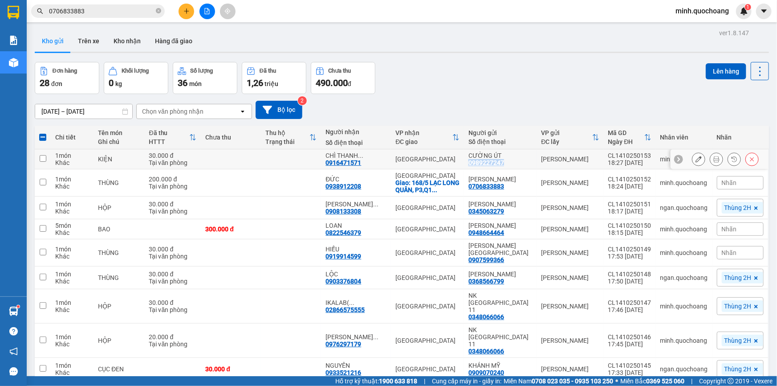
copy div "0989227247"
click at [109, 11] on input "0706833883" at bounding box center [101, 11] width 105 height 10
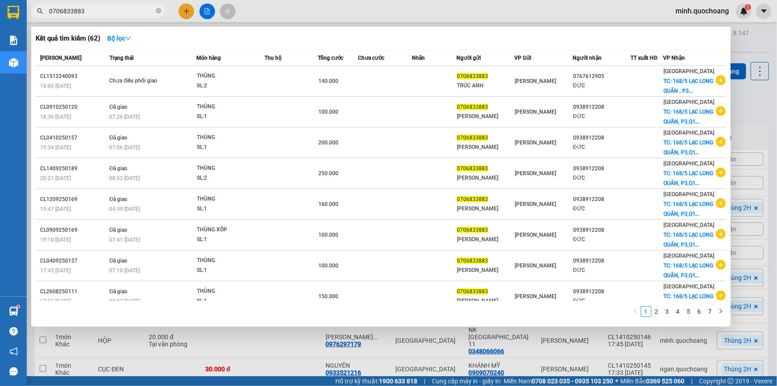
click at [109, 11] on input "0706833883" at bounding box center [101, 11] width 105 height 10
paste input "989227247"
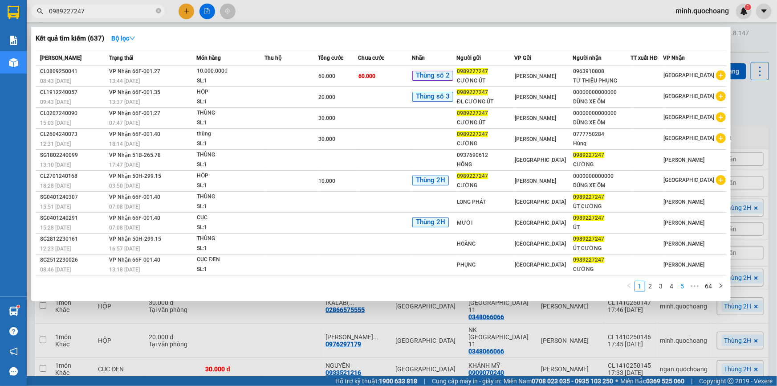
type input "0989227247"
click at [682, 288] on link "5" at bounding box center [683, 286] width 10 height 10
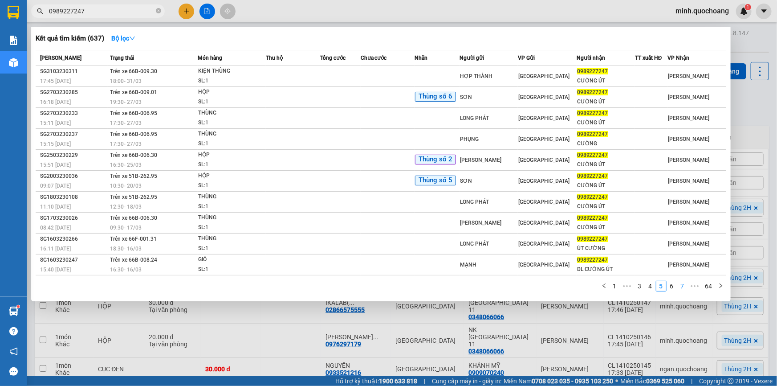
click at [681, 286] on link "7" at bounding box center [683, 286] width 10 height 10
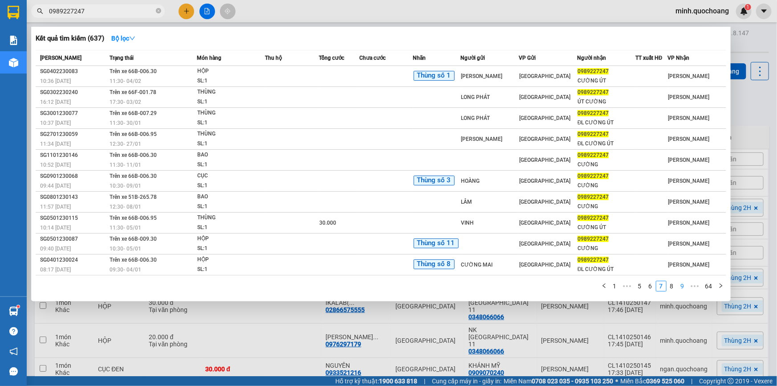
click at [682, 286] on link "9" at bounding box center [683, 286] width 10 height 10
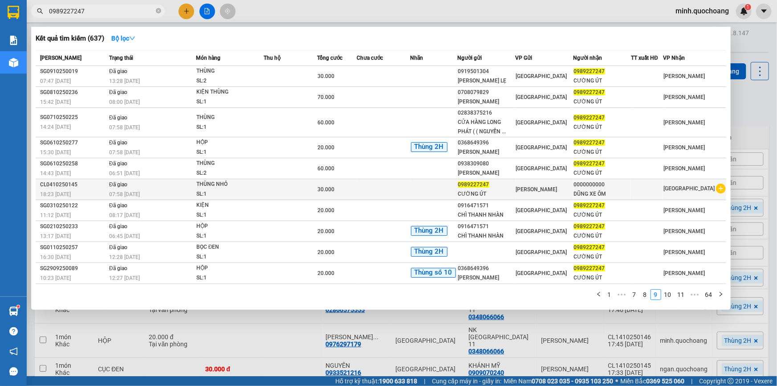
click at [496, 199] on div "CƯỜNG ÚT" at bounding box center [486, 193] width 57 height 9
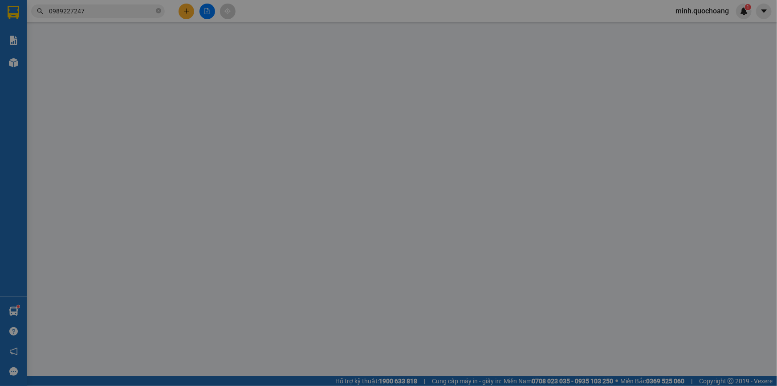
type input "0989227247"
type input "CƯỜNG ÚT"
type input "P MỸ TRÀ , ĐỒNG THÁP"
type input "0000000000"
type input "DŨNG XE ÔM"
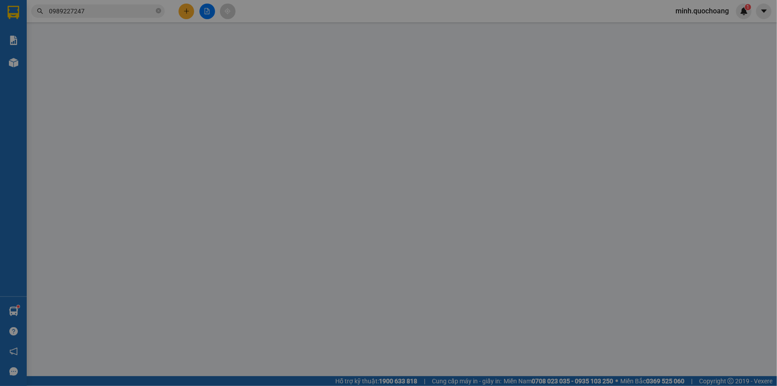
type input "30.000"
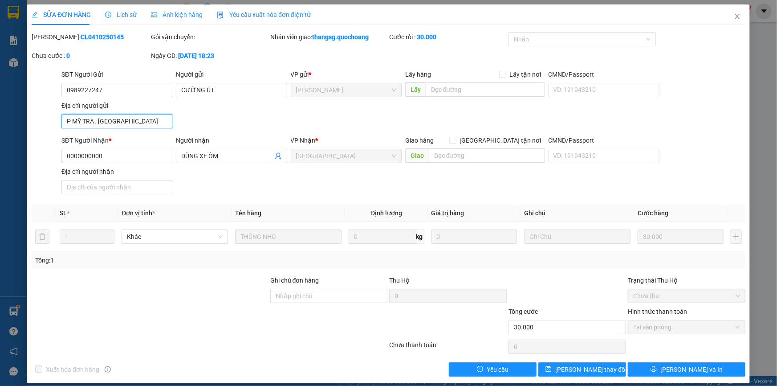
click at [117, 121] on input "P MỸ TRÀ , ĐỒNG THÁP" at bounding box center [116, 121] width 111 height 14
click at [736, 13] on span "Close" at bounding box center [737, 16] width 25 height 25
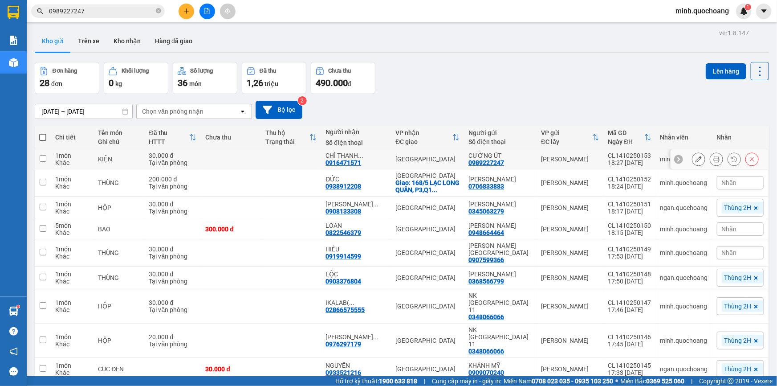
click at [696, 159] on icon at bounding box center [699, 159] width 6 height 6
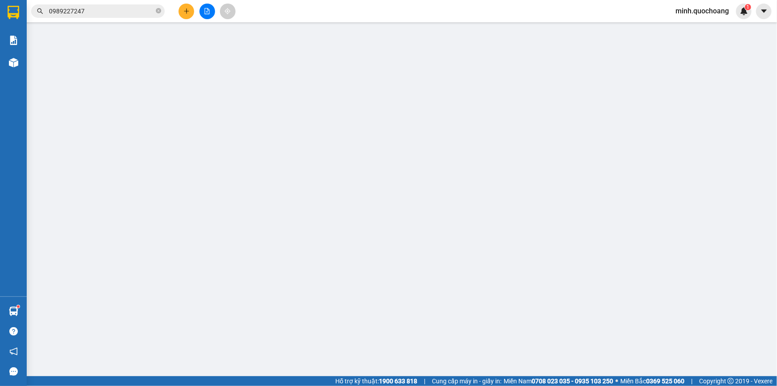
type input "0989227247"
type input "CƯỜNG ÚT"
type input "0916471571"
type input "CHÌ THANH NHÀN"
type input "30.000"
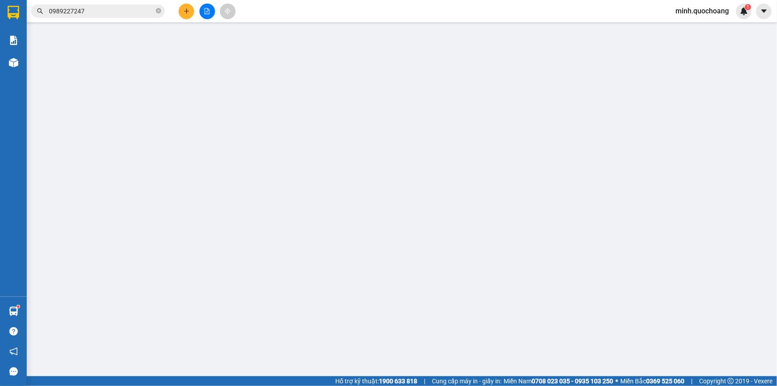
type input "30.000"
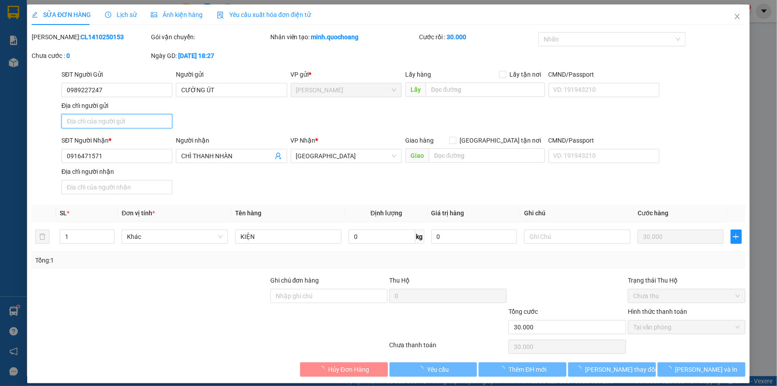
click at [155, 117] on input "Địa chỉ người gửi" at bounding box center [116, 121] width 111 height 14
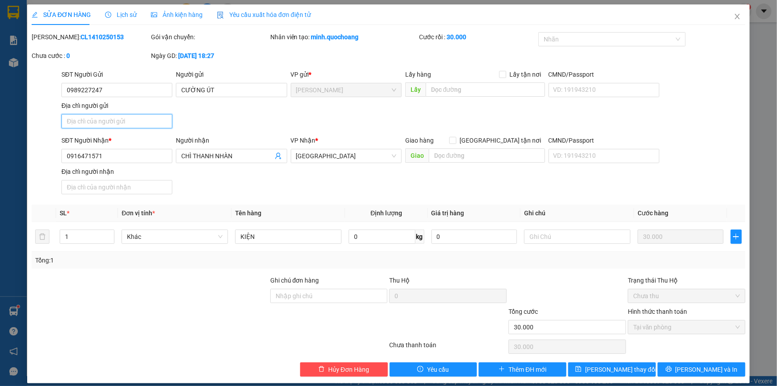
paste input "P MỸ TRÀ , ĐỒNG THÁP"
type input "P MỸ TRÀ , ĐỒNG THÁP"
type input "0"
type input "P MỸ TRÀ , ĐỒNG THÁP"
click at [694, 369] on span "[PERSON_NAME] và In" at bounding box center [707, 369] width 62 height 10
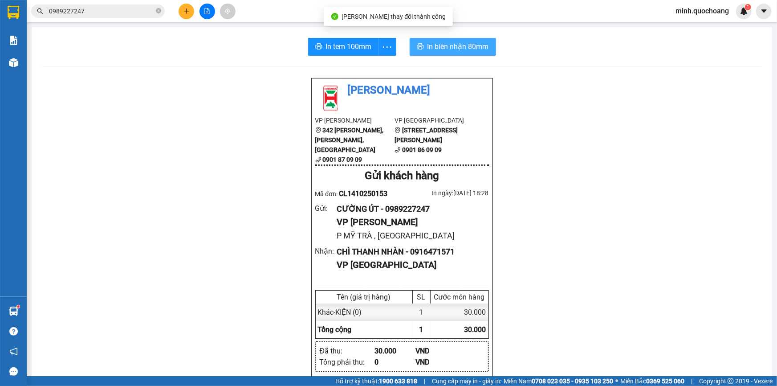
click at [456, 49] on span "In biên nhận 80mm" at bounding box center [458, 46] width 61 height 11
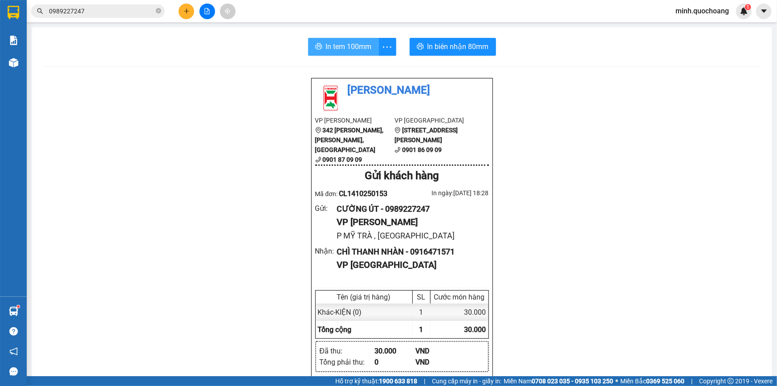
click at [334, 38] on button "In tem 100mm" at bounding box center [343, 47] width 71 height 18
click at [439, 48] on span "In biên nhận 80mm" at bounding box center [458, 46] width 61 height 11
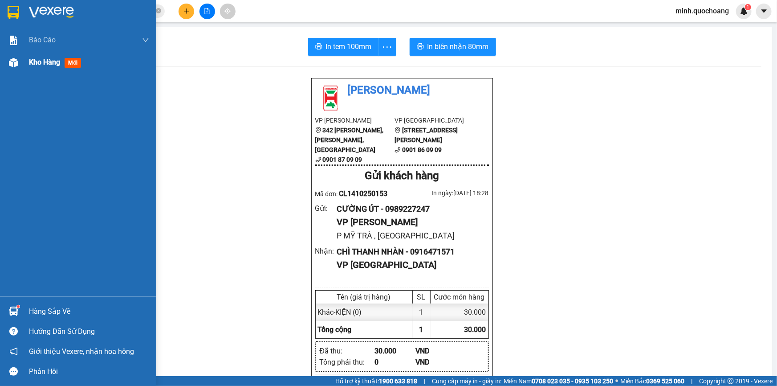
click at [35, 68] on div "Kho hàng mới" at bounding box center [89, 62] width 120 height 22
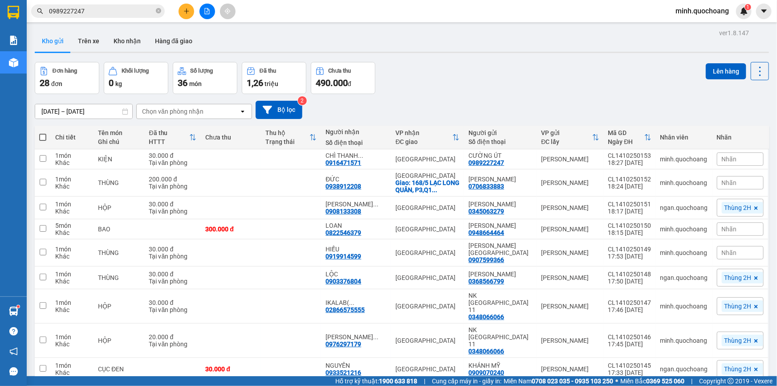
click at [724, 159] on span "Nhãn" at bounding box center [729, 158] width 15 height 7
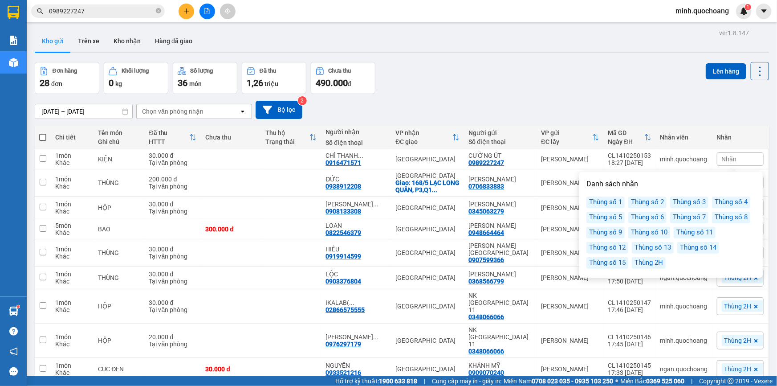
click at [657, 261] on div "Thùng 2H" at bounding box center [649, 263] width 34 height 12
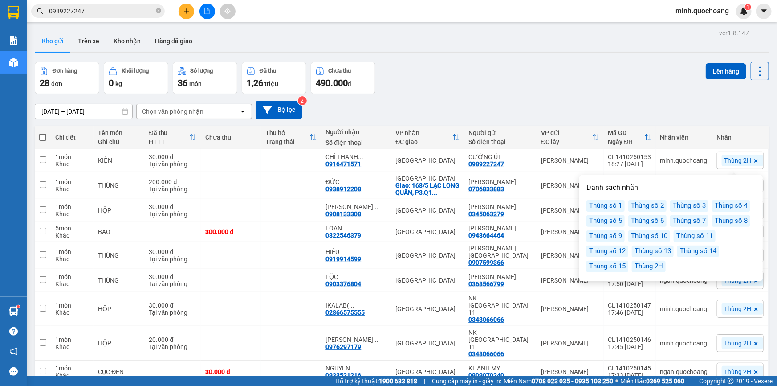
click at [553, 47] on div "Kho gửi Trên xe Kho nhận Hàng đã giao" at bounding box center [402, 42] width 735 height 24
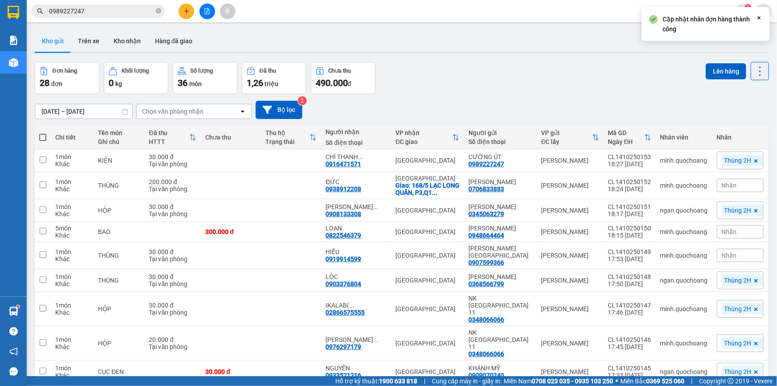
click at [526, 75] on div "Đơn hàng 28 đơn Khối lượng 0 kg Số lượng 36 món Đã thu 1,26 triệu Chưa thu 490.…" at bounding box center [402, 78] width 735 height 32
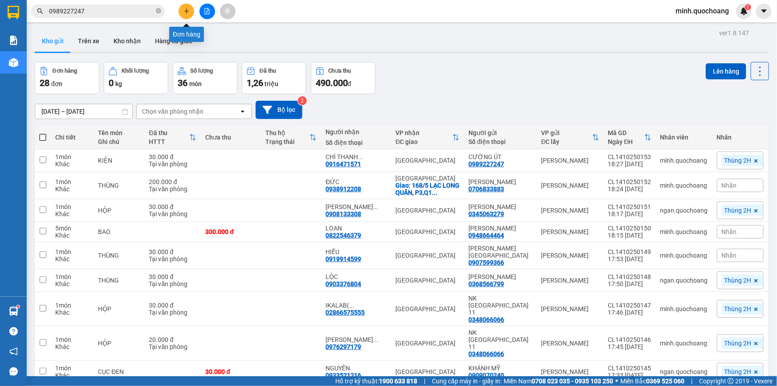
click at [193, 14] on button at bounding box center [187, 12] width 16 height 16
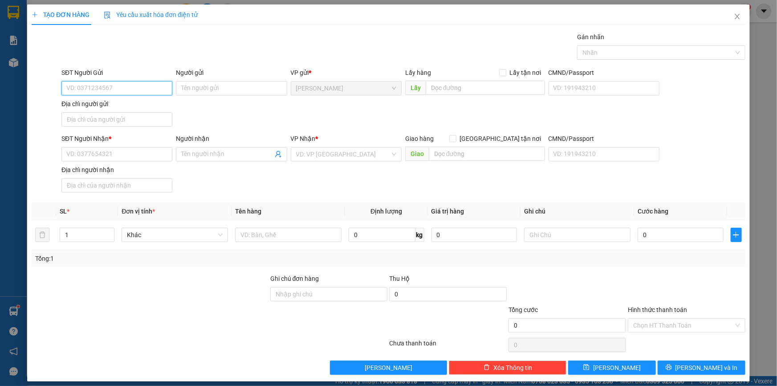
click at [122, 89] on input "SĐT Người Gửi" at bounding box center [116, 88] width 111 height 14
type input "02776250266"
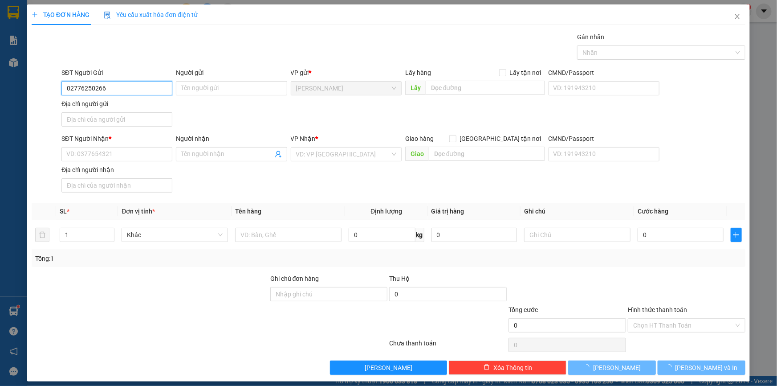
click at [124, 89] on input "02776250266" at bounding box center [116, 88] width 111 height 14
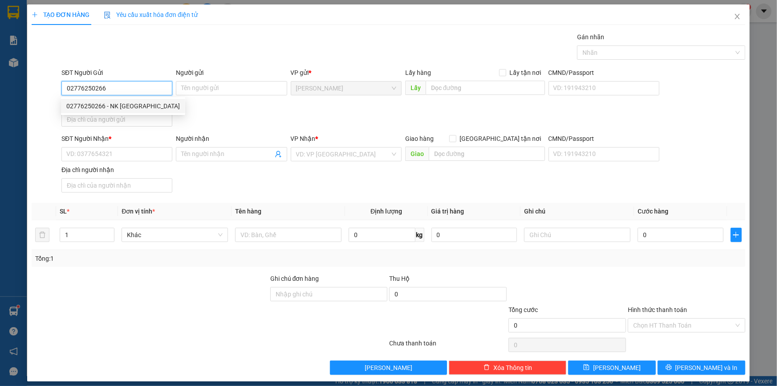
click at [138, 106] on div "02776250266 - NK SÀI GÒN" at bounding box center [123, 106] width 114 height 10
type input "NK [GEOGRAPHIC_DATA]"
type input "02776250266"
click at [138, 120] on input "Địa chỉ người gửi" at bounding box center [116, 119] width 111 height 14
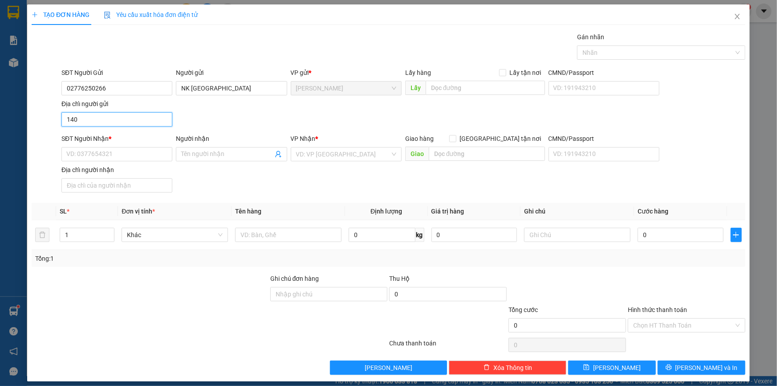
type input "140 NGUYỄN HUỆ , P CAO LÃNH , ĐỒNG THÁP"
drag, startPoint x: 88, startPoint y: 153, endPoint x: 122, endPoint y: 161, distance: 34.7
click at [87, 153] on input "SĐT Người Nhận *" at bounding box center [116, 154] width 111 height 14
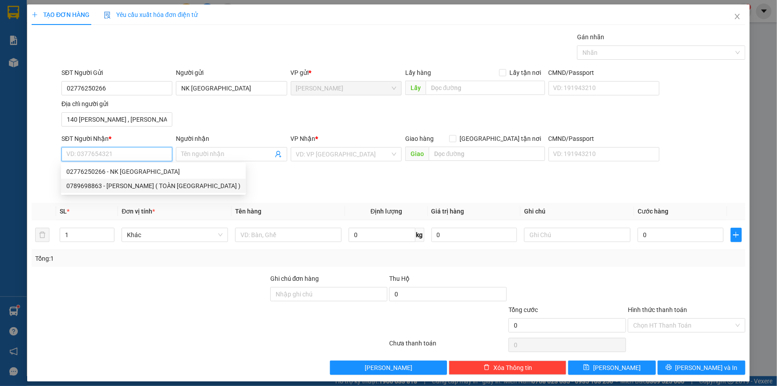
click at [146, 187] on div "0789698863 - NGUYỄN THANH PHONG ( TOÀN MỸ )" at bounding box center [153, 186] width 174 height 10
type input "0789698863"
type input "NGUYỄN THANH PHONG ( TOÀN MỸ )"
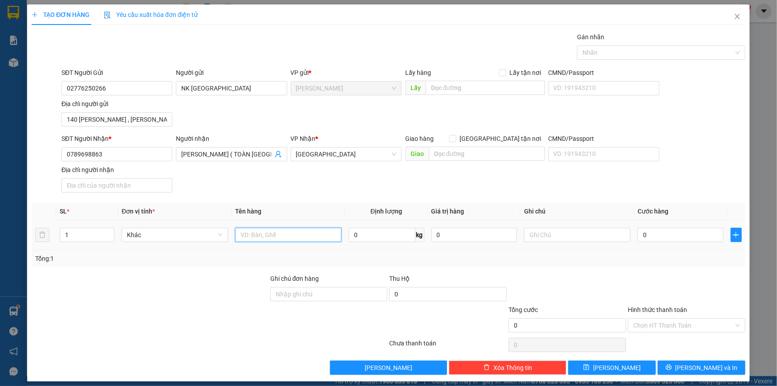
click at [253, 234] on input "text" at bounding box center [288, 235] width 106 height 14
type input "HỘP"
click at [656, 237] on input "0" at bounding box center [681, 235] width 86 height 14
type input "2"
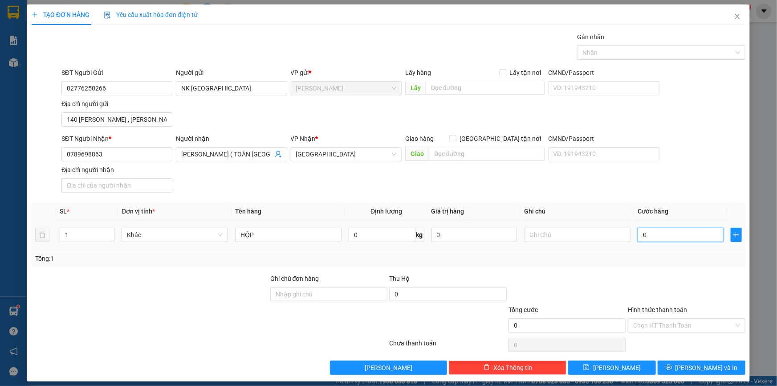
type input "2"
type input "20"
click at [634, 50] on div at bounding box center [657, 52] width 155 height 11
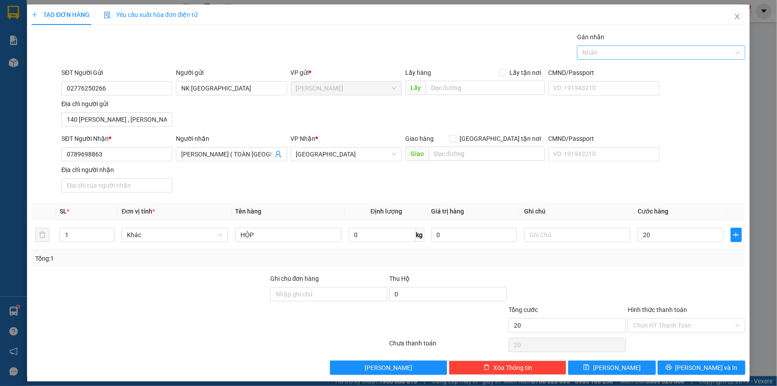
type input "20.000"
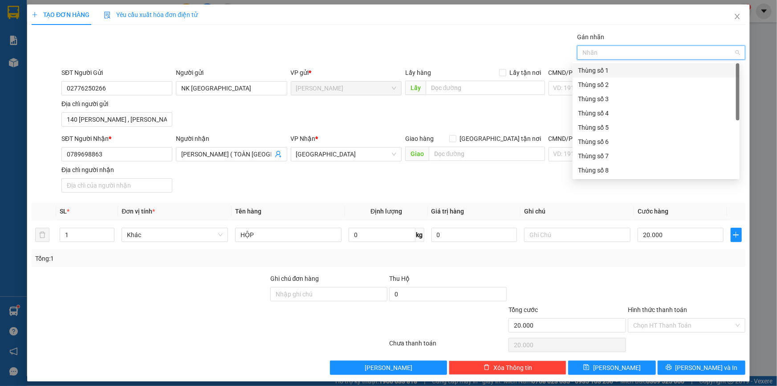
scroll to position [114, 0]
click at [602, 168] on div "Thùng 2H" at bounding box center [656, 171] width 156 height 10
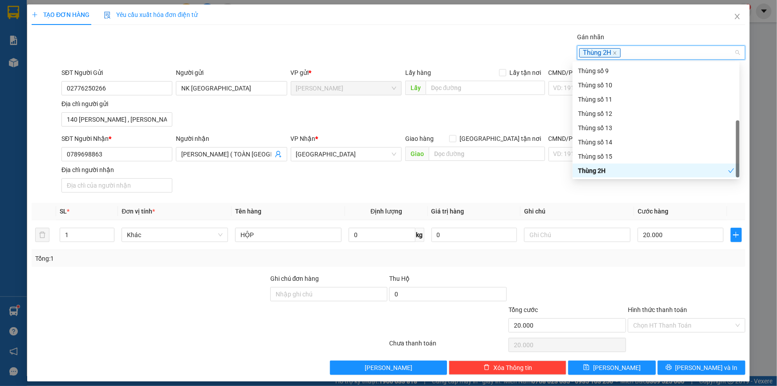
click at [621, 210] on th "Ghi chú" at bounding box center [578, 211] width 114 height 17
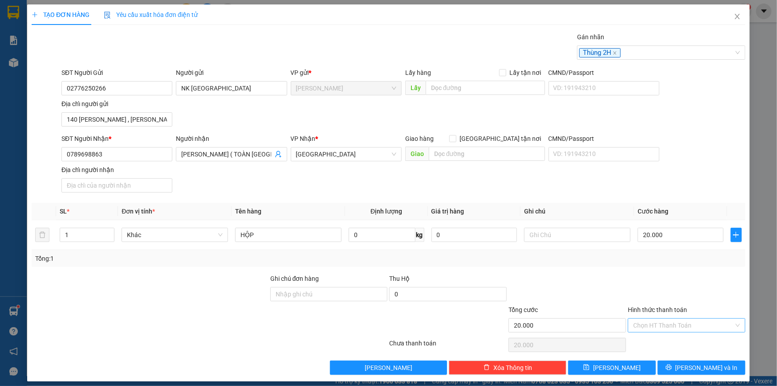
click at [678, 326] on input "Hình thức thanh toán" at bounding box center [684, 325] width 101 height 13
drag, startPoint x: 676, startPoint y: 343, endPoint x: 682, endPoint y: 351, distance: 9.6
click at [676, 343] on div "Tại văn phòng" at bounding box center [682, 342] width 106 height 10
type input "0"
click at [691, 365] on span "[PERSON_NAME] và In" at bounding box center [707, 368] width 62 height 10
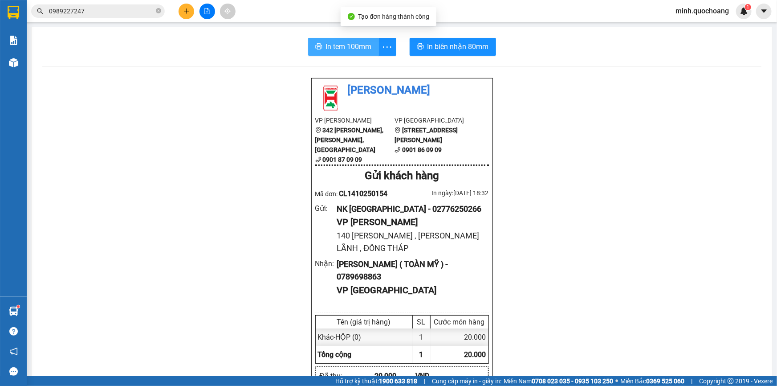
click at [339, 51] on span "In tem 100mm" at bounding box center [349, 46] width 46 height 11
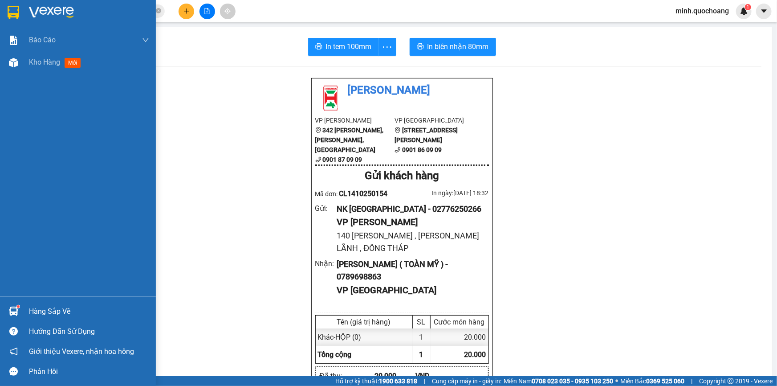
click at [13, 309] on img at bounding box center [13, 311] width 9 height 9
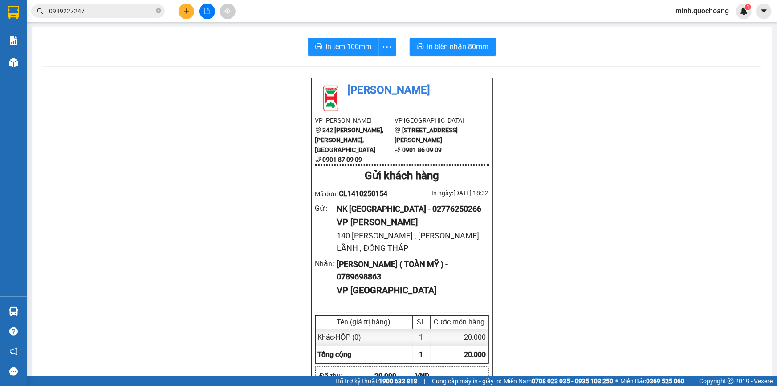
click at [634, 180] on section "Kết quả tìm kiếm ( 637 ) Bộ lọc Mã ĐH Trạng thái Món hàng Thu hộ Tổng cước Chưa…" at bounding box center [388, 193] width 777 height 386
click at [185, 15] on button at bounding box center [187, 12] width 16 height 16
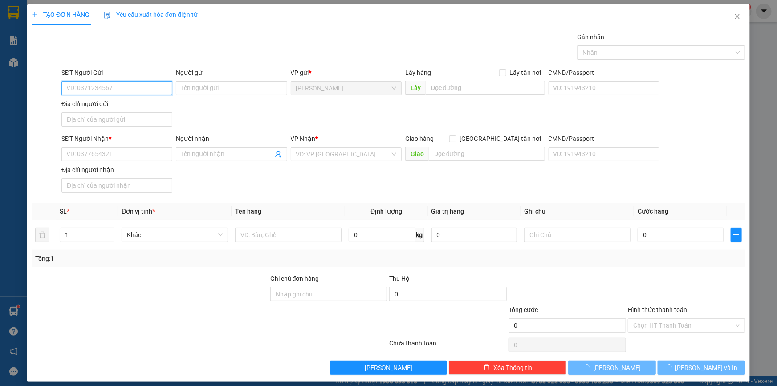
click at [118, 90] on input "SĐT Người Gửi" at bounding box center [116, 88] width 111 height 14
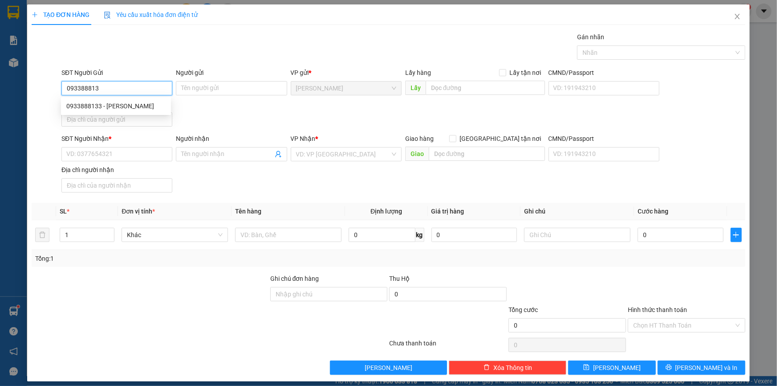
type input "0933888133"
click at [126, 107] on div "0933888133 - LÊ TỰ TRỌNG" at bounding box center [115, 106] width 99 height 10
type input "[PERSON_NAME]"
type input "0933888133"
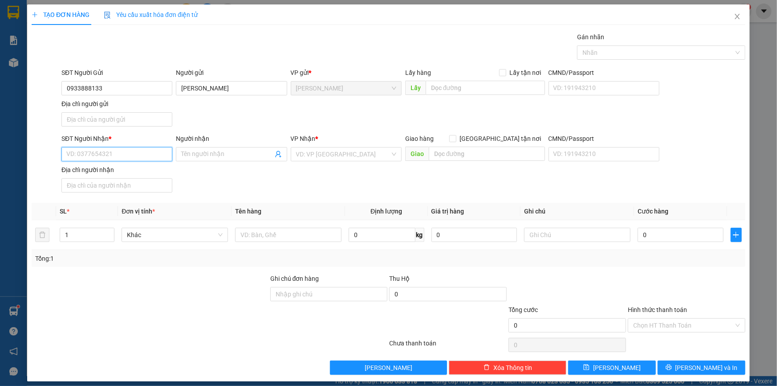
click at [143, 155] on input "SĐT Người Nhận *" at bounding box center [116, 154] width 111 height 14
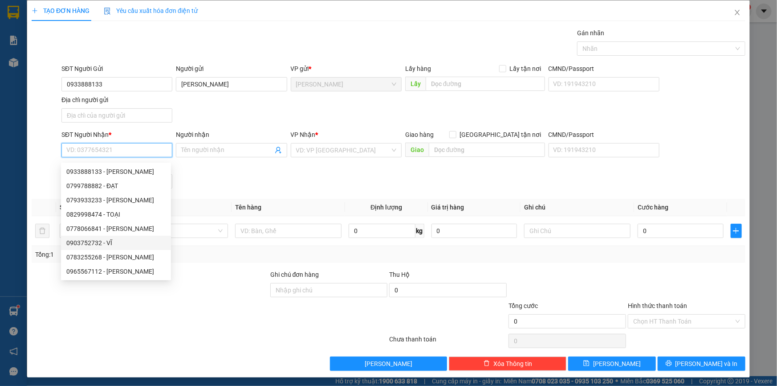
scroll to position [5, 0]
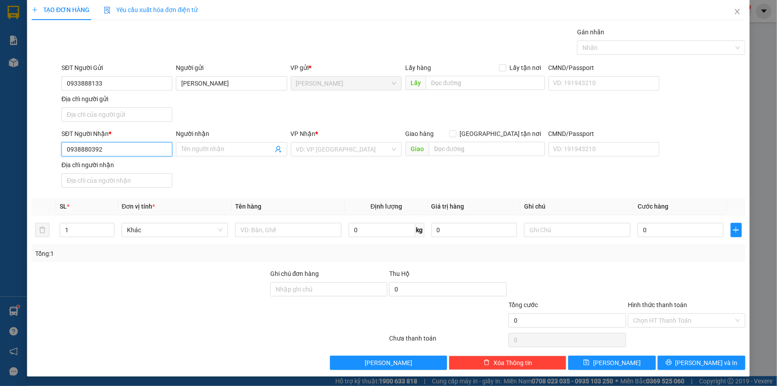
click at [127, 146] on input "0938880392" at bounding box center [116, 149] width 111 height 14
type input "0938880392"
click at [199, 144] on input "Người nhận" at bounding box center [226, 149] width 91 height 10
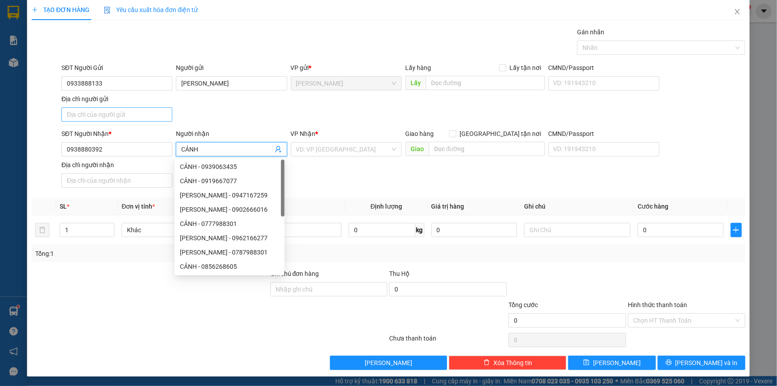
type input "CẢNH"
drag, startPoint x: 133, startPoint y: 112, endPoint x: 127, endPoint y: 112, distance: 6.3
click at [133, 112] on input "Địa chỉ người gửi" at bounding box center [116, 114] width 111 height 14
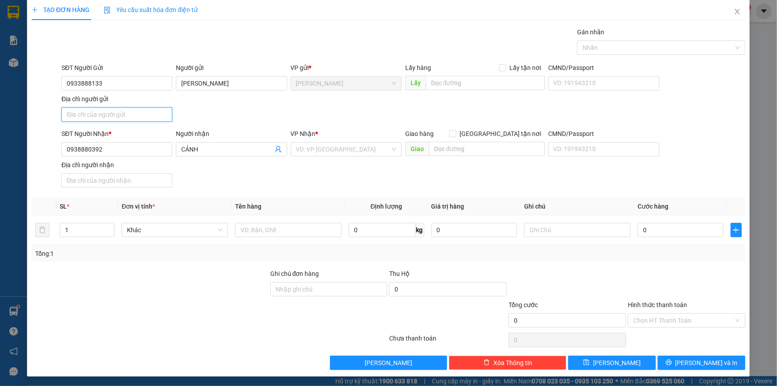
type input "P CAO LÃNH ĐỒNG THÁP"
click at [267, 227] on input "text" at bounding box center [288, 230] width 106 height 14
type input "THÙNG"
click at [679, 145] on div "SĐT Người Nhận * 0938880392 Người nhận CẢNH VP Nhận * VD: VP Sài Gòn Giao hàng …" at bounding box center [404, 160] width 688 height 62
click at [677, 229] on input "0" at bounding box center [681, 230] width 86 height 14
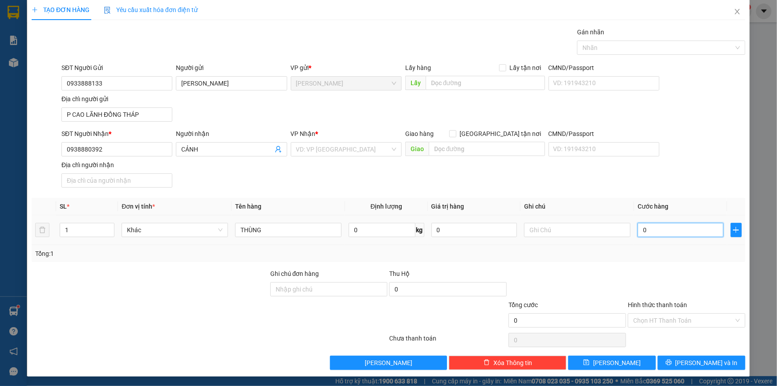
type input "3"
type input "30"
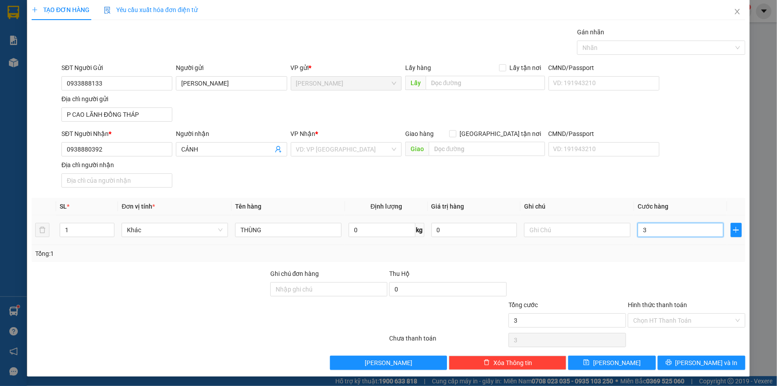
type input "30"
type input "30.000"
drag, startPoint x: 665, startPoint y: 258, endPoint x: 673, endPoint y: 311, distance: 53.2
click at [664, 258] on div "Tổng: 1" at bounding box center [389, 253] width 714 height 17
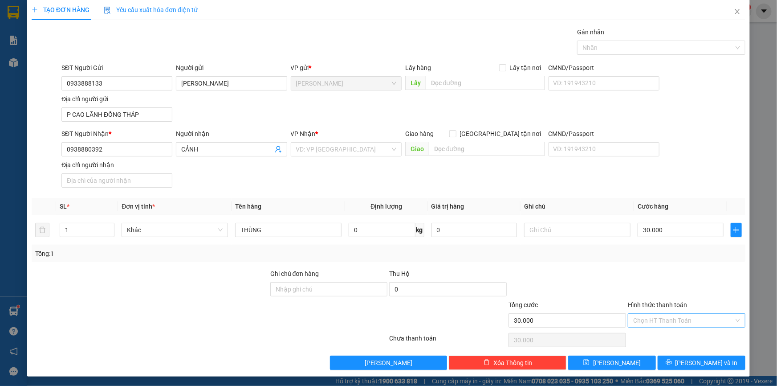
click at [673, 315] on input "Hình thức thanh toán" at bounding box center [684, 320] width 101 height 13
click at [661, 339] on div "Tại văn phòng" at bounding box center [682, 338] width 106 height 10
type input "0"
click at [678, 357] on button "[PERSON_NAME] và In" at bounding box center [702, 363] width 88 height 14
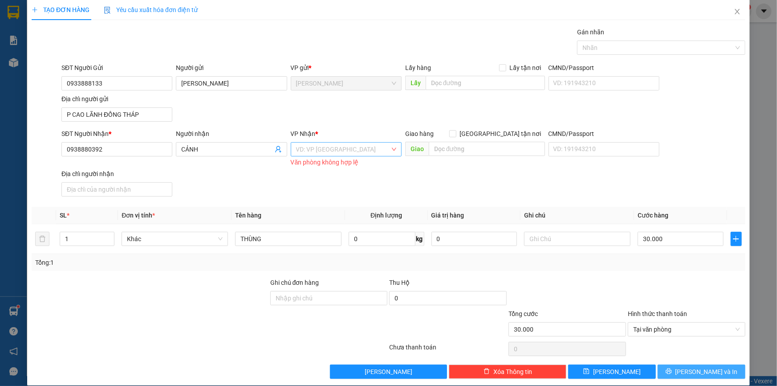
click at [356, 155] on div "VD: VP [GEOGRAPHIC_DATA]" at bounding box center [346, 149] width 111 height 14
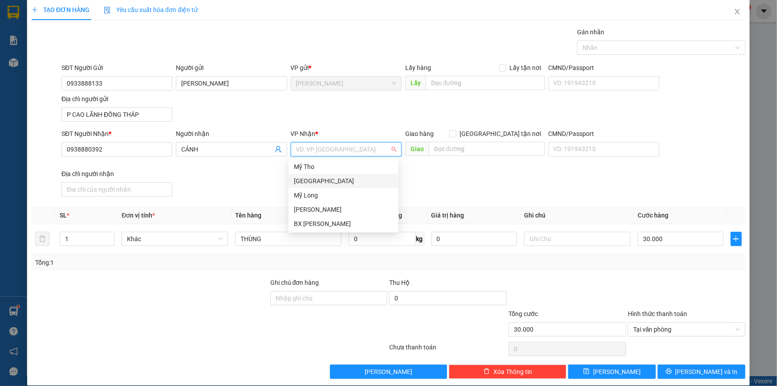
click at [339, 183] on div "[GEOGRAPHIC_DATA]" at bounding box center [343, 181] width 99 height 10
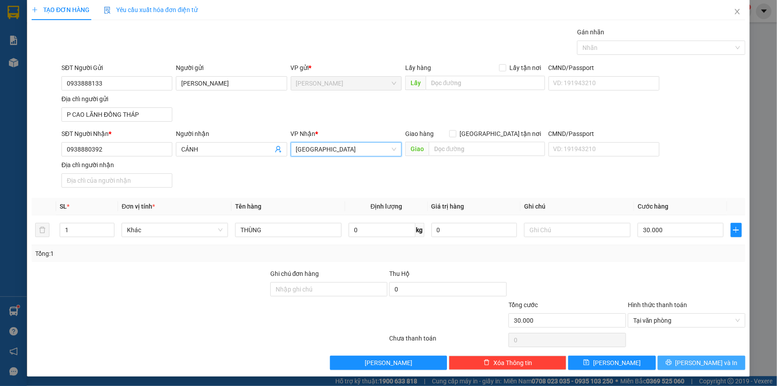
click at [673, 358] on button "[PERSON_NAME] và In" at bounding box center [702, 363] width 88 height 14
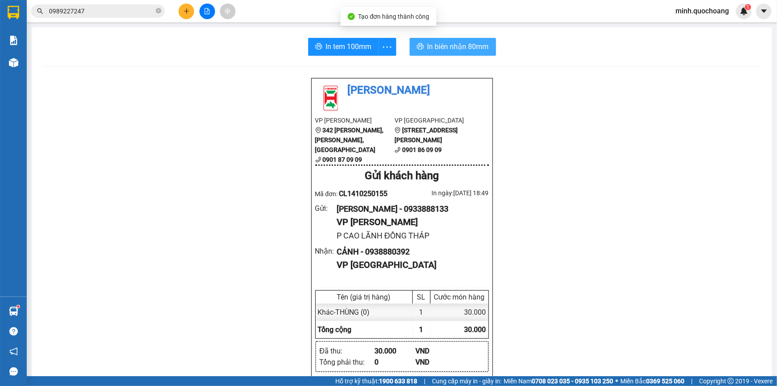
click at [482, 40] on button "In biên nhận 80mm" at bounding box center [453, 47] width 86 height 18
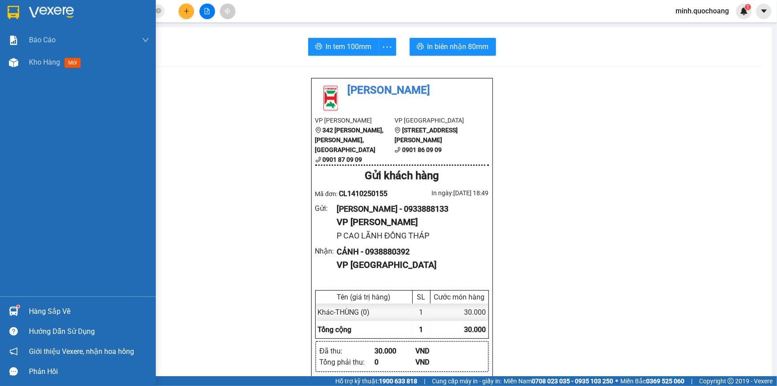
click at [42, 314] on div "Hàng sắp về" at bounding box center [89, 311] width 120 height 13
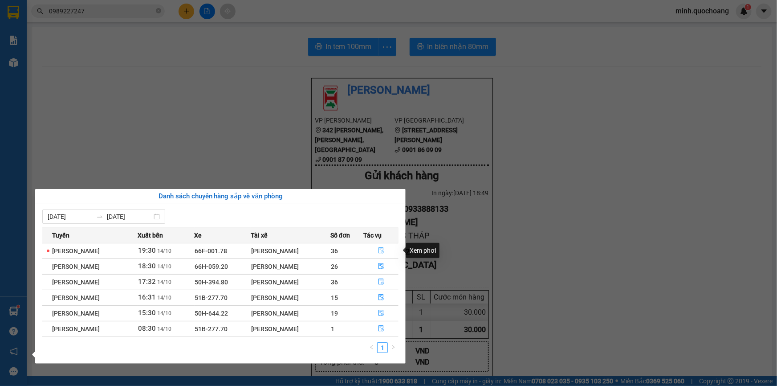
click at [383, 251] on icon "file-done" at bounding box center [381, 250] width 6 height 6
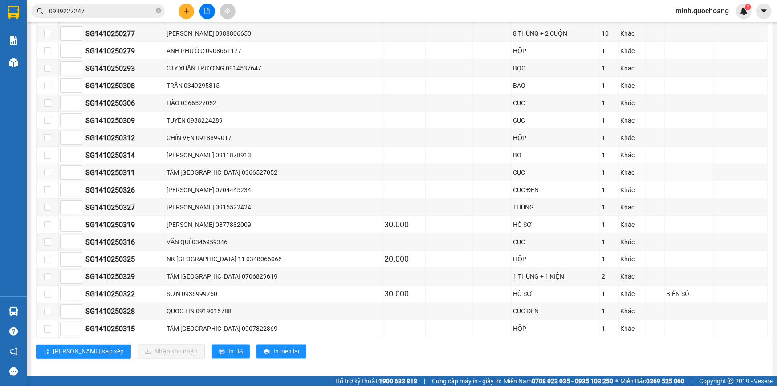
scroll to position [610, 0]
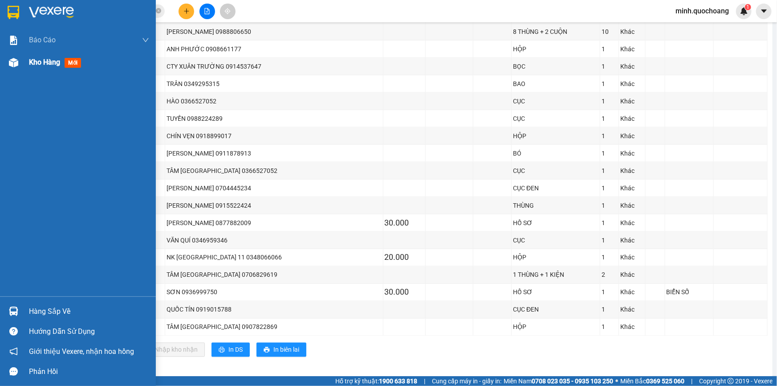
click at [50, 67] on div "Kho hàng mới" at bounding box center [57, 62] width 56 height 11
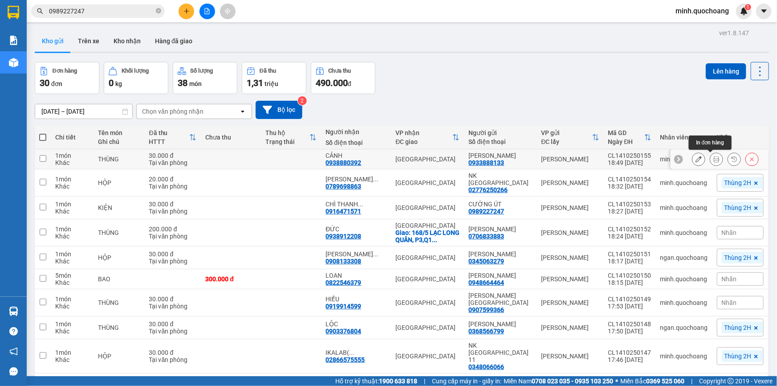
click at [714, 160] on icon at bounding box center [717, 159] width 6 height 6
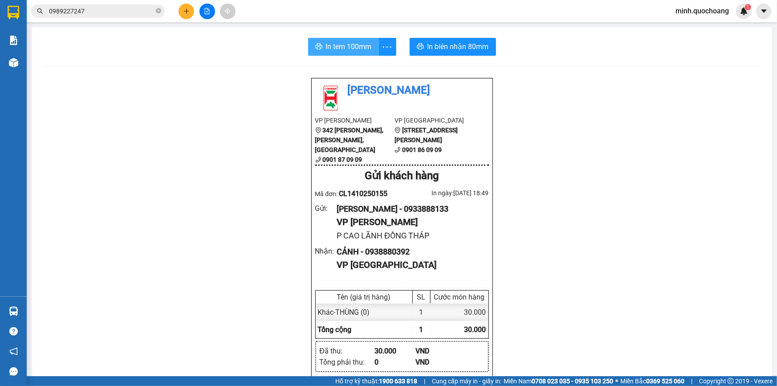
click at [318, 39] on button "In tem 100mm" at bounding box center [343, 47] width 71 height 18
click at [183, 6] on button at bounding box center [187, 12] width 16 height 16
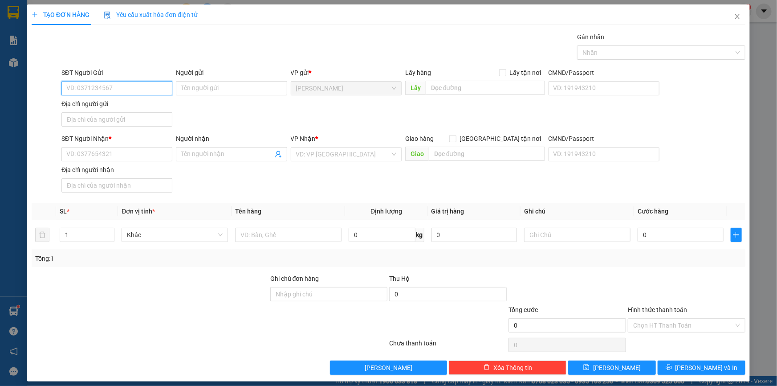
click at [129, 84] on input "SĐT Người Gửi" at bounding box center [116, 88] width 111 height 14
type input "0949494970"
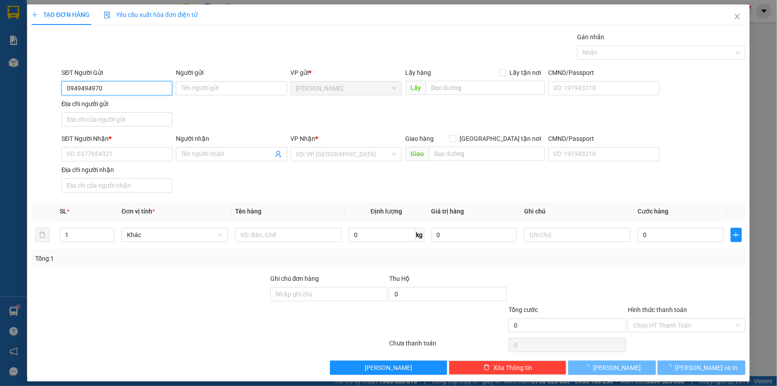
click at [120, 87] on input "0949494970" at bounding box center [116, 88] width 111 height 14
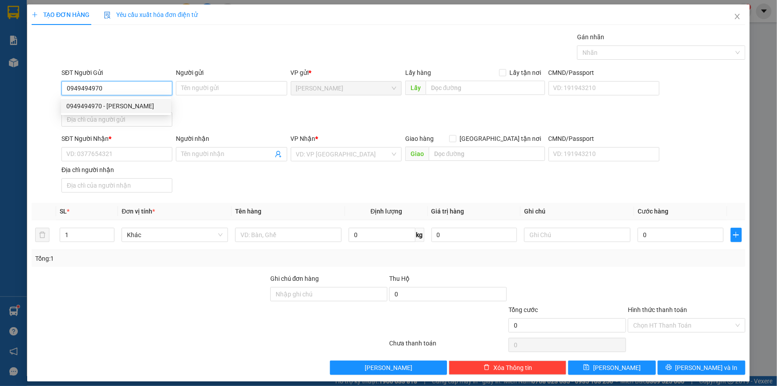
click at [135, 106] on div "0949494970 - NGUYỄN HOÀI THANH" at bounding box center [115, 106] width 99 height 10
type input "[PERSON_NAME]"
type input "0949494970"
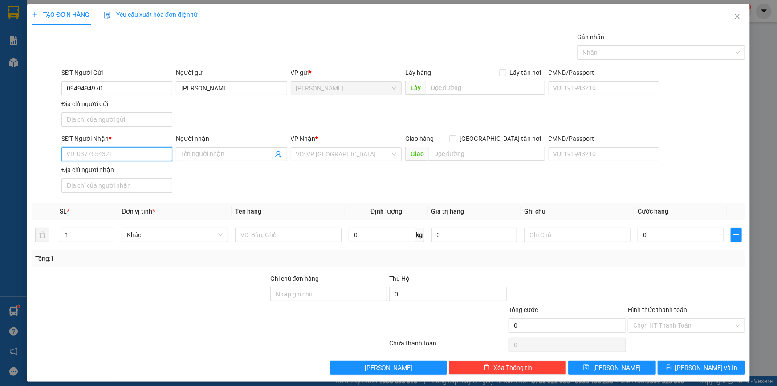
click at [130, 150] on input "SĐT Người Nhận *" at bounding box center [116, 154] width 111 height 14
click at [146, 170] on div "0937758699 - NGÔ THÀNH LONG" at bounding box center [116, 172] width 100 height 10
type input "0937758699"
type input "NGÔ THÀNH LONG"
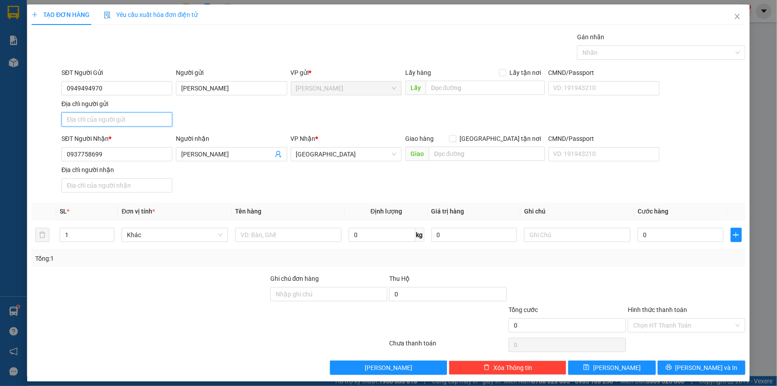
click at [138, 115] on input "Địa chỉ người gửi" at bounding box center [116, 119] width 111 height 14
type input "P MỸ TRÀ , ĐỒNG THÁP"
click at [279, 229] on input "text" at bounding box center [288, 235] width 106 height 14
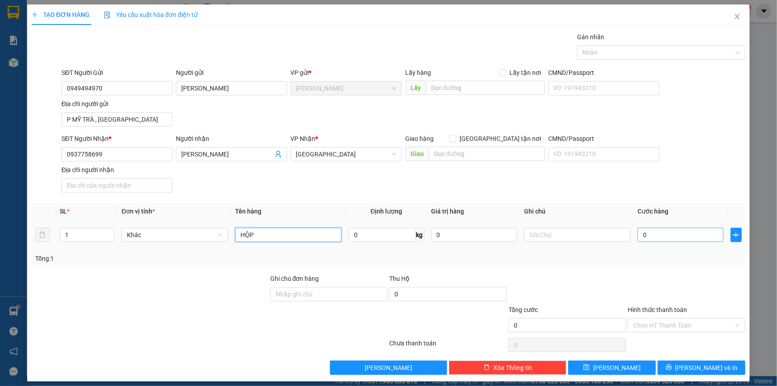
type input "HỘP"
click at [658, 232] on input "0" at bounding box center [681, 235] width 86 height 14
type input "2"
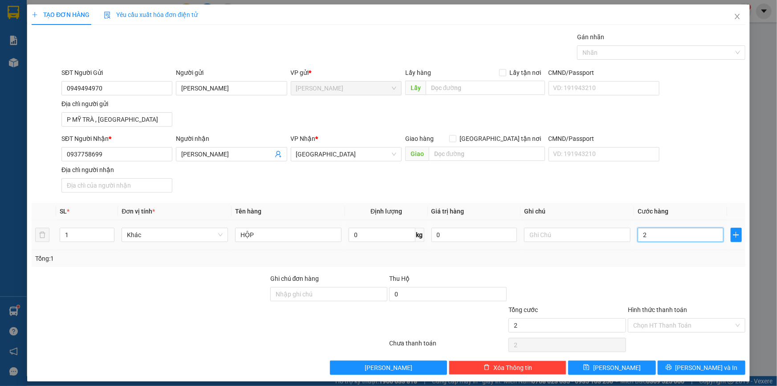
type input "20"
type input "20.000"
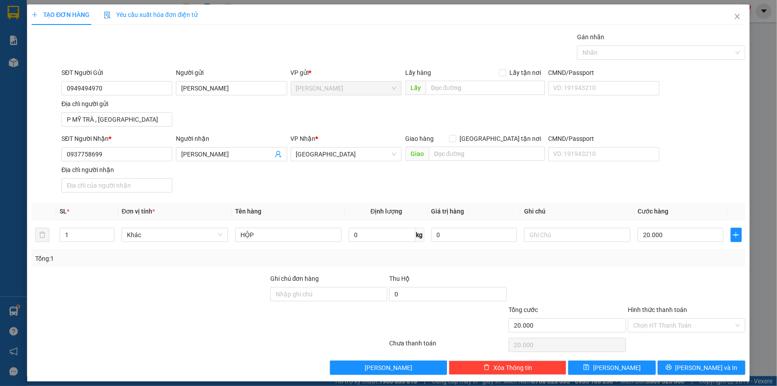
drag, startPoint x: 664, startPoint y: 282, endPoint x: 664, endPoint y: 290, distance: 8.9
click at [664, 282] on div at bounding box center [686, 289] width 119 height 31
click at [666, 324] on input "Hình thức thanh toán" at bounding box center [684, 325] width 101 height 13
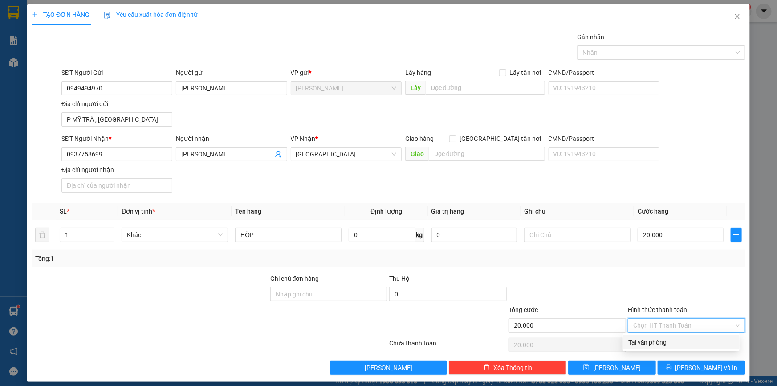
click at [659, 340] on div "Tại văn phòng" at bounding box center [682, 342] width 106 height 10
type input "0"
click at [619, 50] on div at bounding box center [657, 52] width 155 height 11
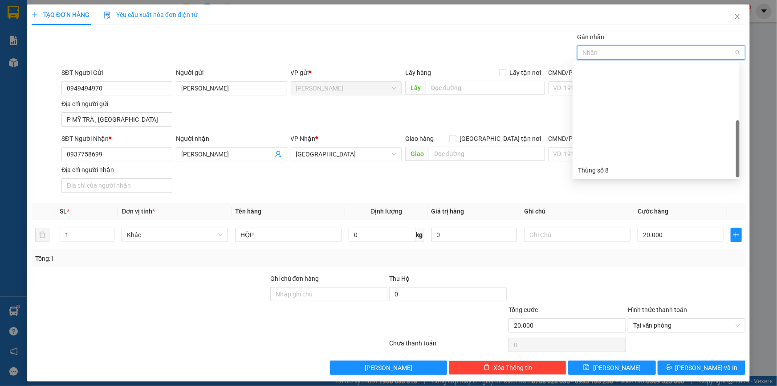
scroll to position [114, 0]
click at [594, 171] on div "Thùng 2H" at bounding box center [656, 171] width 156 height 10
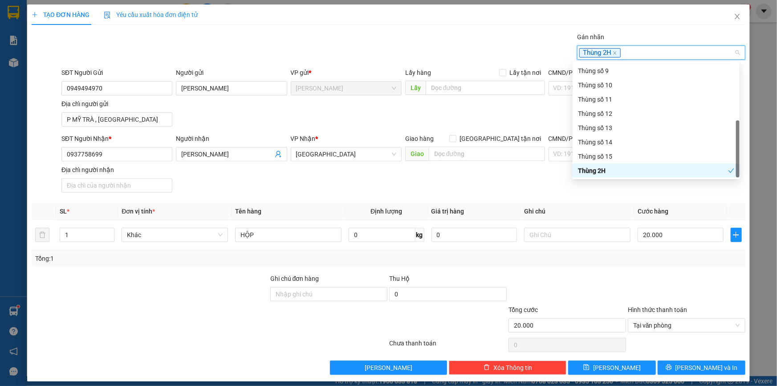
click at [601, 204] on th "Ghi chú" at bounding box center [578, 211] width 114 height 17
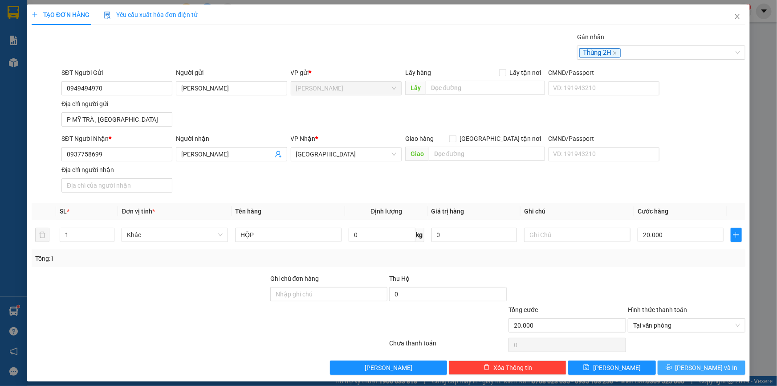
click at [672, 370] on icon "printer" at bounding box center [669, 367] width 6 height 6
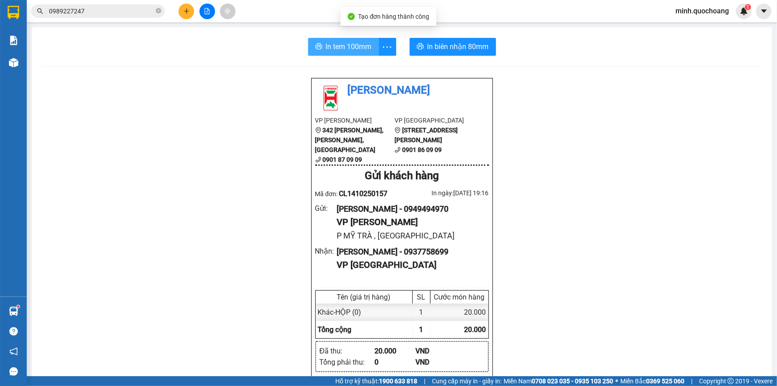
click at [350, 43] on span "In tem 100mm" at bounding box center [349, 46] width 46 height 11
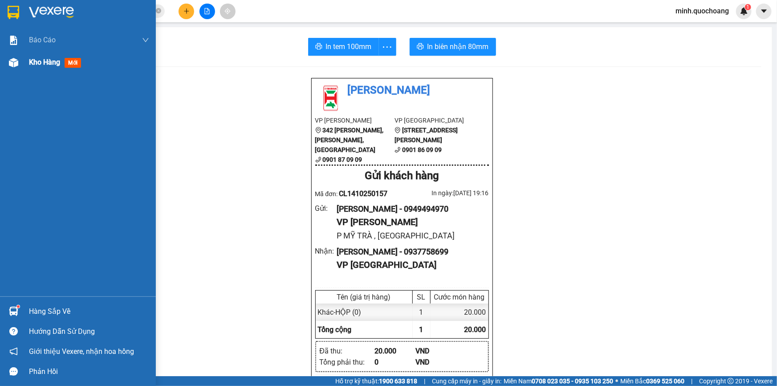
click at [10, 66] on img at bounding box center [13, 62] width 9 height 9
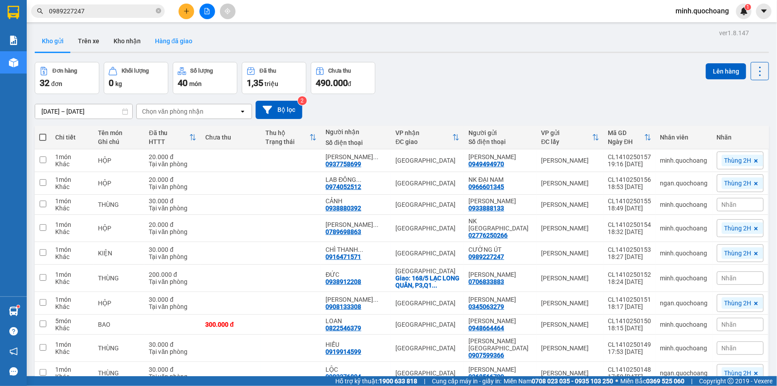
click at [178, 44] on button "Hàng đã giao" at bounding box center [174, 40] width 52 height 21
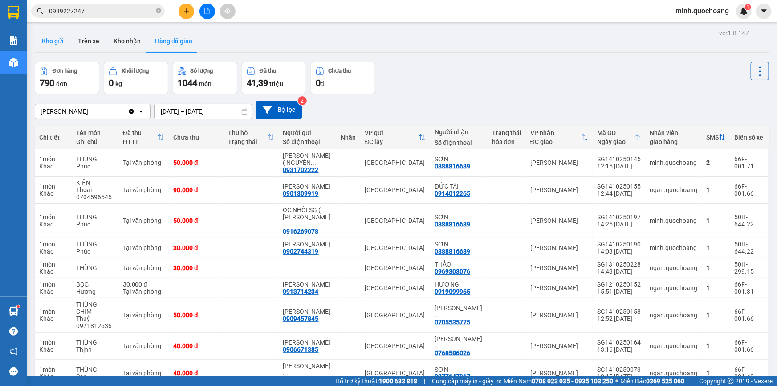
click at [49, 44] on button "Kho gửi" at bounding box center [53, 40] width 36 height 21
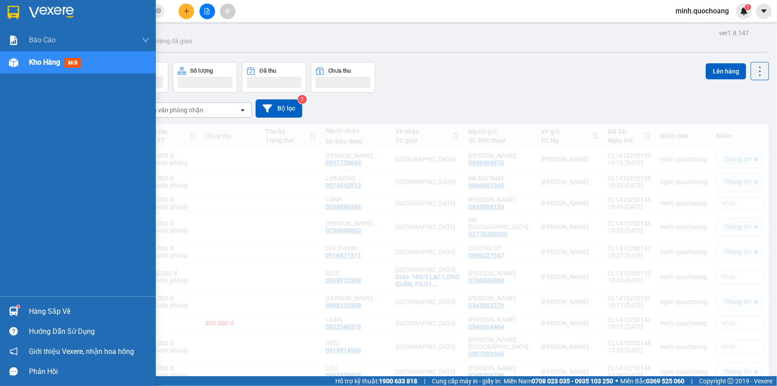
click at [11, 306] on div at bounding box center [14, 311] width 16 height 16
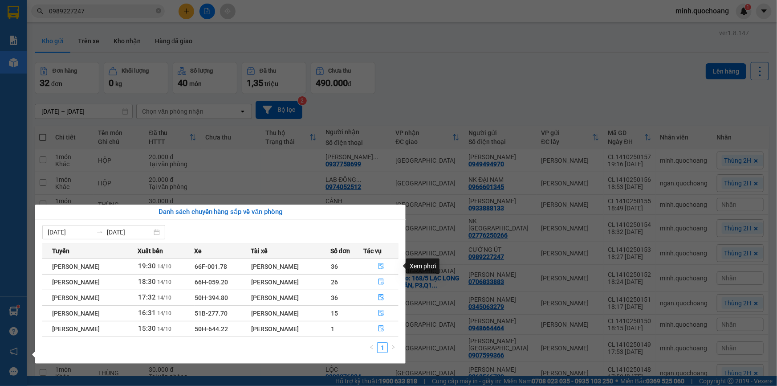
click at [384, 265] on icon "file-done" at bounding box center [381, 266] width 6 height 6
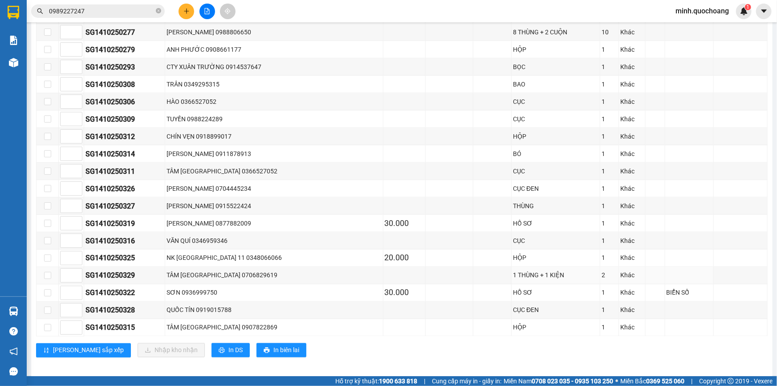
scroll to position [610, 0]
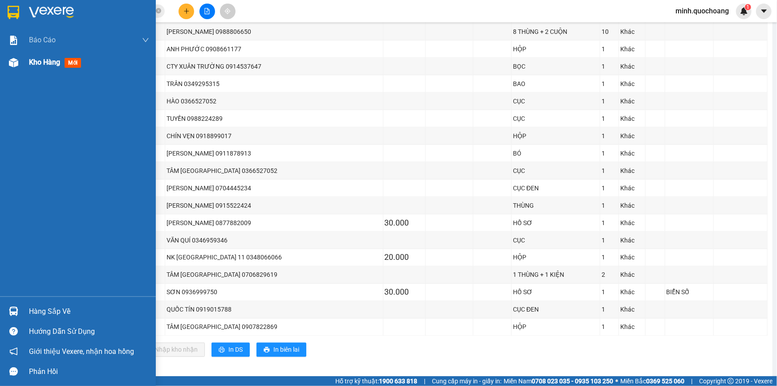
click at [25, 63] on div "Kho hàng mới" at bounding box center [78, 62] width 156 height 22
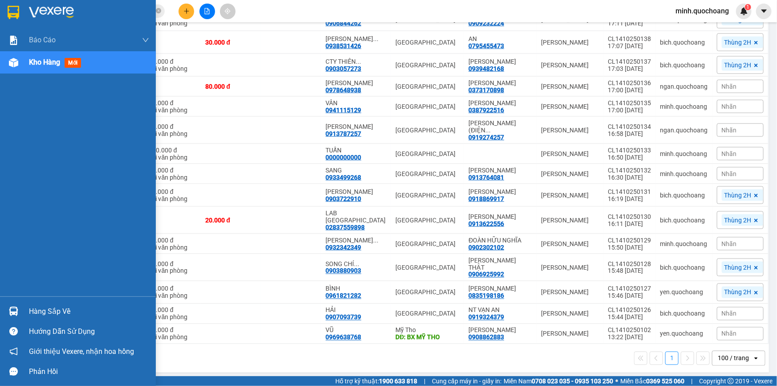
scroll to position [585, 0]
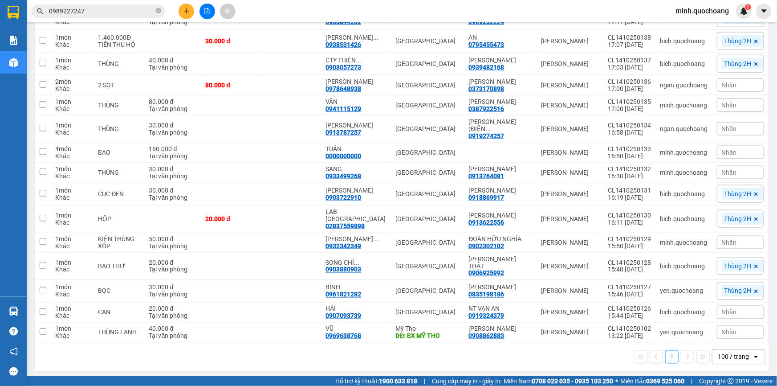
click at [187, 4] on button at bounding box center [187, 12] width 16 height 16
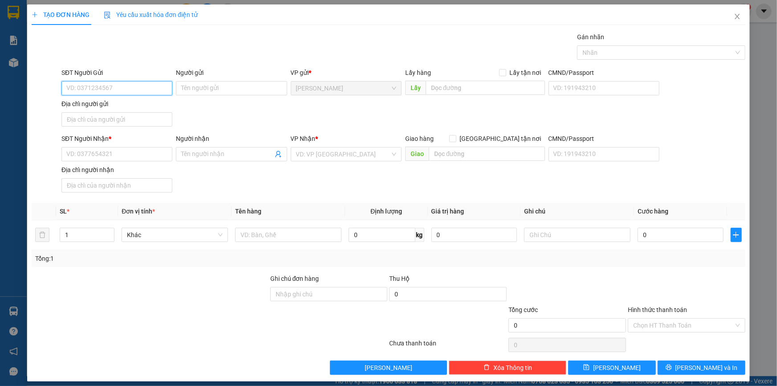
click at [117, 90] on input "SĐT Người Gửi" at bounding box center [116, 88] width 111 height 14
type input "0905855915"
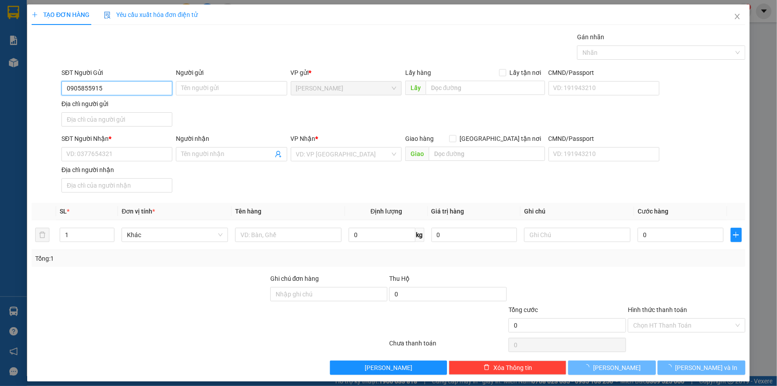
drag, startPoint x: 125, startPoint y: 90, endPoint x: 139, endPoint y: 91, distance: 13.9
click at [134, 89] on input "0905855915" at bounding box center [116, 88] width 111 height 14
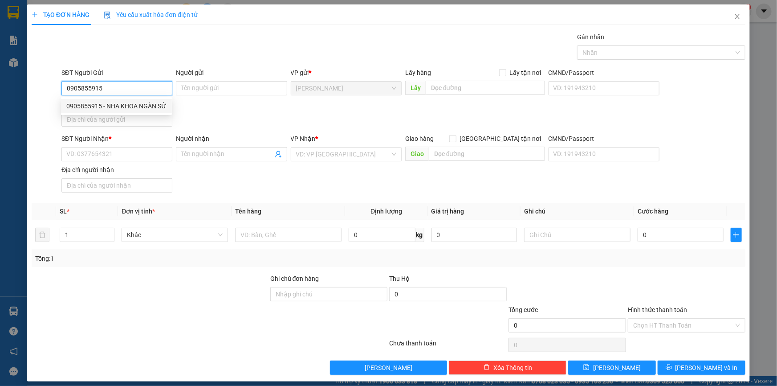
click at [147, 111] on div "0905855915 - NHA KHOA NGÀN SỨ" at bounding box center [116, 106] width 111 height 14
type input "NHA KHOA NGÀN SỨ"
type input "0905855915"
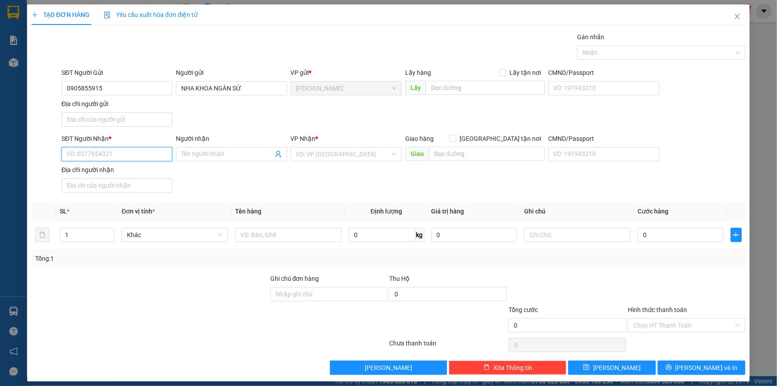
click at [132, 152] on input "SĐT Người Nhận *" at bounding box center [116, 154] width 111 height 14
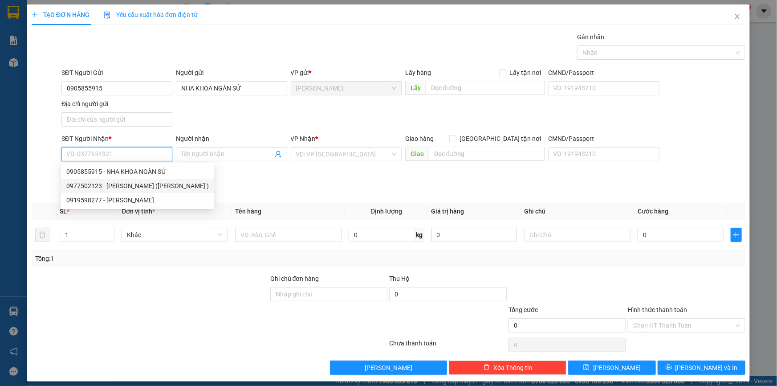
click at [137, 187] on div "0977502123 - LABO VIỆT THẮNG (NGUYỄN MINH TUẤN )" at bounding box center [137, 186] width 143 height 10
type input "0977502123"
type input "LABO VIỆT THẮNG (NGUYỄN MINH TUẤN )"
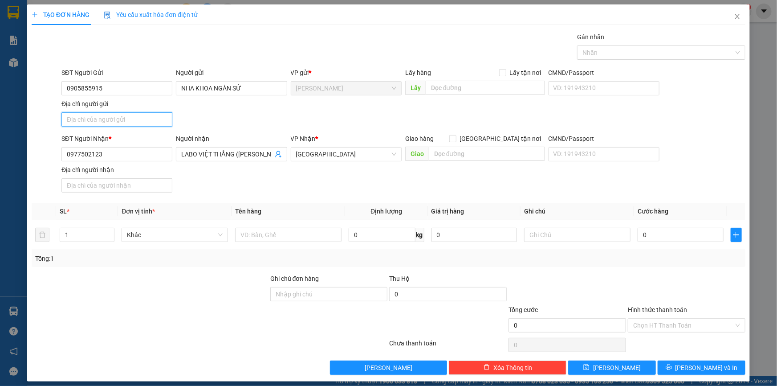
click at [110, 119] on input "Địa chỉ người gửi" at bounding box center [116, 119] width 111 height 14
type input "P CAO LÃNH ĐỒNG THÁP"
click at [292, 241] on input "text" at bounding box center [288, 235] width 106 height 14
type input "HỘP"
click at [633, 47] on div "Gán nhãn Nhãn" at bounding box center [661, 47] width 168 height 31
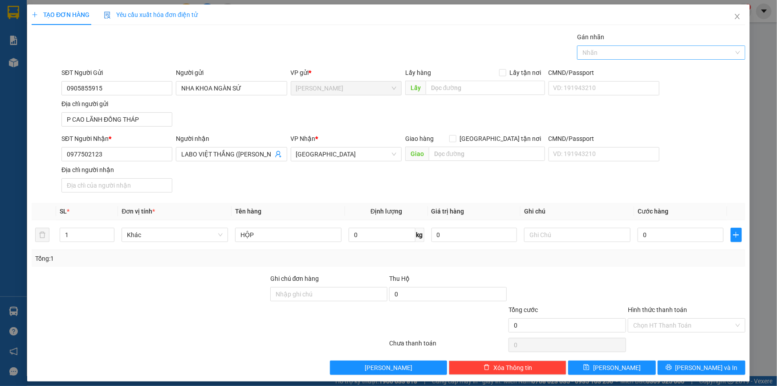
click at [633, 47] on div at bounding box center [657, 52] width 155 height 11
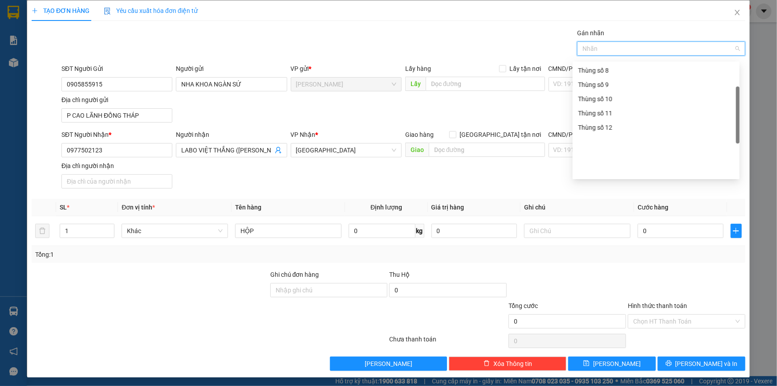
scroll to position [5, 0]
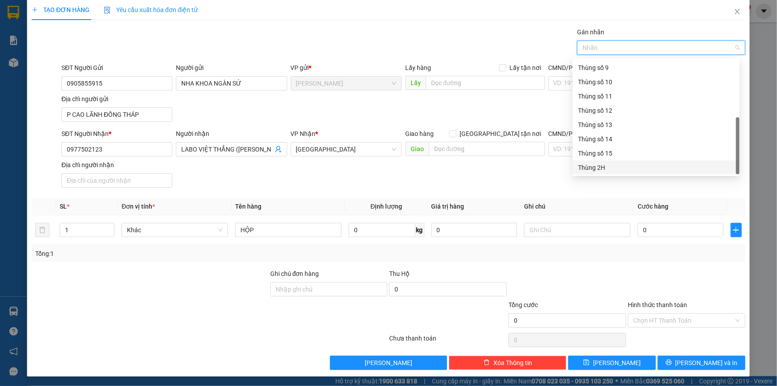
click at [604, 168] on div "Thùng 2H" at bounding box center [656, 168] width 156 height 10
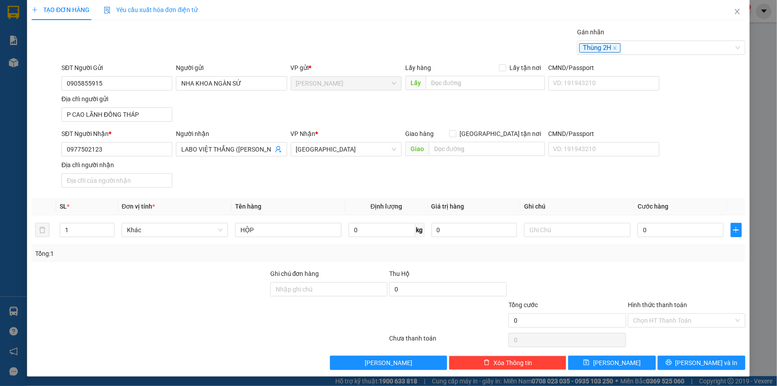
drag, startPoint x: 613, startPoint y: 188, endPoint x: 618, endPoint y: 192, distance: 7.0
click at [615, 190] on div "SĐT Người Nhận * 0977502123 Người nhận LABO VIỆT THẮNG (NGUYỄN MINH TUẤN ) VP N…" at bounding box center [404, 160] width 688 height 62
drag, startPoint x: 677, startPoint y: 229, endPoint x: 683, endPoint y: 228, distance: 5.9
click at [677, 229] on input "0" at bounding box center [681, 230] width 86 height 14
type input "2"
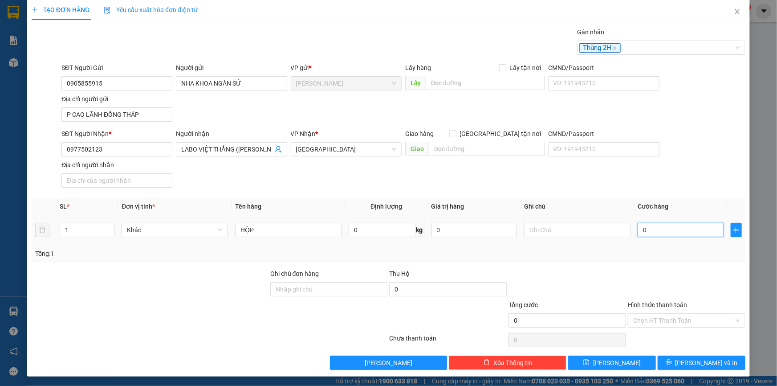
type input "2"
type input "20"
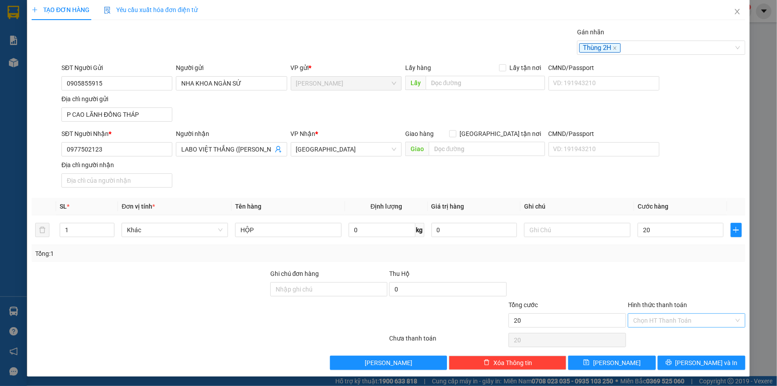
type input "20.000"
click at [687, 319] on input "Hình thức thanh toán" at bounding box center [684, 320] width 101 height 13
click at [669, 335] on div "Tại văn phòng" at bounding box center [682, 338] width 106 height 10
type input "0"
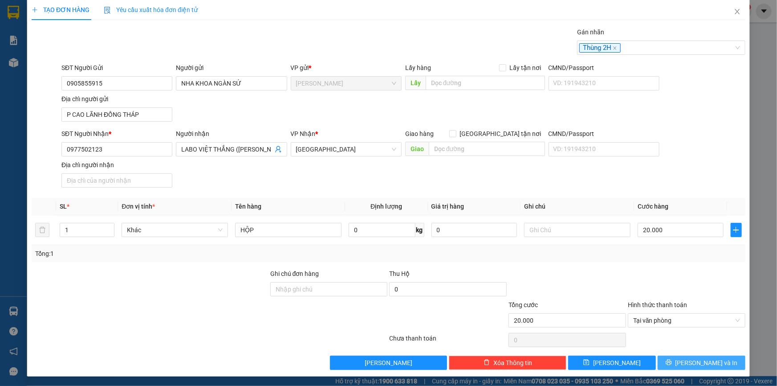
click at [682, 368] on button "[PERSON_NAME] và In" at bounding box center [702, 363] width 88 height 14
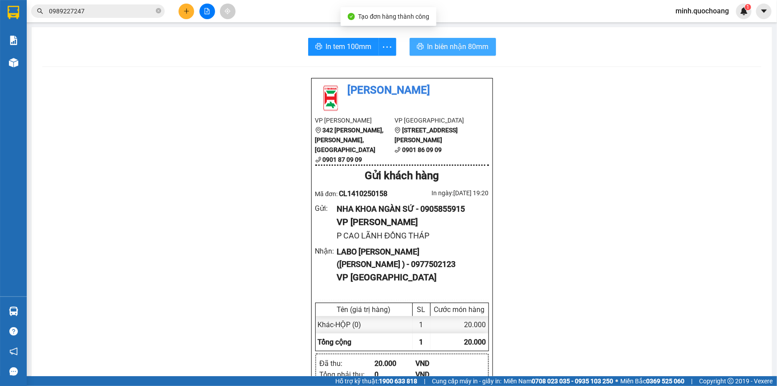
click at [464, 41] on span "In biên nhận 80mm" at bounding box center [458, 46] width 61 height 11
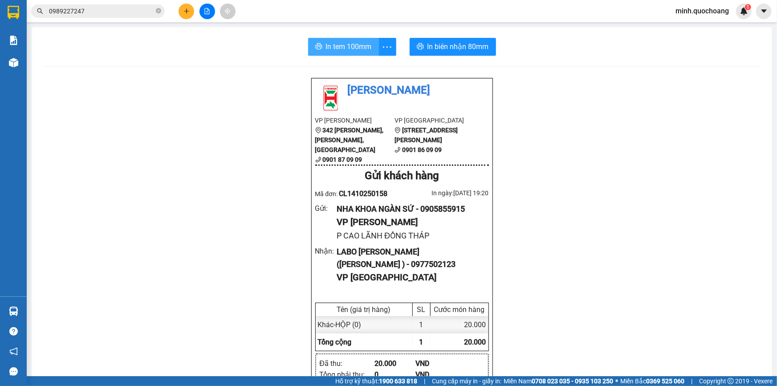
click at [340, 45] on span "In tem 100mm" at bounding box center [349, 46] width 46 height 11
click at [188, 9] on icon "plus" at bounding box center [187, 11] width 6 height 6
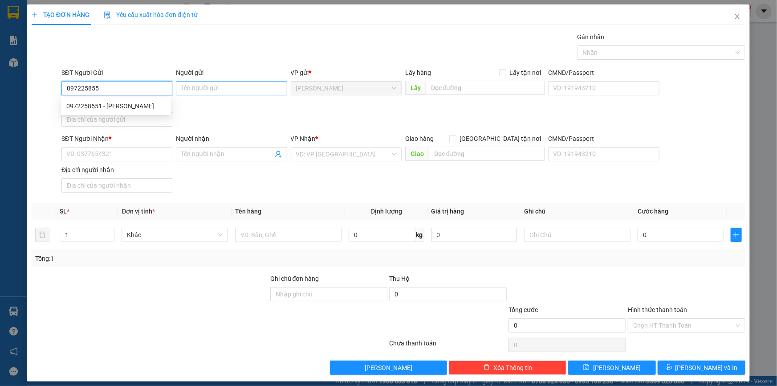
type input "0972258551"
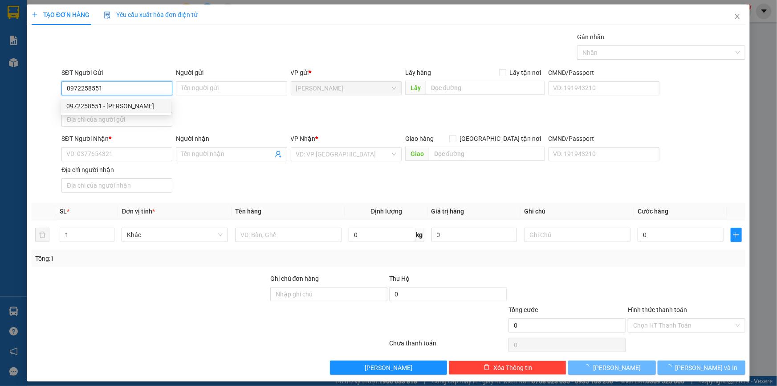
click at [161, 106] on div "0972258551 - NGUYỄN THÀNH ĐÁNG" at bounding box center [115, 106] width 99 height 10
type input "[PERSON_NAME]"
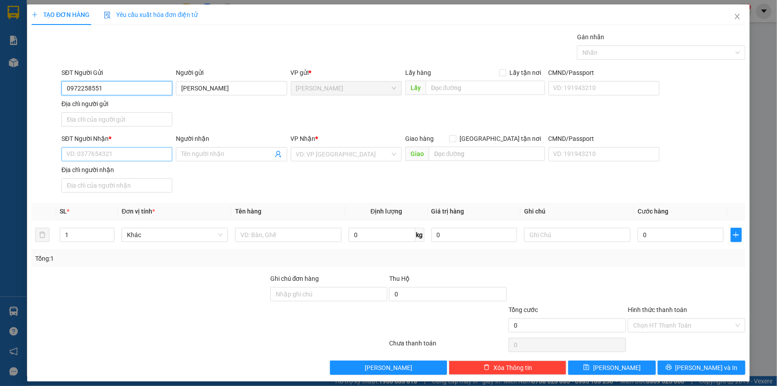
type input "0972258551"
click at [152, 150] on input "SĐT Người Nhận *" at bounding box center [116, 154] width 111 height 14
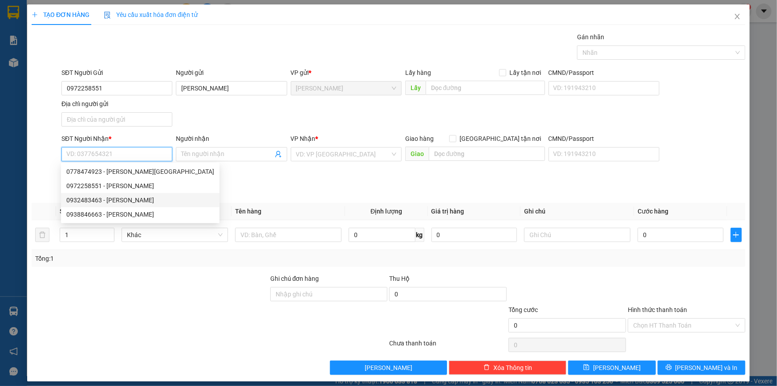
click at [149, 201] on div "0932483463 - TRẦN THỊ ÁNH DIỄM" at bounding box center [140, 200] width 148 height 10
type input "0932483463"
type input "[PERSON_NAME]"
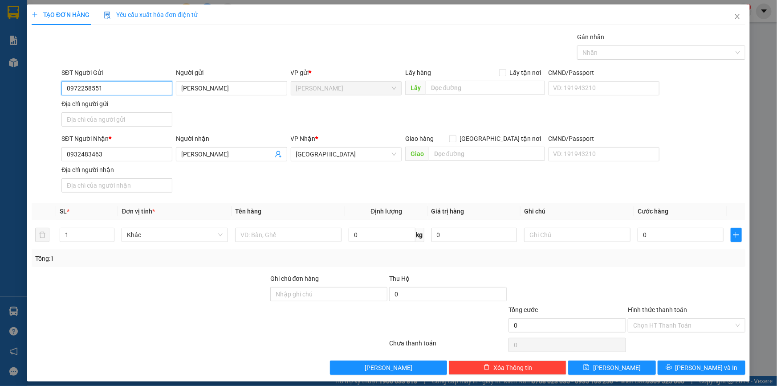
click at [116, 90] on input "0972258551" at bounding box center [116, 88] width 111 height 14
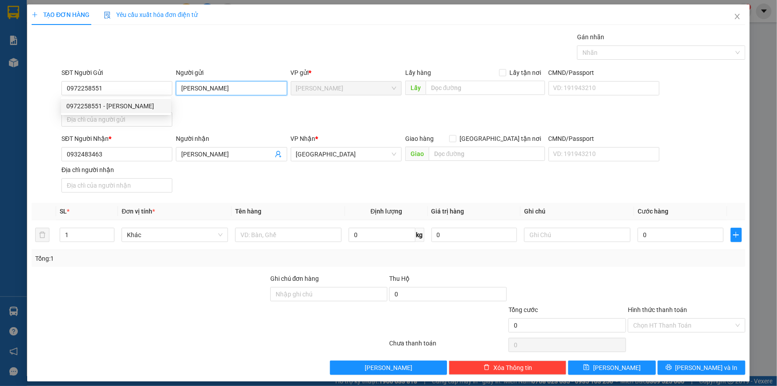
click at [211, 90] on input "[PERSON_NAME]" at bounding box center [231, 88] width 111 height 14
drag, startPoint x: 98, startPoint y: 122, endPoint x: 103, endPoint y: 123, distance: 5.9
click at [98, 122] on input "Địa chỉ người gửi" at bounding box center [116, 119] width 111 height 14
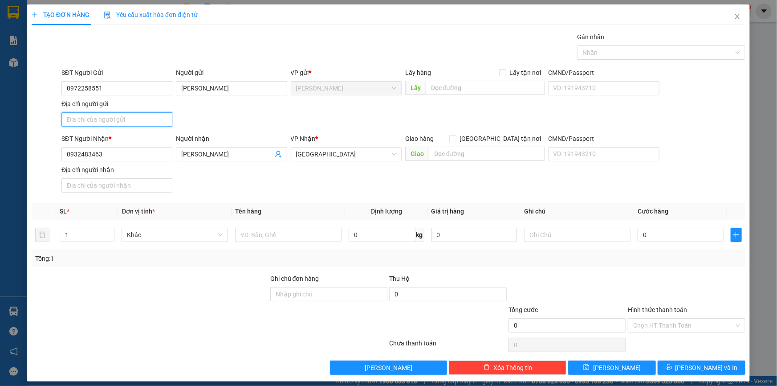
type input "P CAO LÃNH ĐỒNG THÁP"
click at [306, 233] on input "text" at bounding box center [288, 235] width 106 height 14
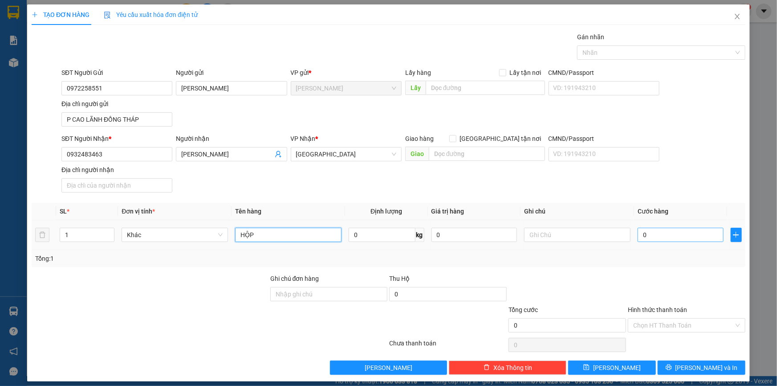
type input "HỘP"
click at [685, 236] on input "0" at bounding box center [681, 235] width 86 height 14
type input "2"
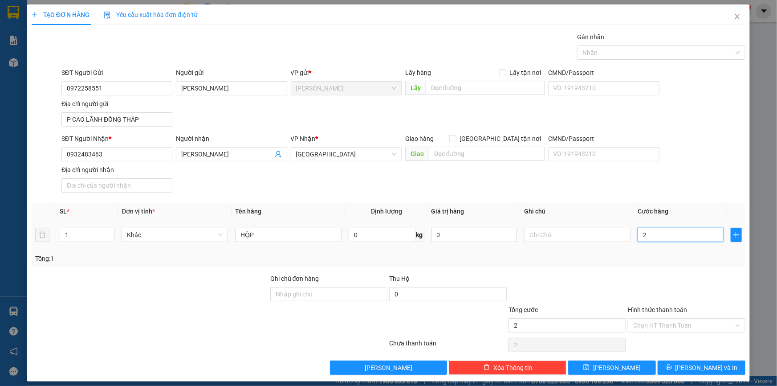
type input "20"
type input "20.000"
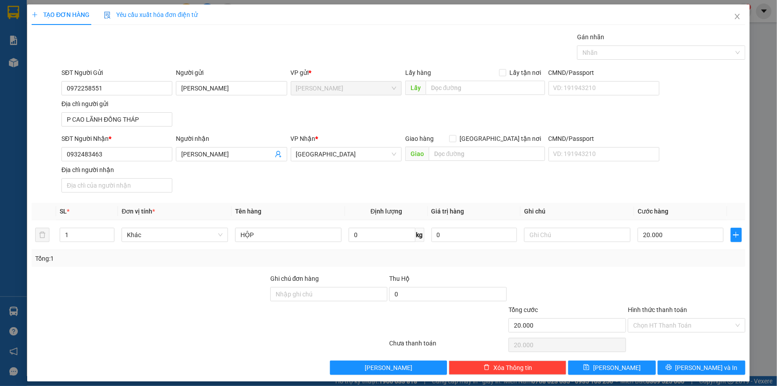
drag, startPoint x: 678, startPoint y: 275, endPoint x: 670, endPoint y: 306, distance: 32.3
click at [678, 276] on div at bounding box center [686, 289] width 119 height 31
click at [661, 324] on input "Hình thức thanh toán" at bounding box center [684, 325] width 101 height 13
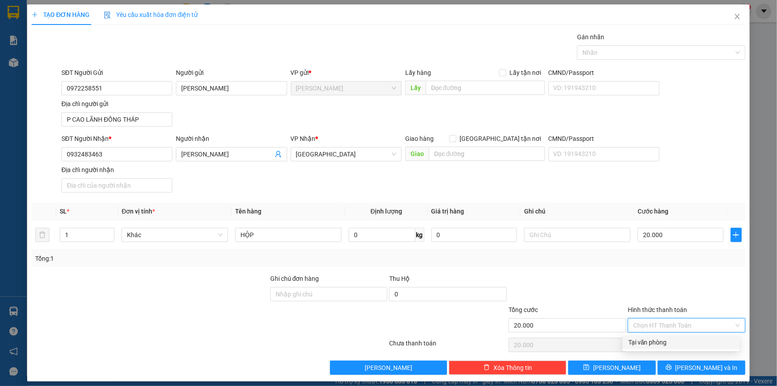
click at [659, 342] on div "Tại văn phòng" at bounding box center [682, 342] width 106 height 10
type input "0"
click at [631, 55] on div at bounding box center [657, 52] width 155 height 11
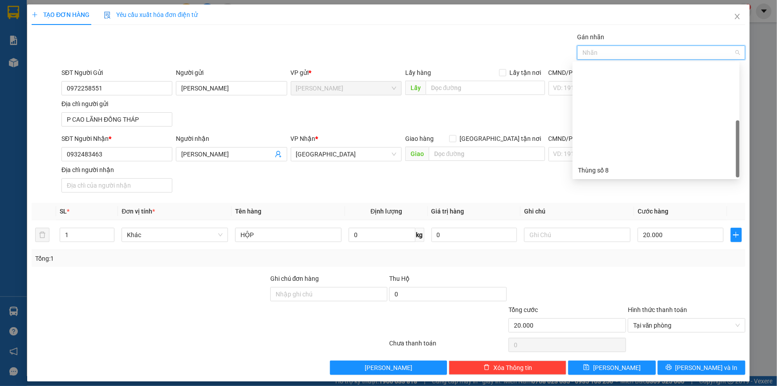
click at [592, 279] on div "Thùng 2H" at bounding box center [656, 284] width 156 height 10
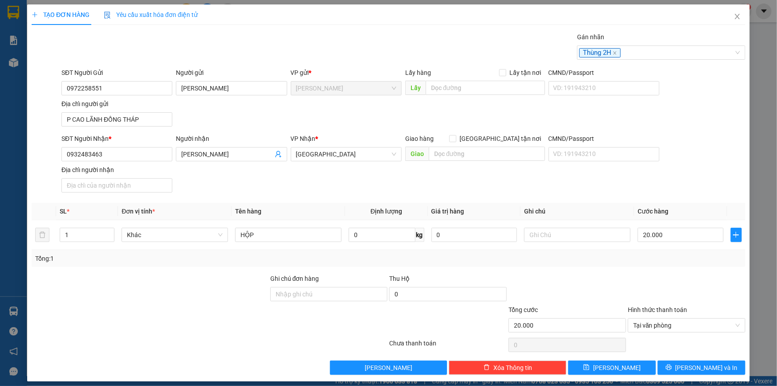
drag, startPoint x: 600, startPoint y: 200, endPoint x: 649, endPoint y: 301, distance: 112.4
click at [601, 200] on div "Transit Pickup Surcharge Ids Transit Deliver Surcharge Ids Transit Deliver Surc…" at bounding box center [389, 203] width 714 height 343
click at [688, 373] on button "[PERSON_NAME] và In" at bounding box center [702, 367] width 88 height 14
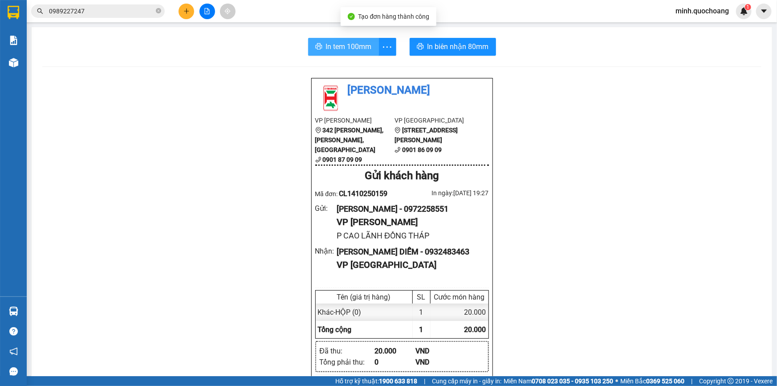
click at [358, 45] on span "In tem 100mm" at bounding box center [349, 46] width 46 height 11
click at [185, 7] on button at bounding box center [187, 12] width 16 height 16
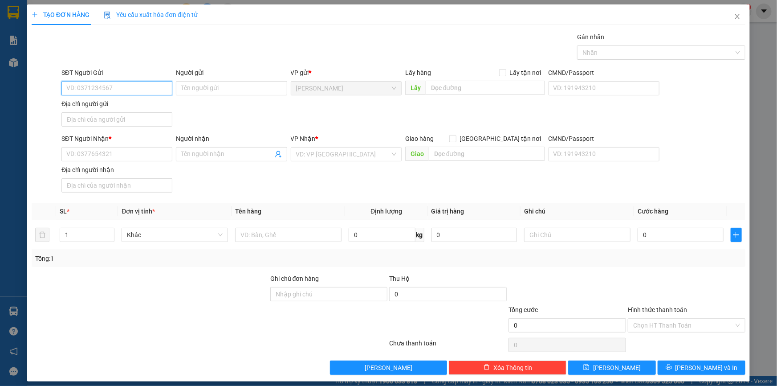
click at [129, 91] on input "SĐT Người Gửi" at bounding box center [116, 88] width 111 height 14
click at [119, 106] on div "0963418039 - NK TÂM ĐỨC" at bounding box center [115, 106] width 99 height 10
type input "0963418039"
type input "NK TÂM ĐỨC"
type input "0963418039"
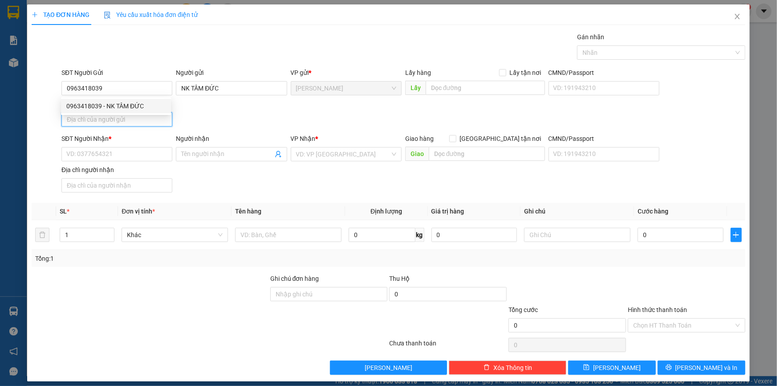
click at [122, 115] on input "Địa chỉ người gửi" at bounding box center [116, 119] width 111 height 14
type input "SỐ 23 ĐƯỜNG 30/4 , P CAO LÃNH , ĐỒNG THÁP"
click at [120, 155] on input "SĐT Người Nhận *" at bounding box center [116, 154] width 111 height 14
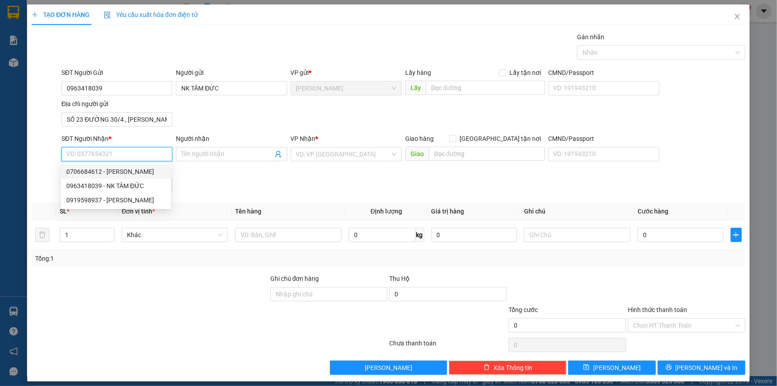
click at [115, 172] on div "0706684612 - NGUYỄN KHÁNH HÀ" at bounding box center [115, 172] width 99 height 10
type input "0706684612"
type input "NGUYỄN KHÁNH HÀ"
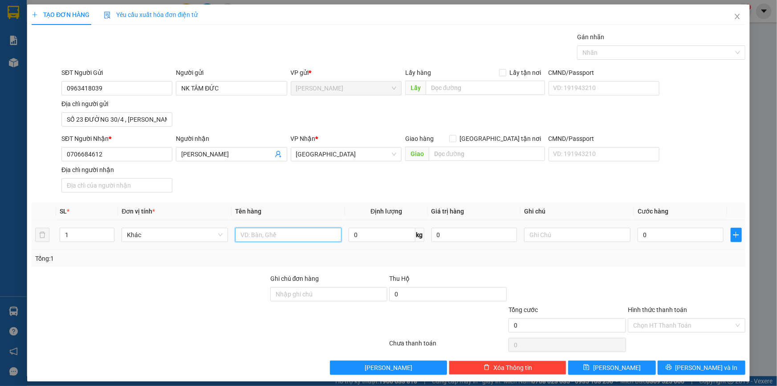
click at [248, 232] on input "text" at bounding box center [288, 235] width 106 height 14
type input "THÙNG NHỎ"
click at [668, 238] on input "0" at bounding box center [681, 235] width 86 height 14
click at [640, 49] on div at bounding box center [657, 52] width 155 height 11
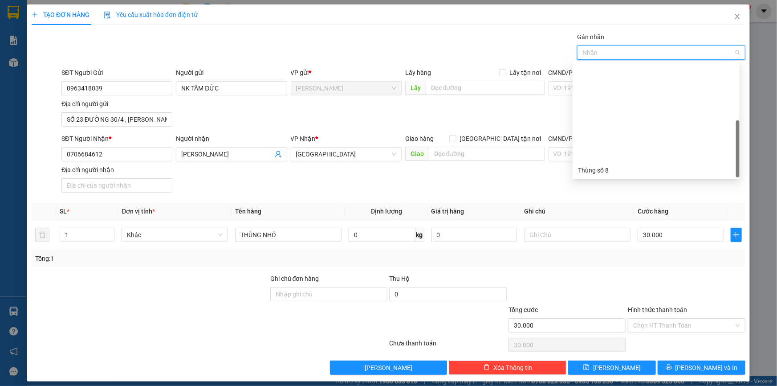
click at [606, 279] on div "Thùng 2H" at bounding box center [656, 284] width 156 height 10
click at [606, 203] on th "Ghi chú" at bounding box center [578, 211] width 114 height 17
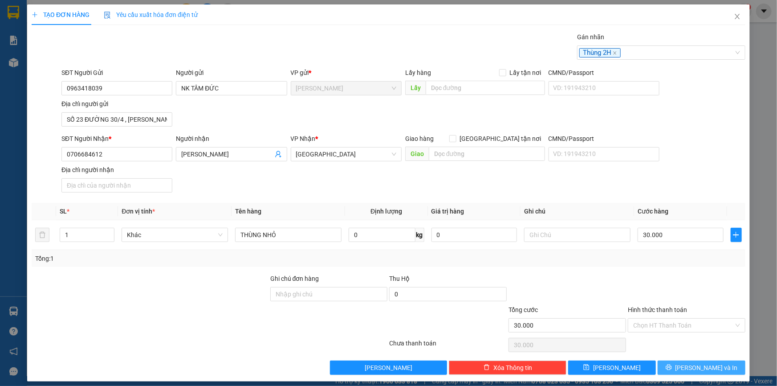
click at [703, 368] on span "[PERSON_NAME] và In" at bounding box center [707, 368] width 62 height 10
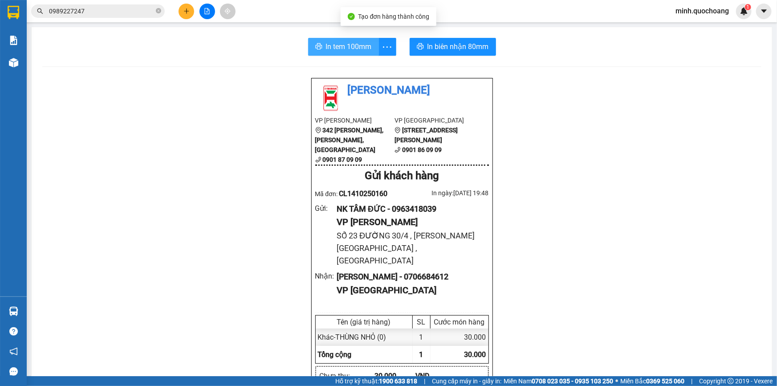
click at [334, 52] on span "In tem 100mm" at bounding box center [349, 46] width 46 height 11
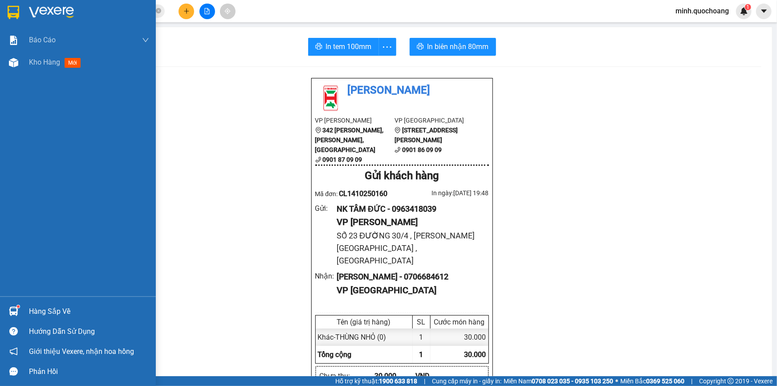
click at [62, 305] on div "Hàng sắp về" at bounding box center [89, 311] width 120 height 13
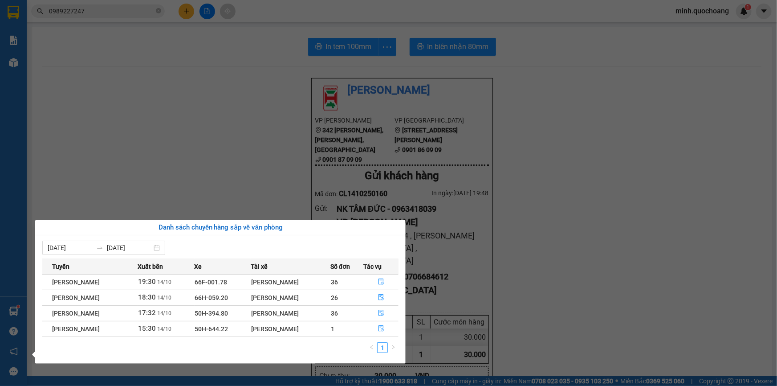
click at [264, 147] on section "Kết quả tìm kiếm ( 637 ) Bộ lọc Mã ĐH Trạng thái Món hàng Thu hộ Tổng cước Chưa…" at bounding box center [388, 193] width 777 height 386
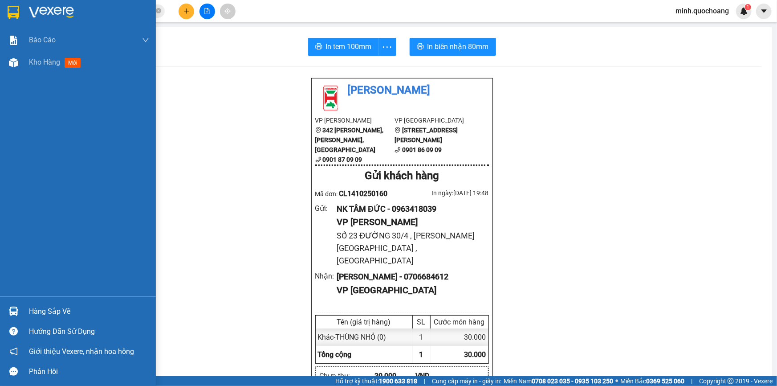
click at [33, 312] on div "Hàng sắp về" at bounding box center [89, 311] width 120 height 13
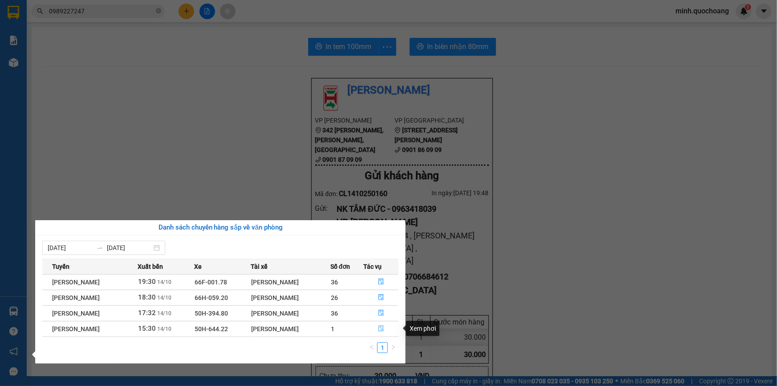
click at [384, 331] on icon "file-done" at bounding box center [381, 328] width 5 height 6
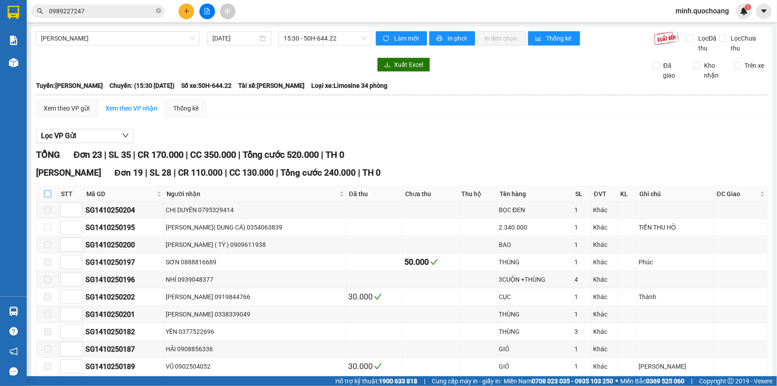
click at [45, 190] on input "checkbox" at bounding box center [47, 193] width 7 height 7
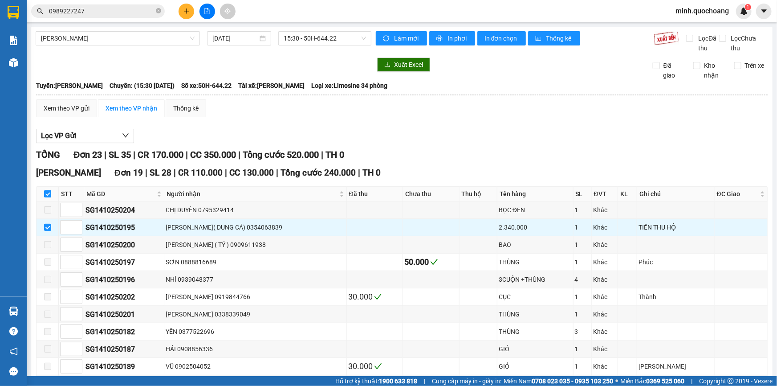
click at [45, 190] on input "checkbox" at bounding box center [47, 193] width 7 height 7
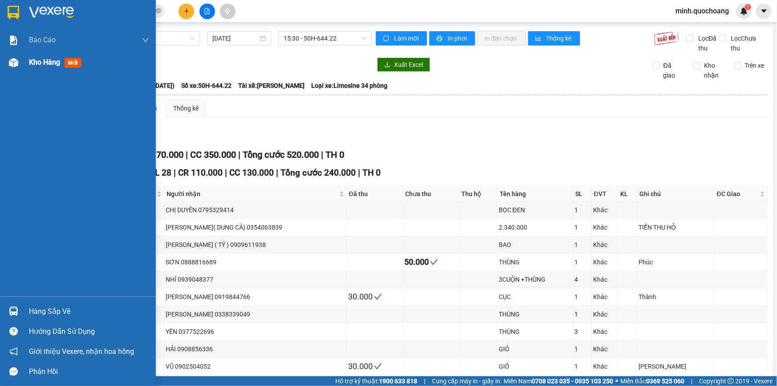
click at [14, 61] on img at bounding box center [13, 62] width 9 height 9
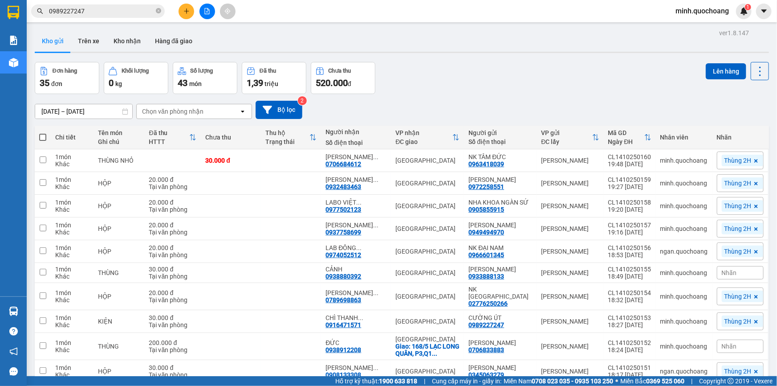
click at [187, 13] on icon "plus" at bounding box center [187, 11] width 6 height 6
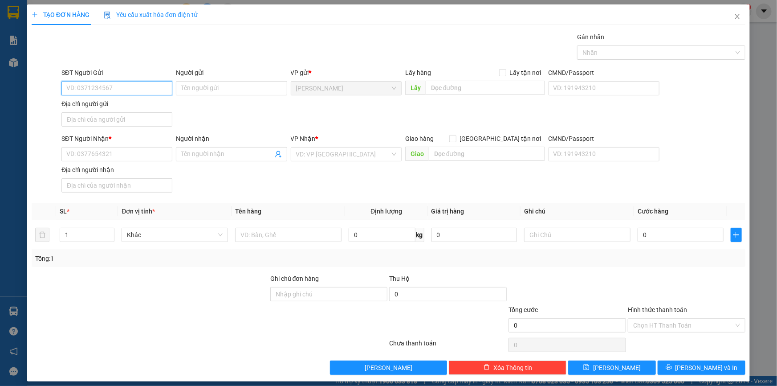
click at [130, 89] on input "SĐT Người Gửi" at bounding box center [116, 88] width 111 height 14
type input "0902302102"
click at [132, 108] on div "0902302102 - ĐOÀN HỮU NGHĨA" at bounding box center [115, 106] width 99 height 10
type input "ĐOÀN HỮU NGHĨA"
type input "0902302102"
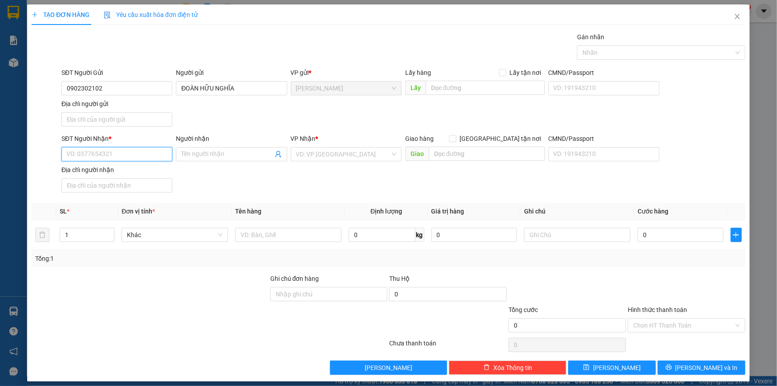
click at [121, 151] on input "SĐT Người Nhận *" at bounding box center [116, 154] width 111 height 14
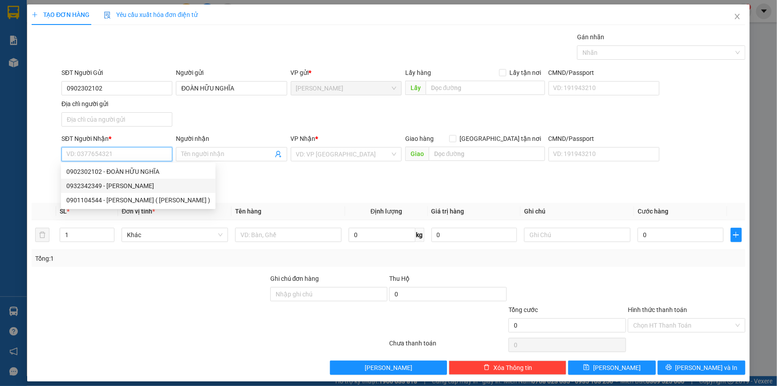
click at [143, 184] on div "0932342349 - NGUYỄN HỮU NAM" at bounding box center [138, 186] width 144 height 10
type input "0932342349"
type input "NGUYỄN HỮU NAM"
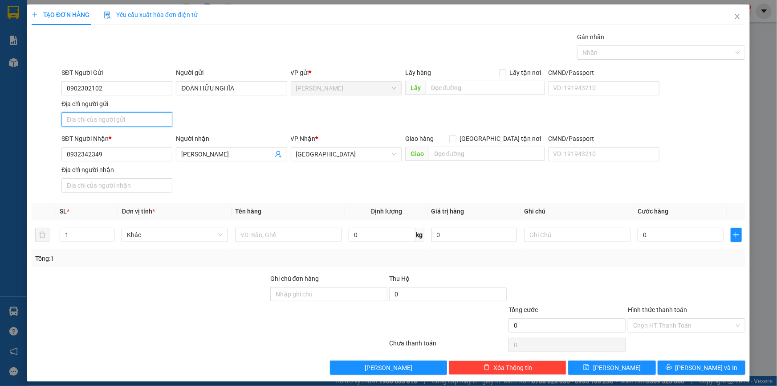
click at [111, 113] on input "Địa chỉ người gửi" at bounding box center [116, 119] width 111 height 14
click at [66, 114] on input "P MỸ NGÃI , ĐỒNG THÁP" at bounding box center [116, 119] width 111 height 14
type input "731 QL30 P MỸ NGÃI , ĐỒNG THÁP"
click at [282, 236] on input "text" at bounding box center [288, 235] width 106 height 14
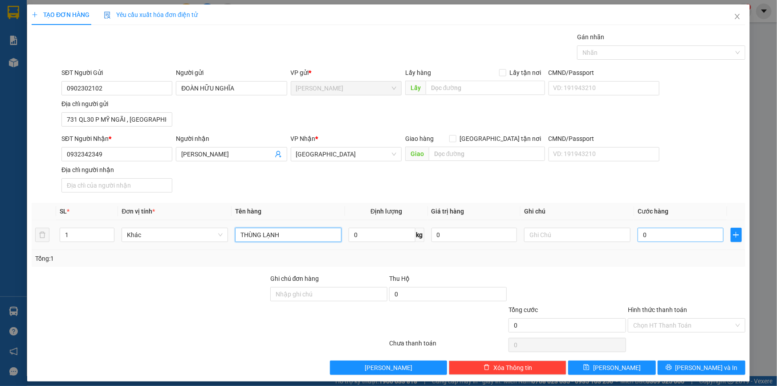
type input "THÙNG LẠNH"
click at [642, 236] on input "0" at bounding box center [681, 235] width 86 height 14
type input "3"
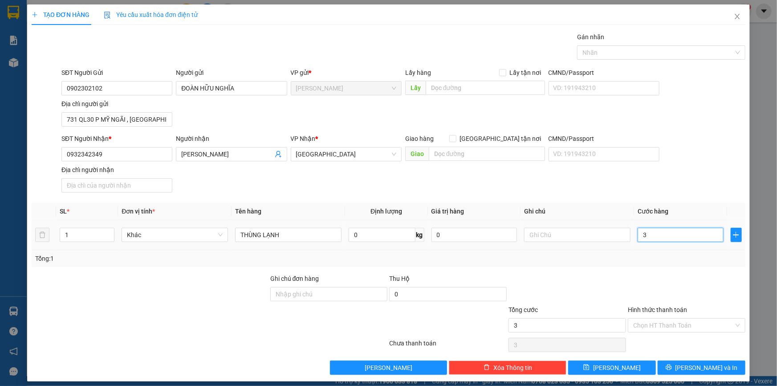
type input "30"
click at [660, 333] on div "Hình thức thanh toán Chọn HT Thanh Toán" at bounding box center [687, 320] width 118 height 31
drag, startPoint x: 664, startPoint y: 327, endPoint x: 661, endPoint y: 339, distance: 12.0
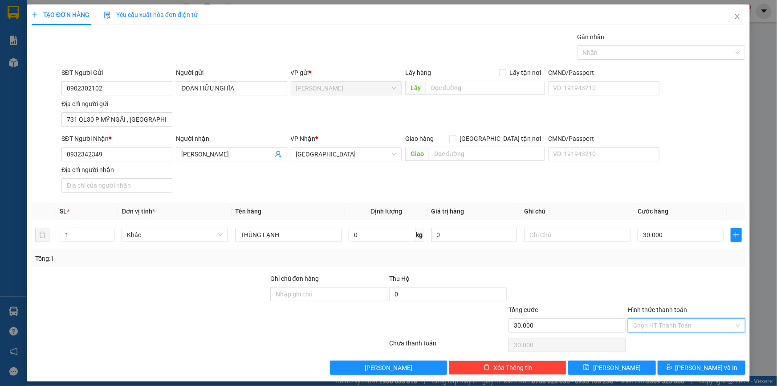
click at [664, 329] on input "Hình thức thanh toán" at bounding box center [684, 325] width 101 height 13
click at [661, 340] on div "Tại văn phòng" at bounding box center [682, 342] width 106 height 10
click at [675, 359] on div "Transit Pickup Surcharge Ids Transit Deliver Surcharge Ids Transit Deliver Surc…" at bounding box center [389, 203] width 714 height 343
click at [674, 361] on button "[PERSON_NAME] và In" at bounding box center [702, 367] width 88 height 14
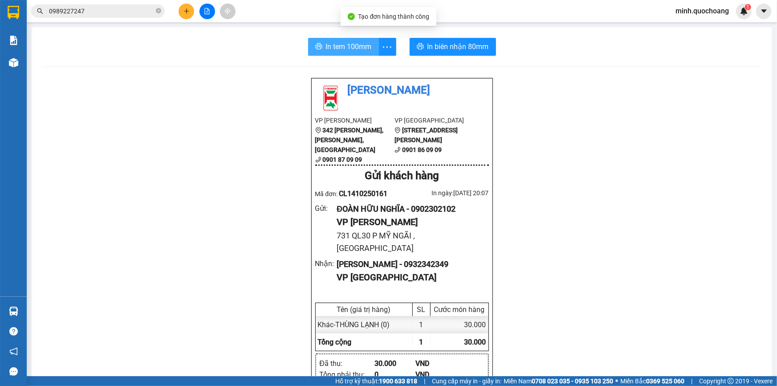
click at [351, 53] on button "In tem 100mm" at bounding box center [343, 47] width 71 height 18
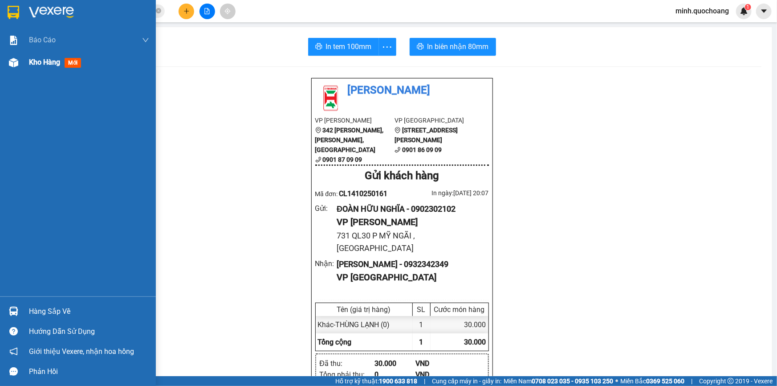
click at [22, 62] on div "Kho hàng mới" at bounding box center [78, 62] width 156 height 22
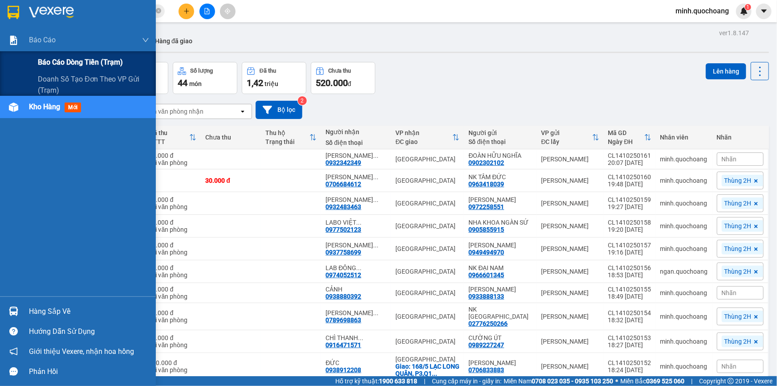
click at [60, 67] on span "Báo cáo dòng tiền (trạm)" at bounding box center [80, 62] width 85 height 11
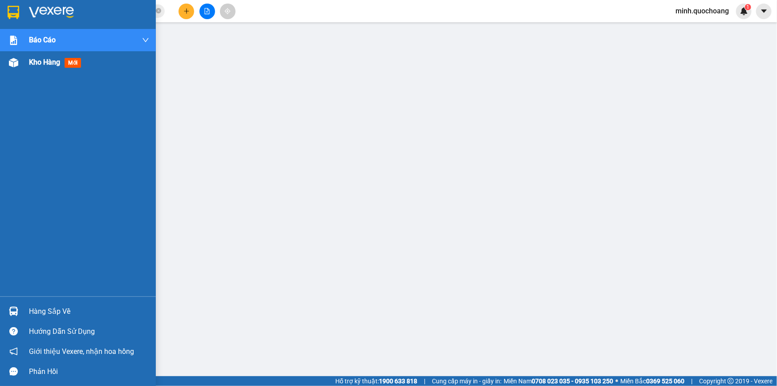
click at [15, 65] on img at bounding box center [13, 62] width 9 height 9
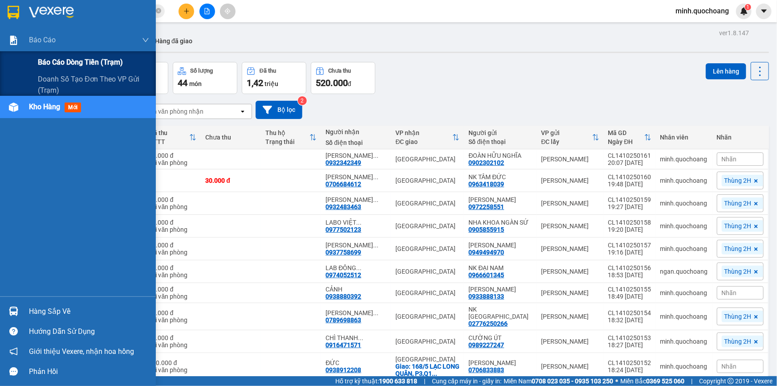
click at [67, 58] on span "Báo cáo dòng tiền (trạm)" at bounding box center [80, 62] width 85 height 11
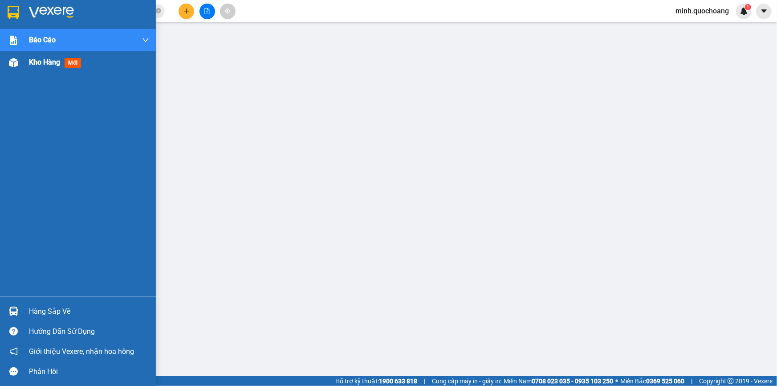
click at [23, 63] on div "Kho hàng mới" at bounding box center [78, 62] width 156 height 22
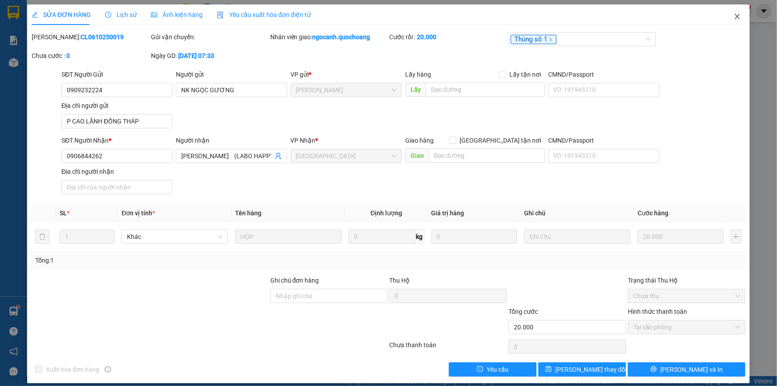
click at [734, 16] on icon "close" at bounding box center [737, 16] width 7 height 7
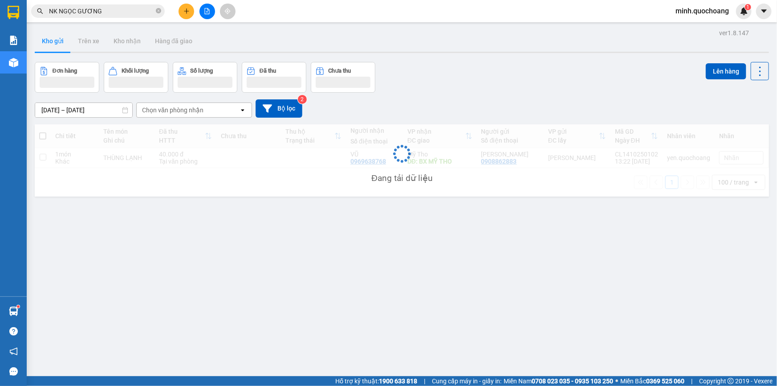
click at [120, 10] on input "NK NGỌC GƯƠNG" at bounding box center [101, 11] width 105 height 10
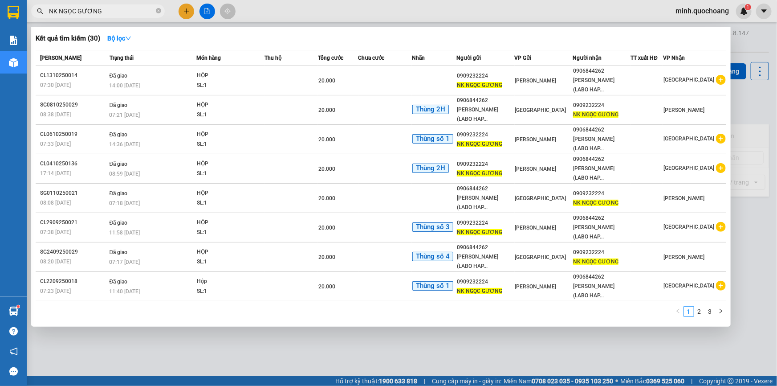
click at [120, 10] on input "NK NGỌC GƯƠNG" at bounding box center [101, 11] width 105 height 10
paste input "GUYỄN THÀNH ĐÁ"
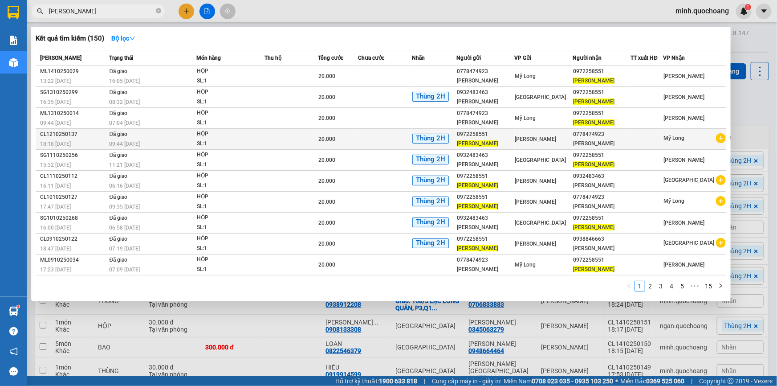
type input "[PERSON_NAME]"
click at [316, 150] on td at bounding box center [291, 139] width 53 height 21
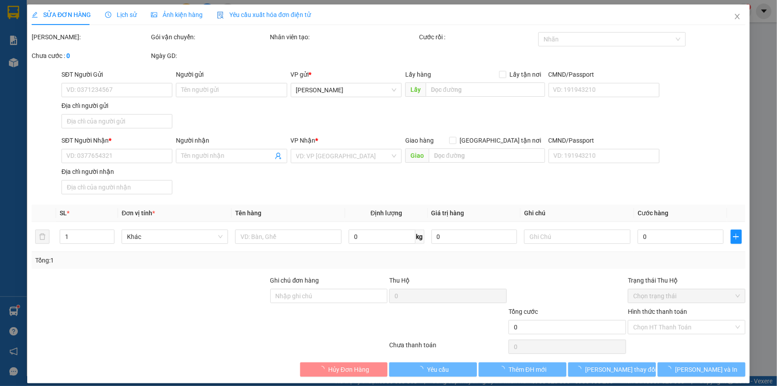
type input "0972258551"
type input "[PERSON_NAME]"
type input "P CAO LÃNH ĐỒNG THÁP"
type input "0778474923"
type input "[PERSON_NAME]"
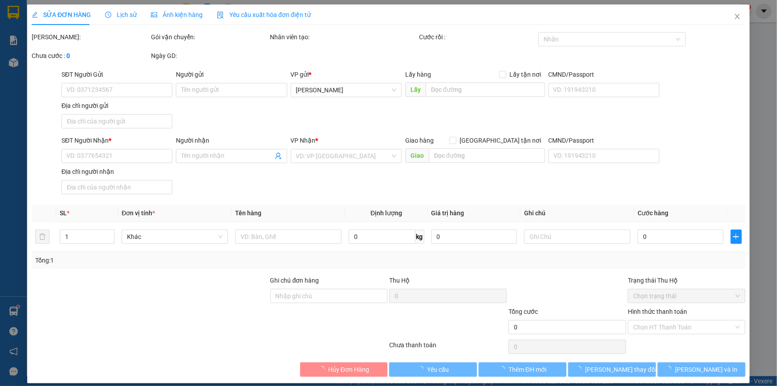
type input "20.000"
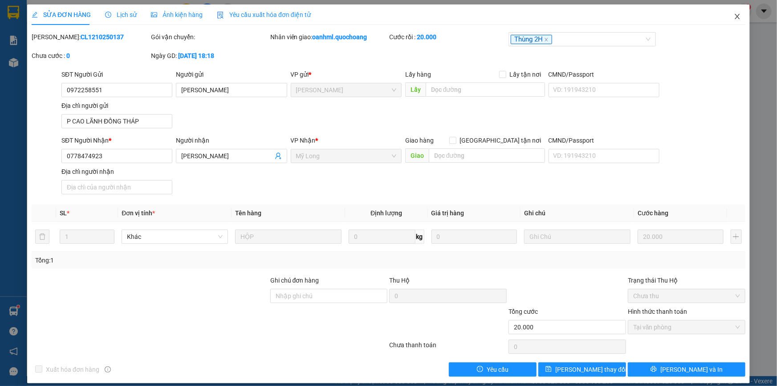
click at [735, 18] on icon "close" at bounding box center [737, 16] width 7 height 7
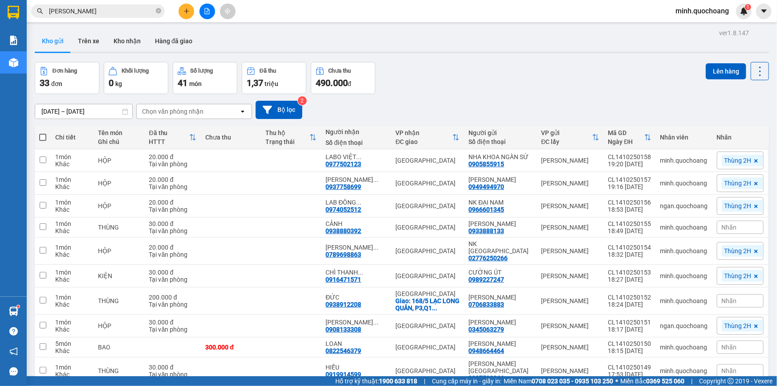
click at [129, 5] on span "[PERSON_NAME]" at bounding box center [98, 10] width 134 height 13
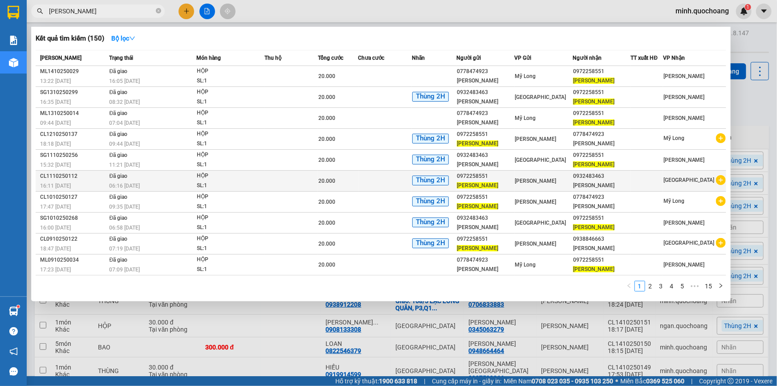
click at [312, 192] on td at bounding box center [291, 181] width 53 height 21
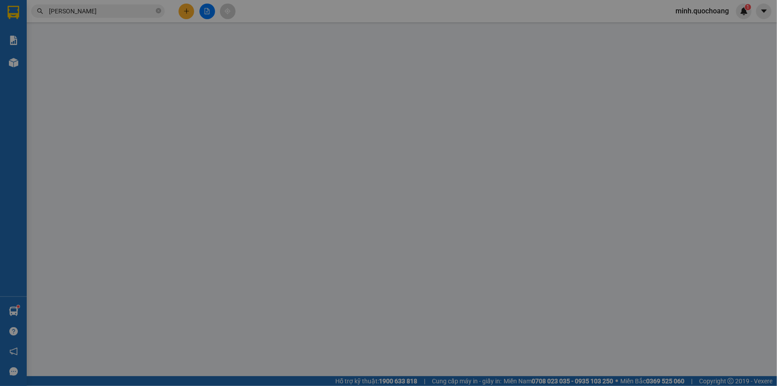
type input "0972258551"
type input "[PERSON_NAME]"
type input "P CAO LÃNH ĐỒNG THÁP"
type input "0932483463"
type input "[PERSON_NAME]"
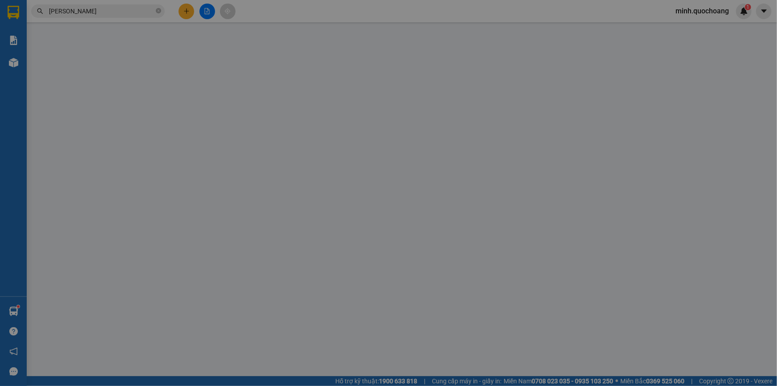
type input "20.000"
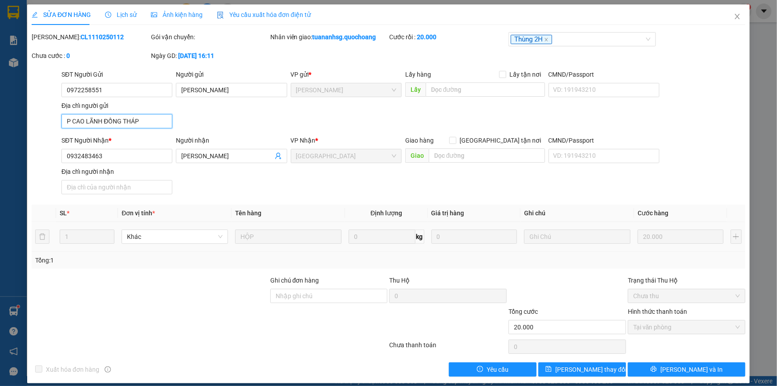
click at [111, 122] on input "P CAO LÃNH ĐỒNG THÁP" at bounding box center [116, 121] width 111 height 14
click at [734, 14] on icon "close" at bounding box center [737, 16] width 7 height 7
